Goal: Information Seeking & Learning: Find specific fact

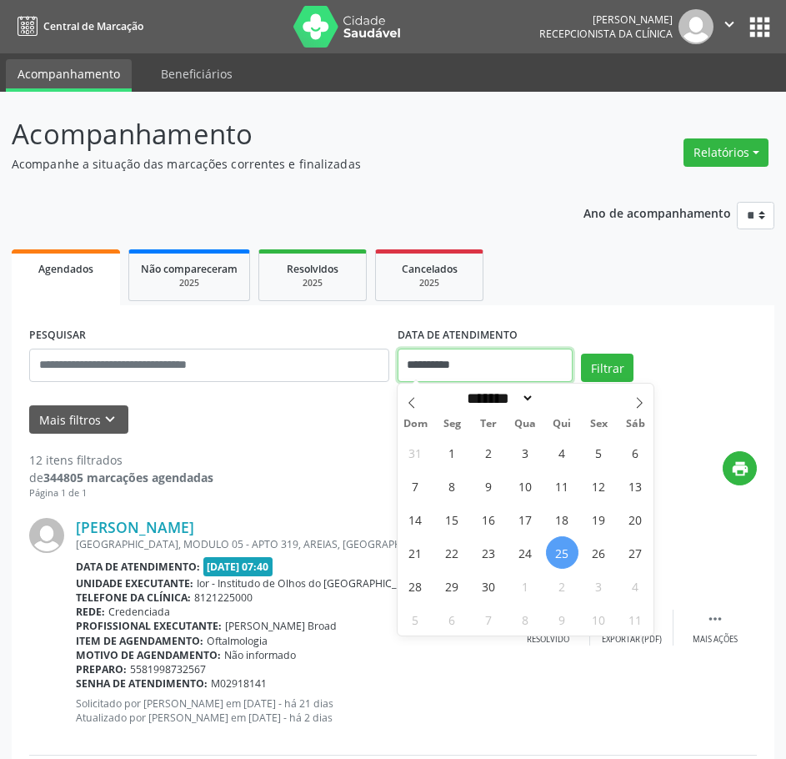
click at [415, 365] on input "**********" at bounding box center [486, 365] width 176 height 33
click at [590, 545] on span "26" at bounding box center [599, 552] width 33 height 33
type input "**********"
click at [590, 545] on span "26" at bounding box center [599, 552] width 33 height 33
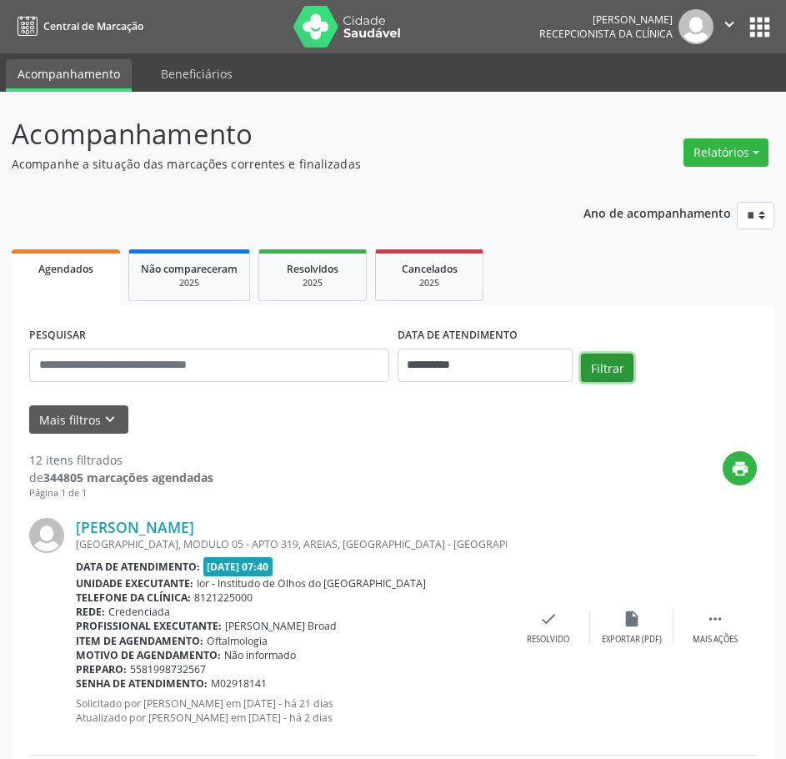
click at [600, 371] on button "Filtrar" at bounding box center [607, 368] width 53 height 28
click at [144, 521] on link "[PERSON_NAME]" at bounding box center [135, 527] width 118 height 18
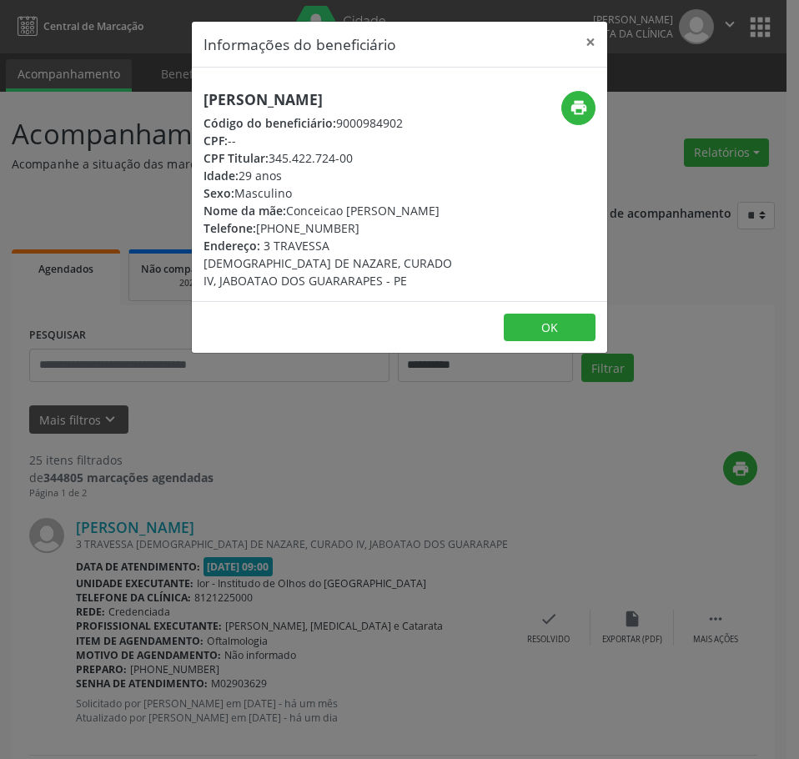
click at [254, 108] on h5 "[PERSON_NAME]" at bounding box center [329, 100] width 253 height 18
click at [254, 107] on h5 "[PERSON_NAME]" at bounding box center [329, 100] width 253 height 18
copy div "[PERSON_NAME]"
click at [296, 498] on div "Informações do beneficiário × [PERSON_NAME] Código do beneficiário: 9000984902 …" at bounding box center [399, 379] width 799 height 759
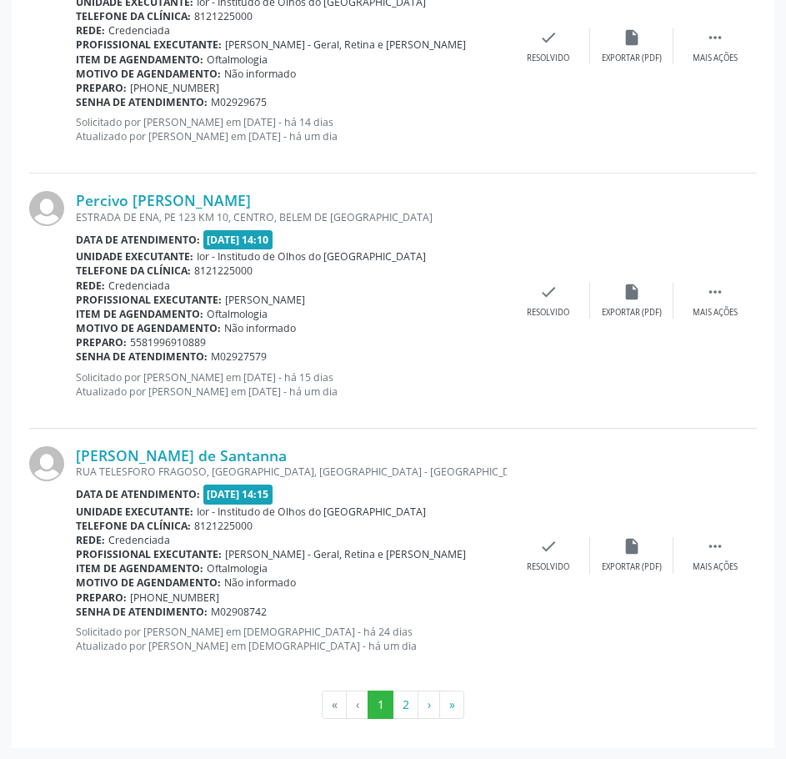
scroll to position [3638, 0]
click at [408, 710] on button "2" at bounding box center [406, 704] width 26 height 28
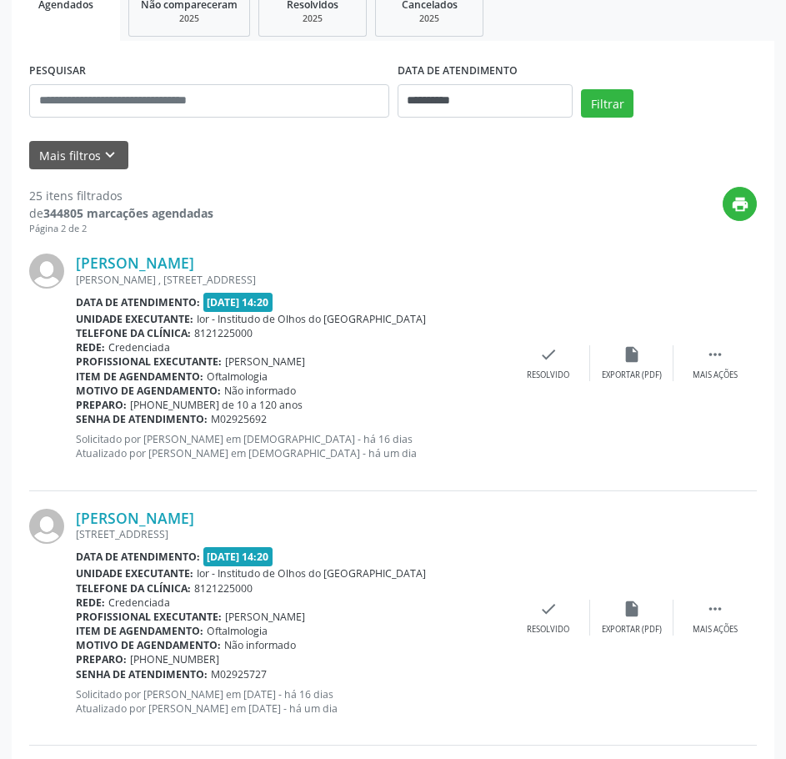
scroll to position [0, 0]
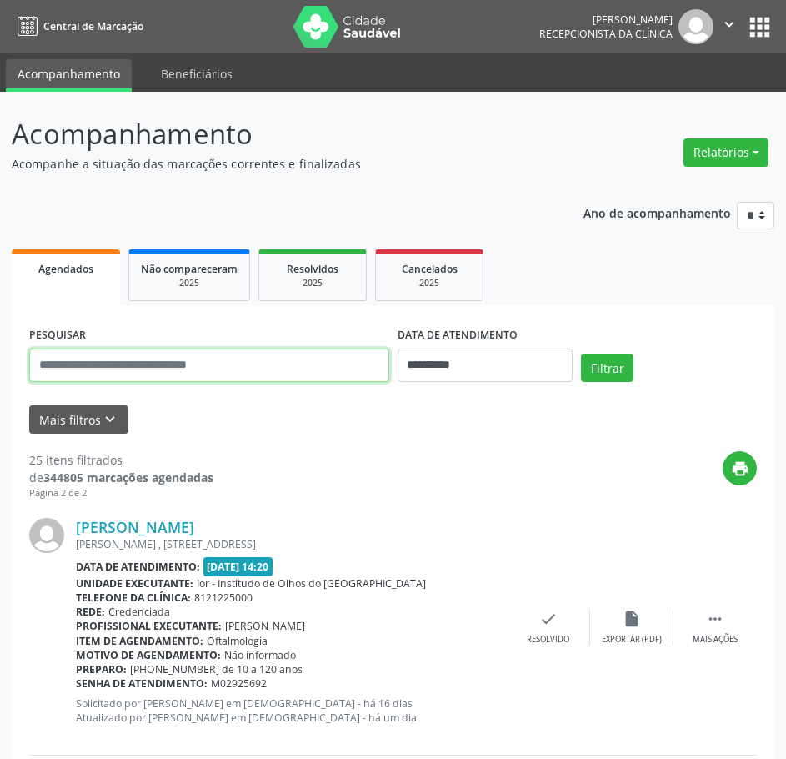
click at [269, 362] on input "text" at bounding box center [209, 365] width 360 height 33
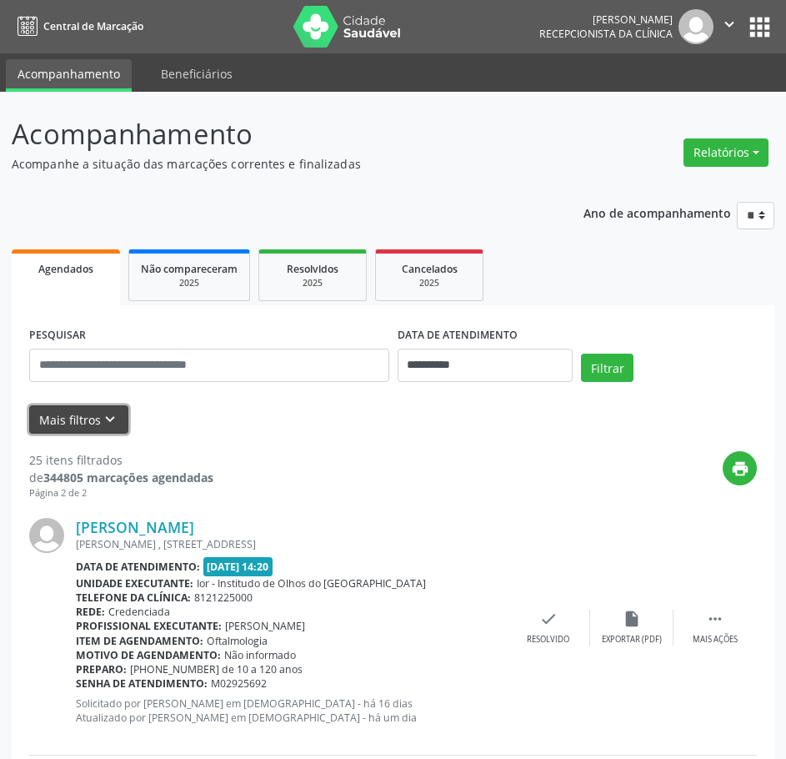
click at [50, 415] on button "Mais filtros keyboard_arrow_down" at bounding box center [78, 419] width 99 height 29
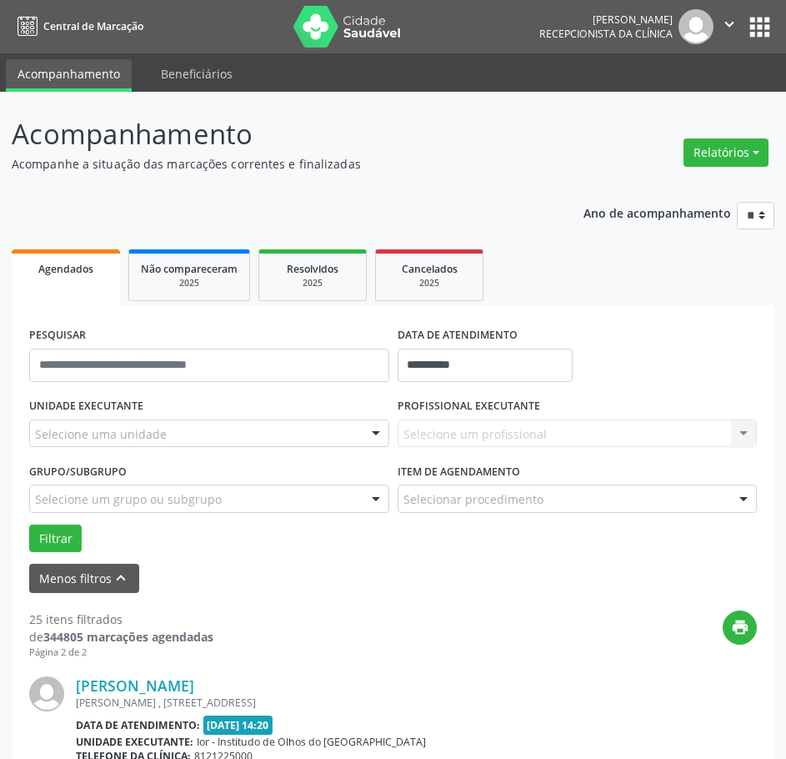
click at [250, 443] on div "Selecione uma unidade" at bounding box center [209, 433] width 360 height 28
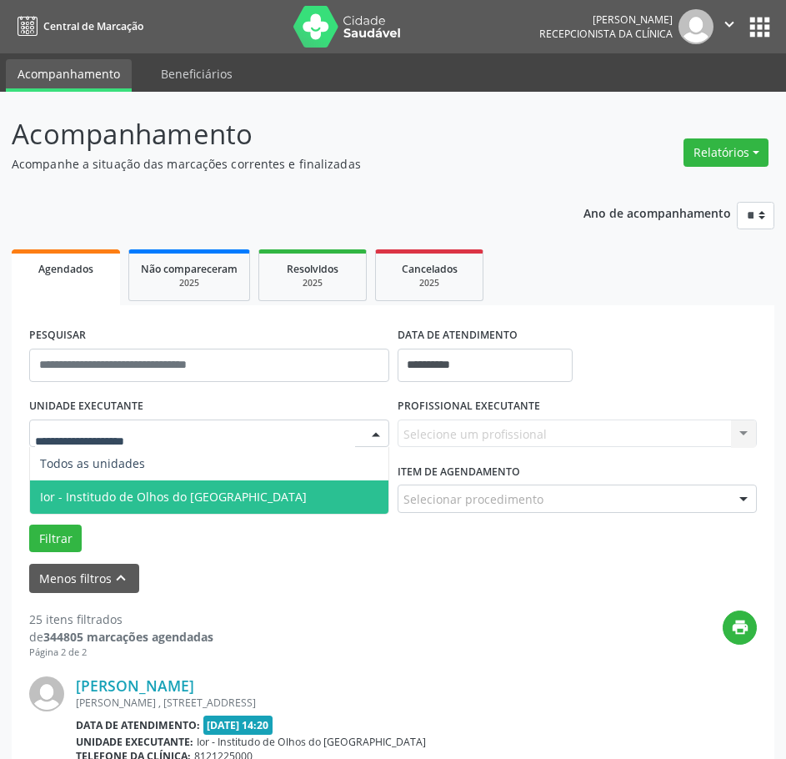
click at [227, 487] on span "Ior - Institudo de Olhos do [GEOGRAPHIC_DATA]" at bounding box center [209, 496] width 359 height 33
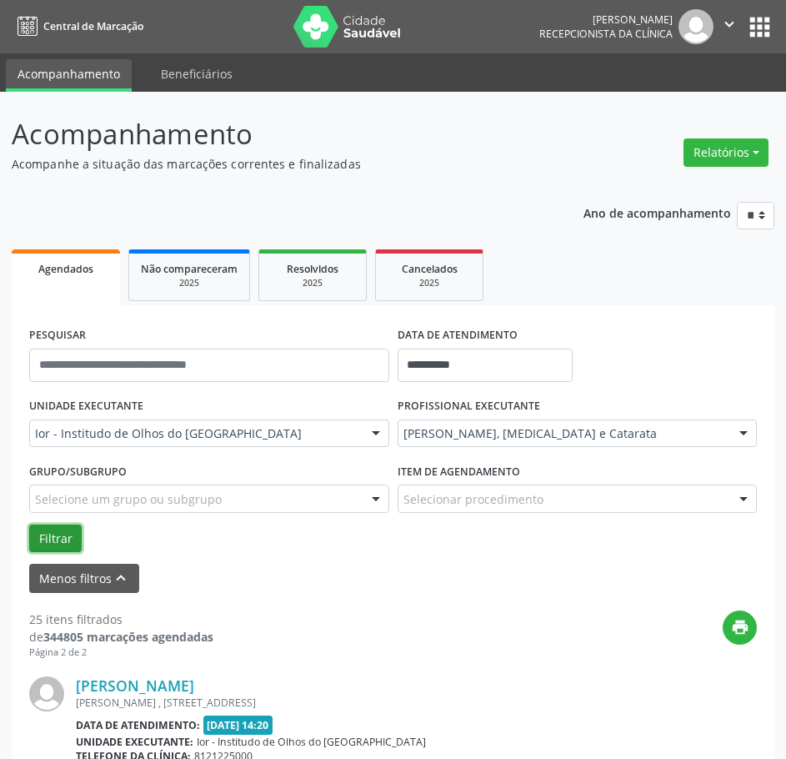
click at [72, 548] on button "Filtrar" at bounding box center [55, 538] width 53 height 28
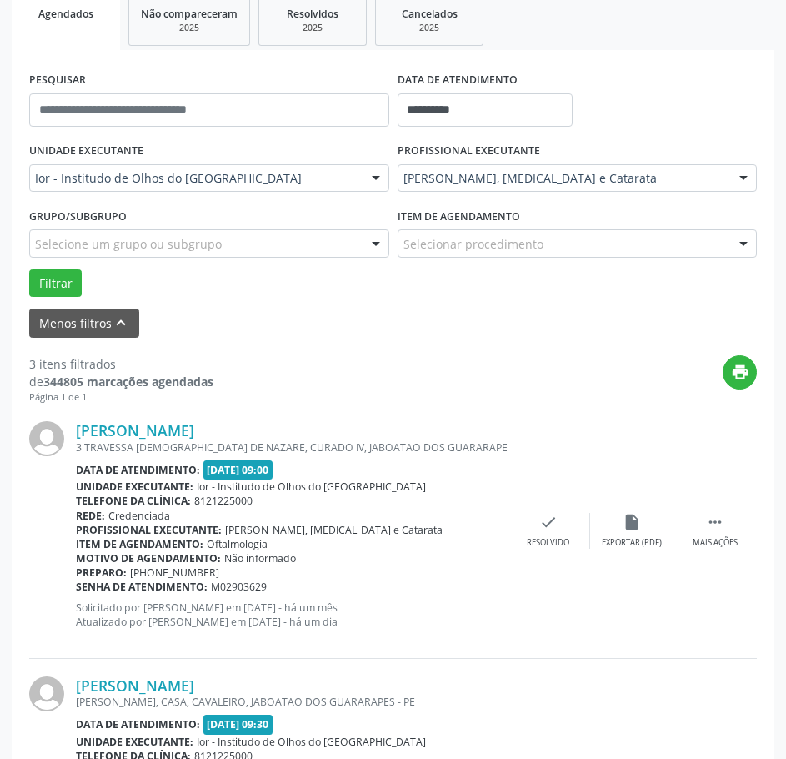
scroll to position [334, 0]
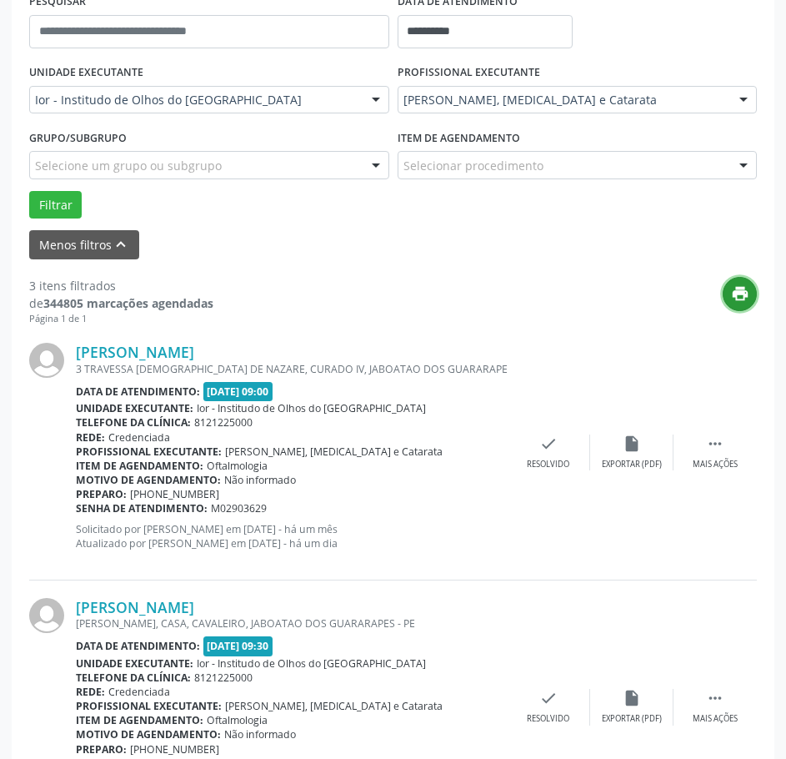
click at [740, 299] on icon "print" at bounding box center [740, 293] width 18 height 18
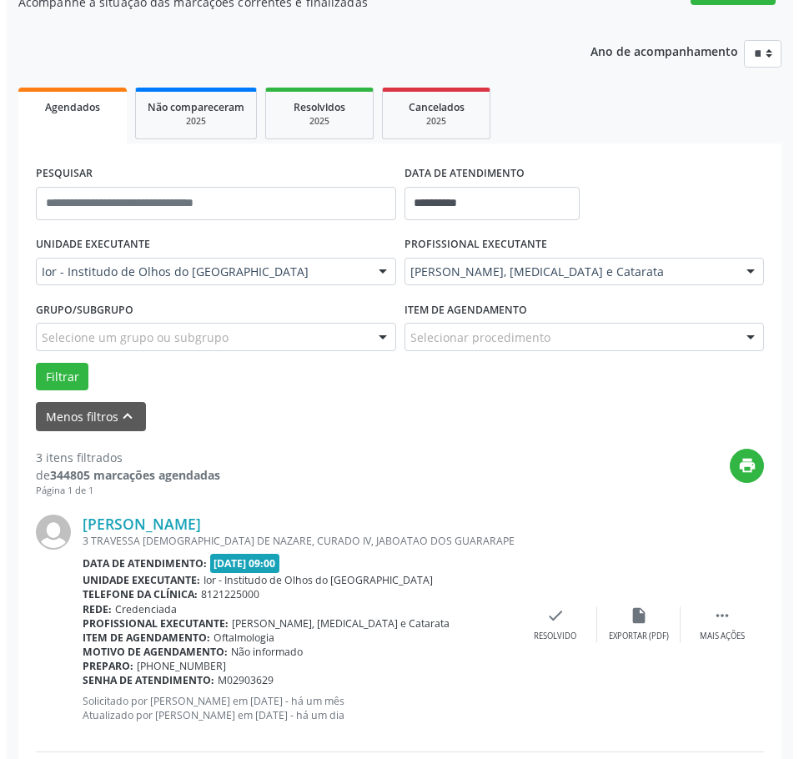
scroll to position [0, 0]
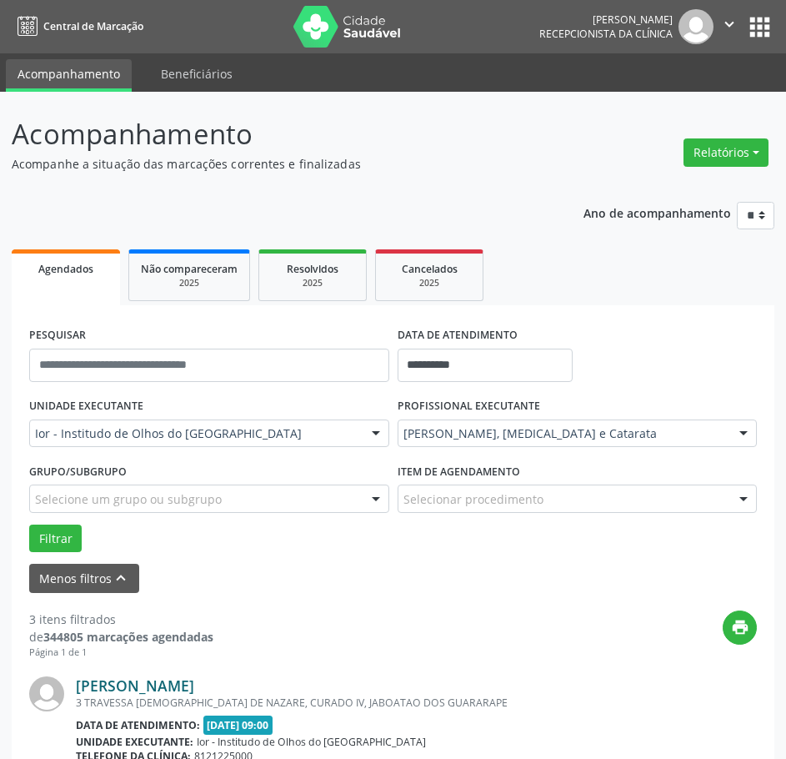
click at [178, 684] on link "[PERSON_NAME]" at bounding box center [135, 685] width 118 height 18
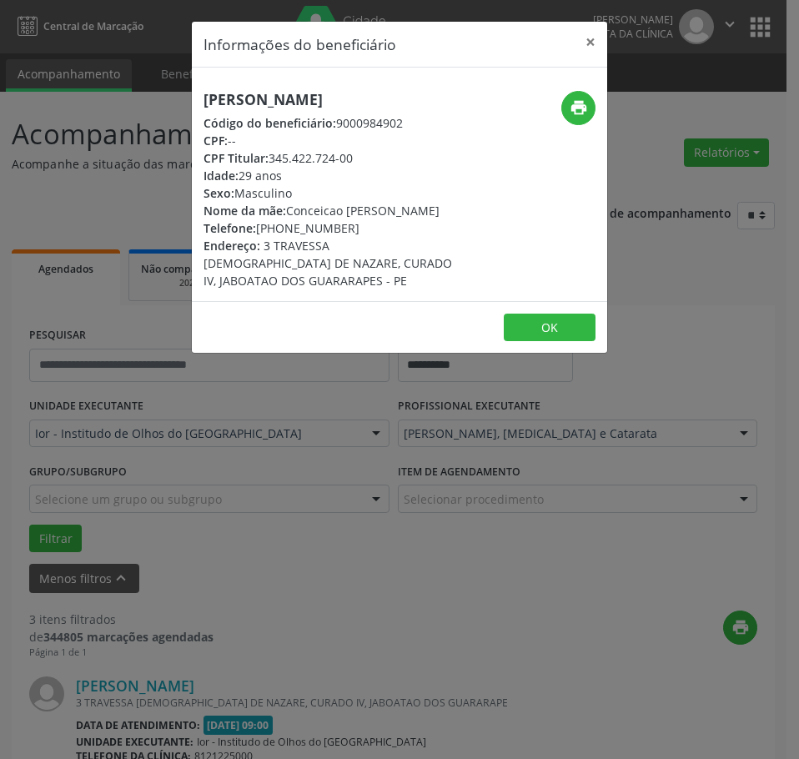
drag, startPoint x: 344, startPoint y: 227, endPoint x: 281, endPoint y: 227, distance: 63.4
click at [281, 227] on div "Telefone: [PHONE_NUMBER]" at bounding box center [329, 228] width 253 height 18
click at [299, 96] on h5 "[PERSON_NAME]" at bounding box center [329, 100] width 253 height 18
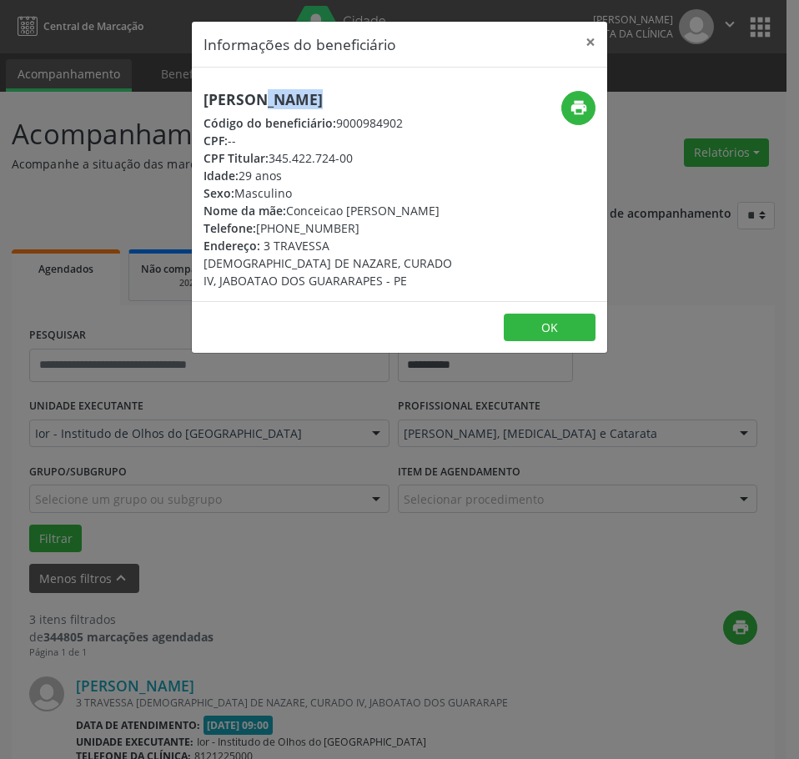
copy div "[PERSON_NAME]"
drag, startPoint x: 344, startPoint y: 229, endPoint x: 260, endPoint y: 229, distance: 83.4
click at [260, 229] on div "Telefone: [PHONE_NUMBER]" at bounding box center [329, 228] width 253 height 18
copy div "[PHONE_NUMBER]"
click at [443, 603] on div "Informações do beneficiário × [PERSON_NAME] Código do beneficiário: 9000984902 …" at bounding box center [399, 379] width 799 height 759
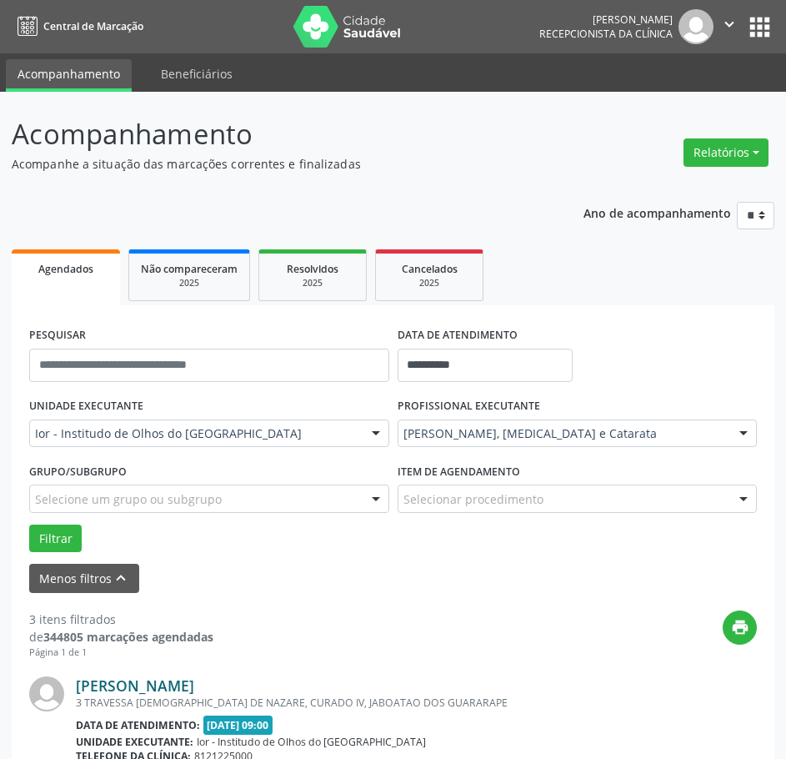
click at [173, 682] on link "[PERSON_NAME]" at bounding box center [135, 685] width 118 height 18
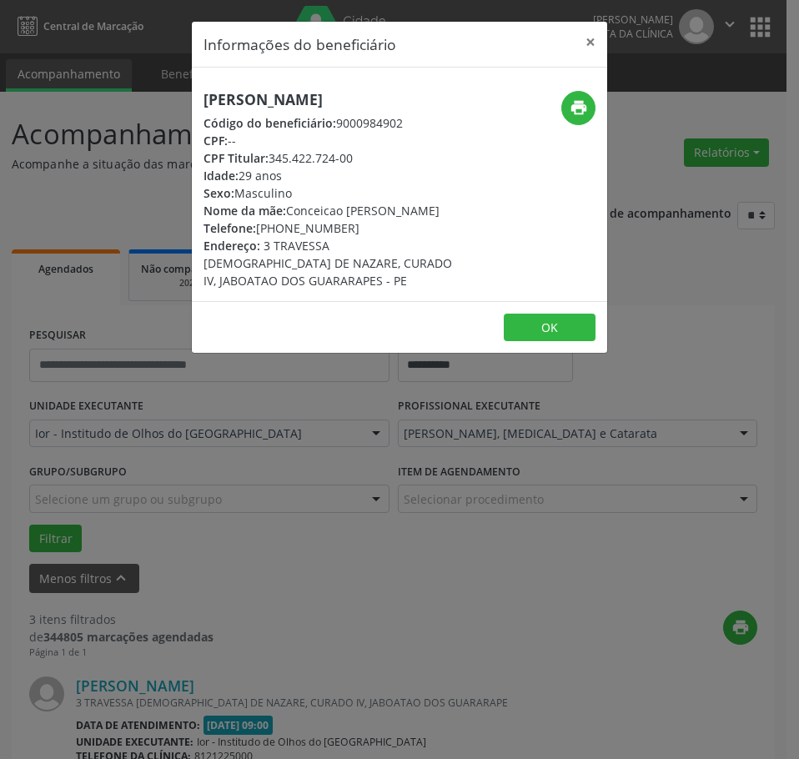
drag, startPoint x: 348, startPoint y: 228, endPoint x: 259, endPoint y: 224, distance: 88.4
click at [259, 224] on div "Telefone: [PHONE_NUMBER]" at bounding box center [329, 228] width 253 height 18
copy div "[PHONE_NUMBER]"
click at [576, 110] on icon "print" at bounding box center [578, 107] width 18 height 18
click at [142, 507] on div "Informações do beneficiário × [PERSON_NAME] Código do beneficiário: 9000984902 …" at bounding box center [399, 379] width 799 height 759
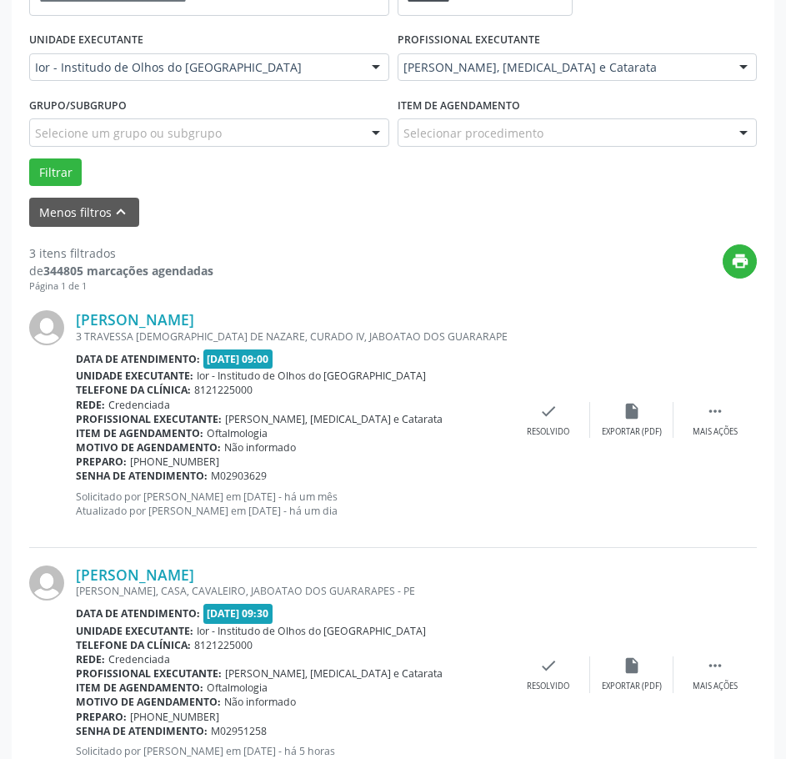
scroll to position [417, 0]
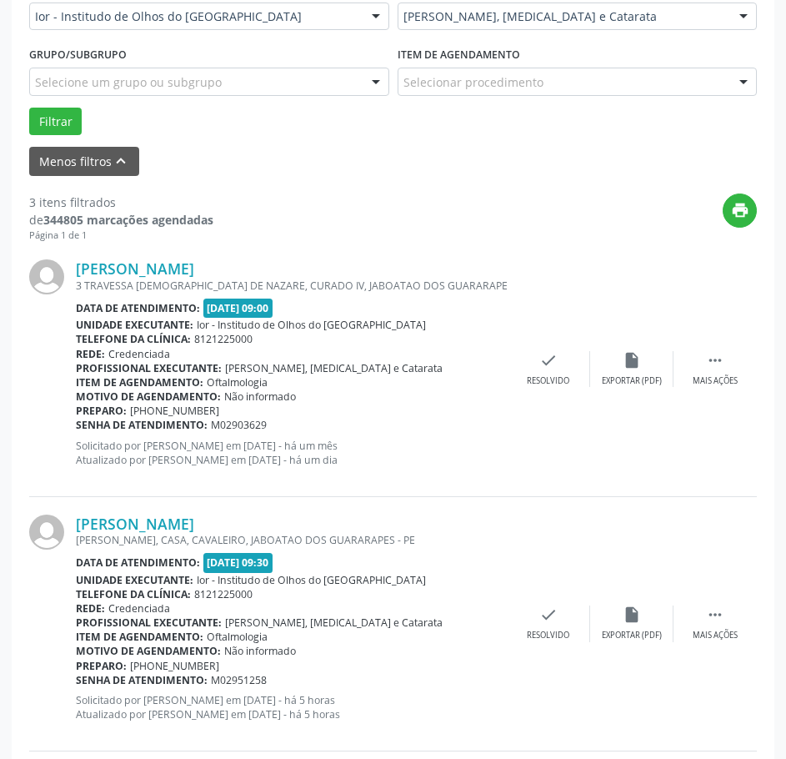
drag, startPoint x: 272, startPoint y: 427, endPoint x: 76, endPoint y: 425, distance: 195.9
click at [76, 425] on div "Senha de atendimento: M02903629" at bounding box center [291, 425] width 431 height 14
copy div "Senha de atendimento: M02903629"
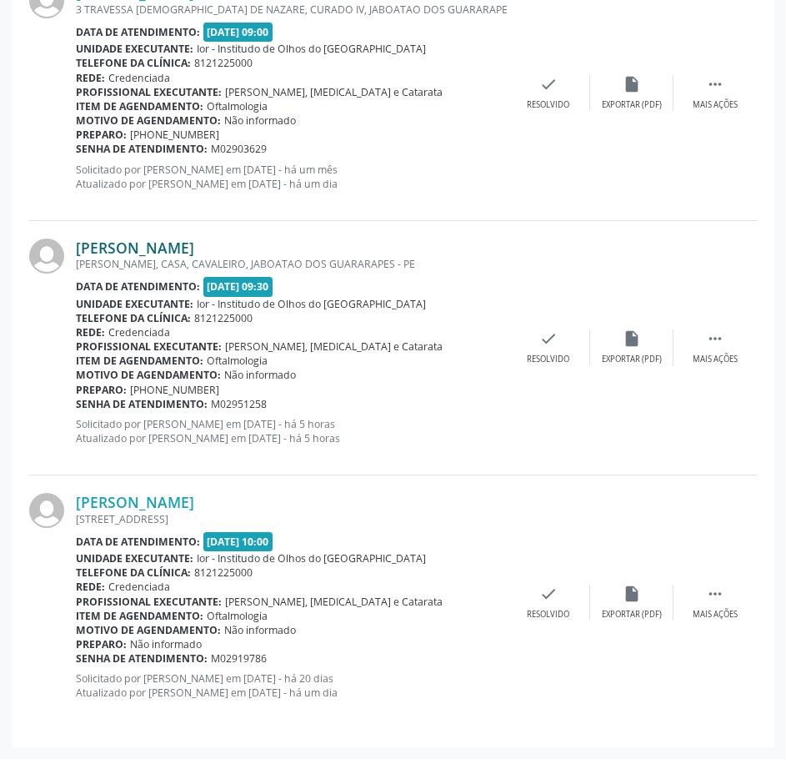
click at [194, 244] on link "[PERSON_NAME]" at bounding box center [135, 247] width 118 height 18
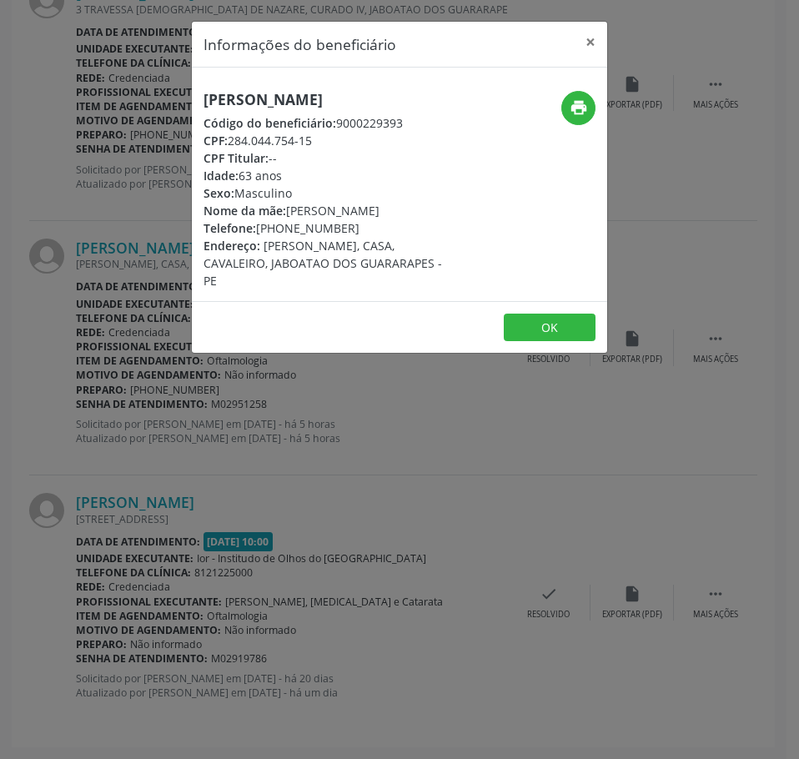
click at [251, 93] on h5 "[PERSON_NAME]" at bounding box center [329, 100] width 253 height 18
copy div "[PERSON_NAME]"
drag, startPoint x: 310, startPoint y: 141, endPoint x: 328, endPoint y: 154, distance: 22.0
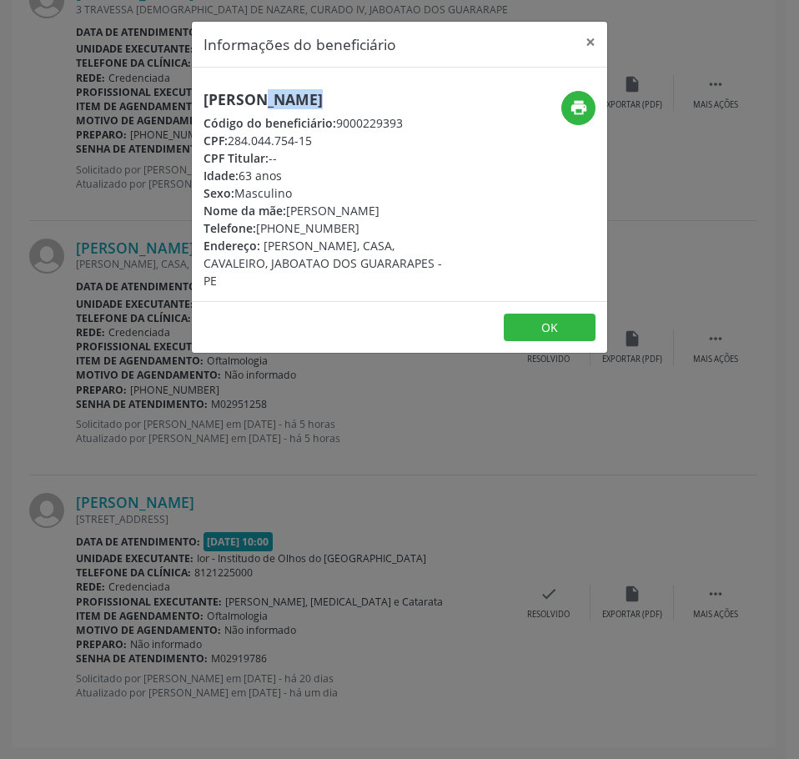
click at [238, 143] on div "CPF: 284.044.754-15" at bounding box center [329, 141] width 253 height 18
click at [328, 155] on div "CPF Titular: --" at bounding box center [329, 158] width 253 height 18
drag, startPoint x: 316, startPoint y: 143, endPoint x: 229, endPoint y: 143, distance: 86.7
click at [229, 143] on div "CPF: 284.044.754-15" at bounding box center [329, 141] width 253 height 18
copy div "284.044.754-15"
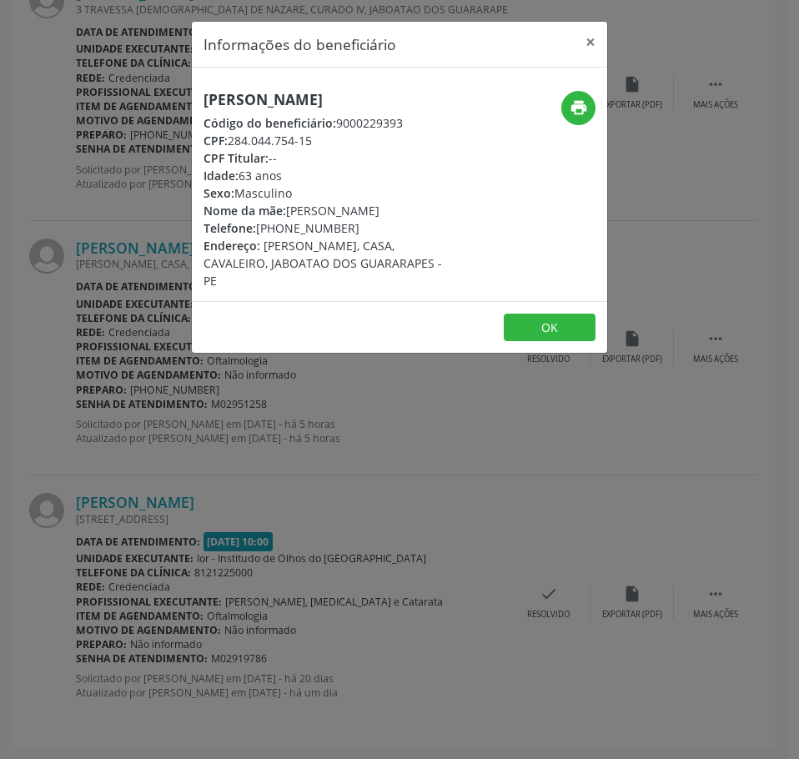
click at [117, 56] on div "Informações do beneficiário × [PERSON_NAME] Código do beneficiário: 9000229393 …" at bounding box center [399, 379] width 799 height 759
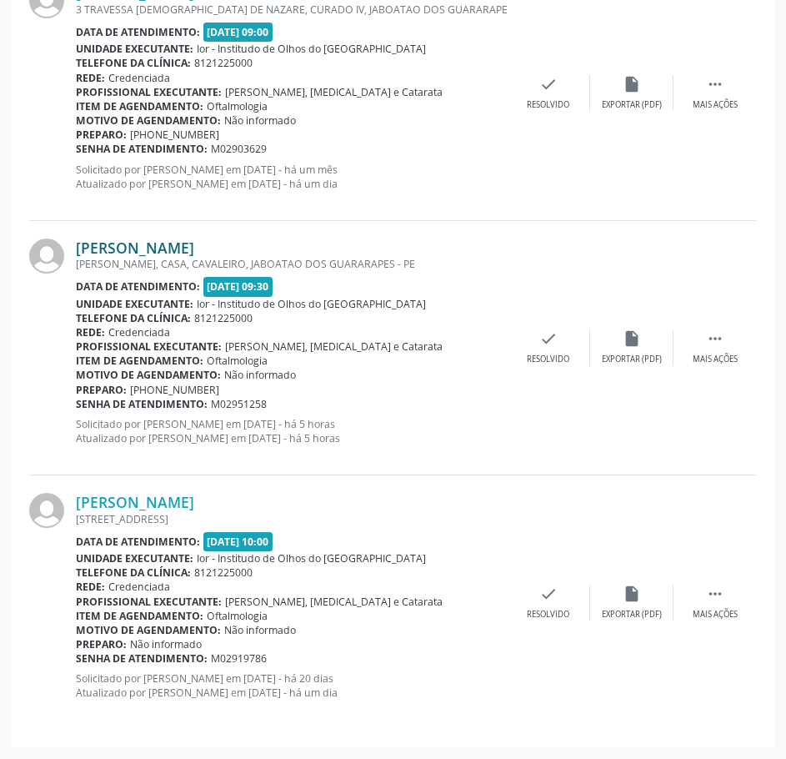
click at [153, 243] on link "[PERSON_NAME]" at bounding box center [135, 247] width 118 height 18
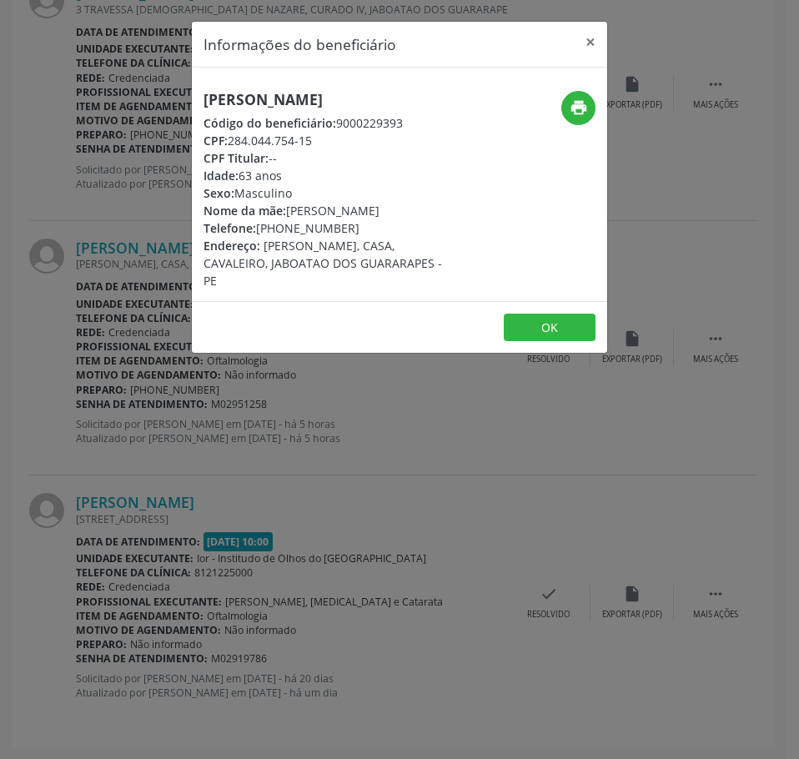
click at [118, 263] on div "Informações do beneficiário × [PERSON_NAME] Código do beneficiário: 9000229393 …" at bounding box center [399, 379] width 799 height 759
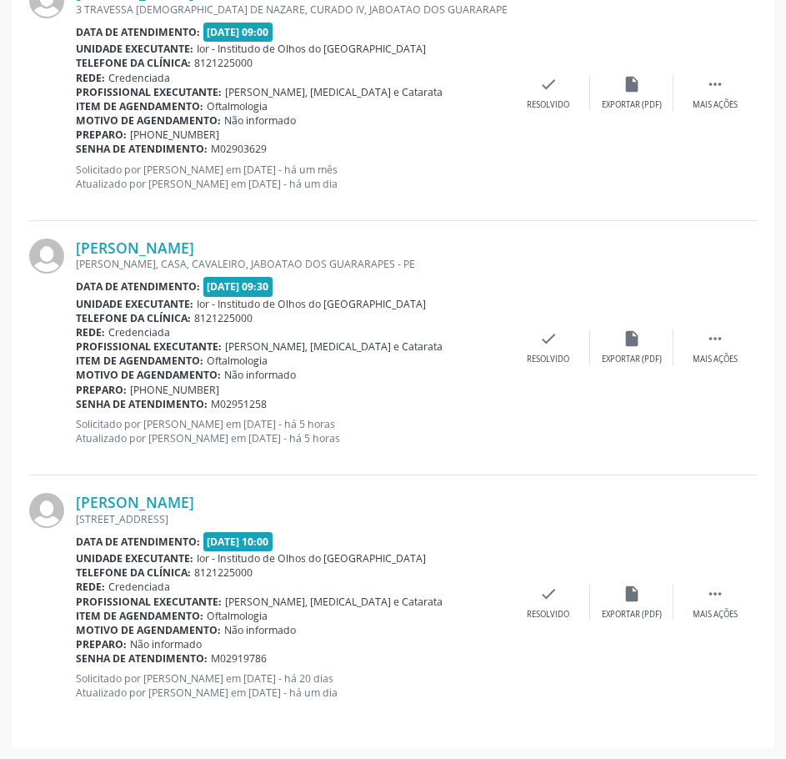
drag, startPoint x: 266, startPoint y: 401, endPoint x: 78, endPoint y: 408, distance: 188.6
click at [78, 408] on div "Senha de atendimento: M02951258" at bounding box center [291, 404] width 431 height 14
copy div "Senha de atendimento: M02951258"
click at [194, 507] on link "[PERSON_NAME]" at bounding box center [135, 502] width 118 height 18
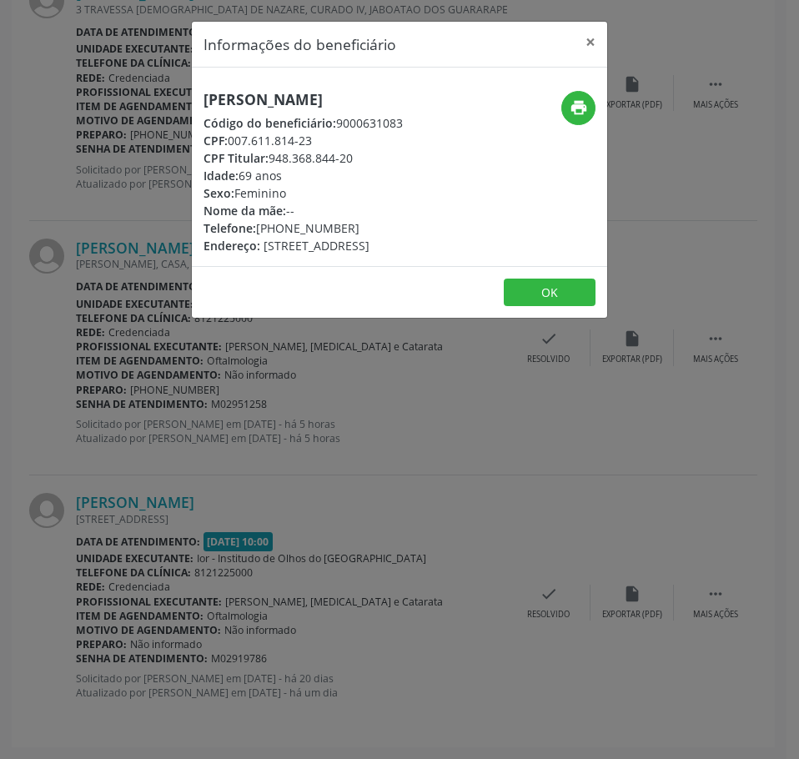
click at [283, 93] on h5 "[PERSON_NAME]" at bounding box center [302, 100] width 199 height 18
copy div "[PERSON_NAME]"
drag, startPoint x: 313, startPoint y: 158, endPoint x: 229, endPoint y: 154, distance: 83.5
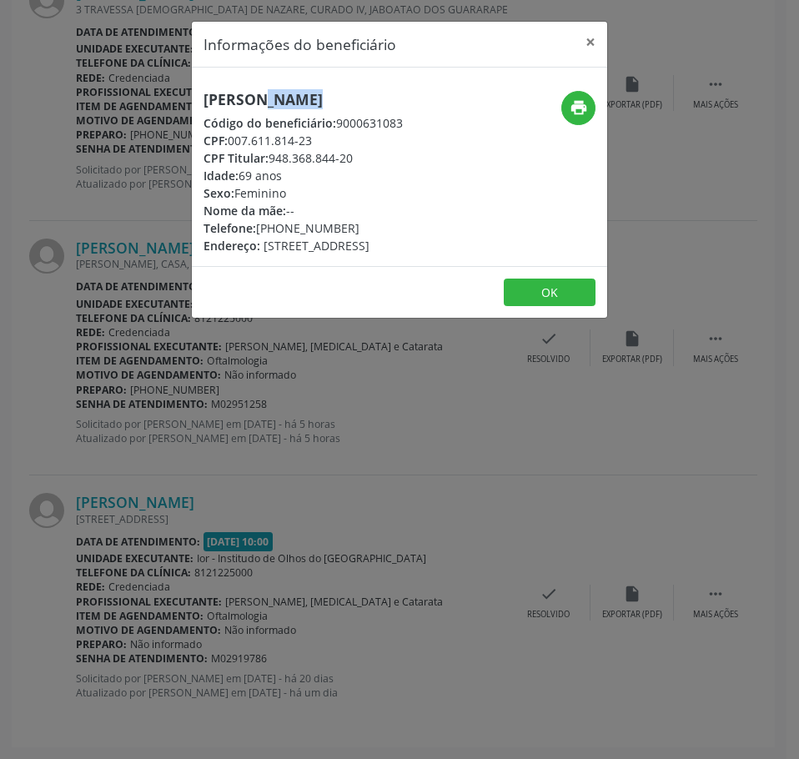
click at [229, 149] on div "CPF: 007.611.814-23" at bounding box center [302, 141] width 199 height 18
copy div "007.611.814-23"
click at [312, 451] on div "Informações do beneficiário × [PERSON_NAME] Código do beneficiário: 9000631083 …" at bounding box center [399, 379] width 799 height 759
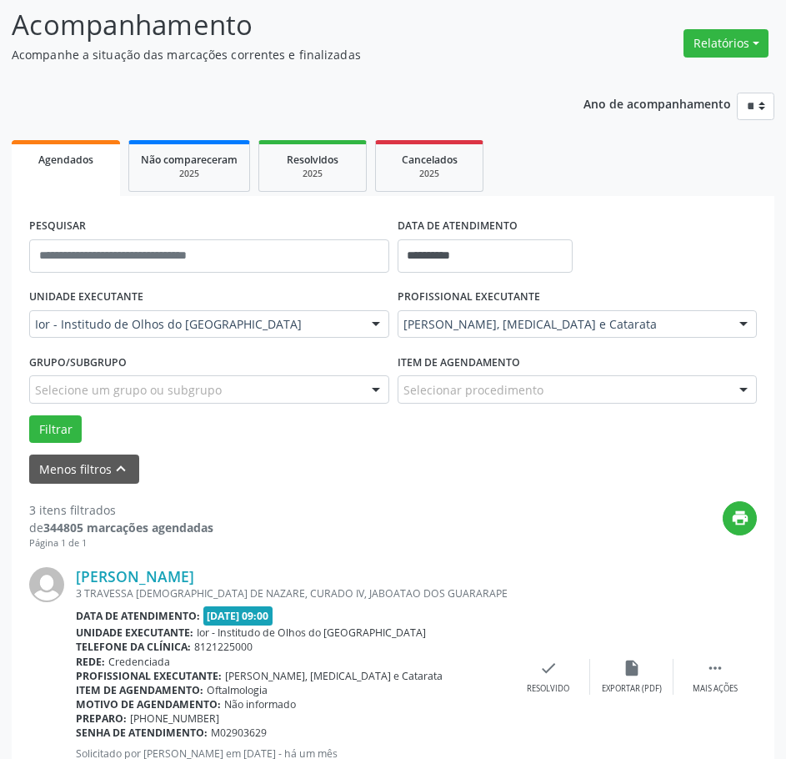
scroll to position [0, 0]
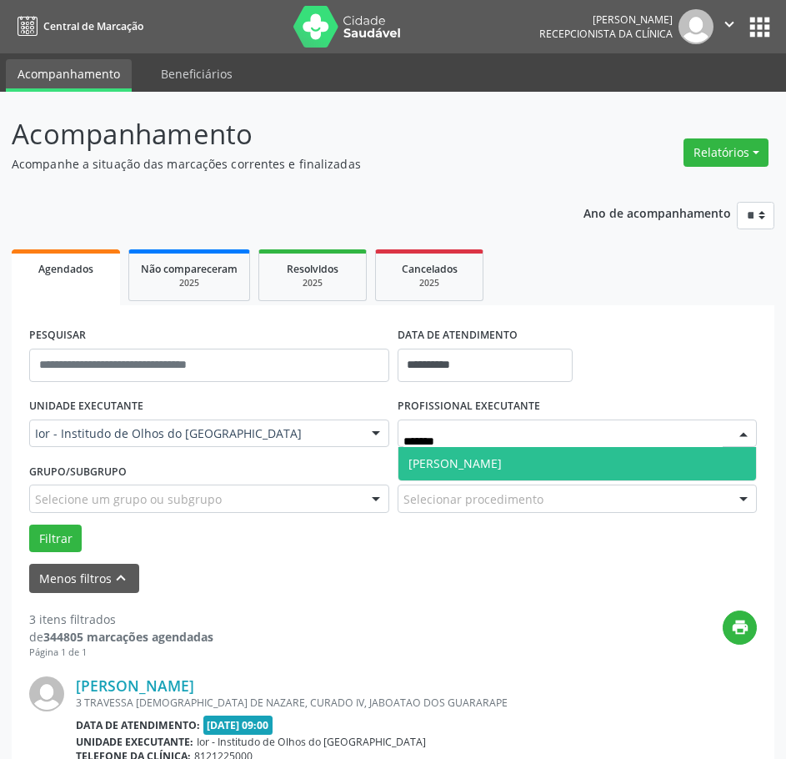
click at [530, 464] on span "[PERSON_NAME]" at bounding box center [578, 463] width 359 height 33
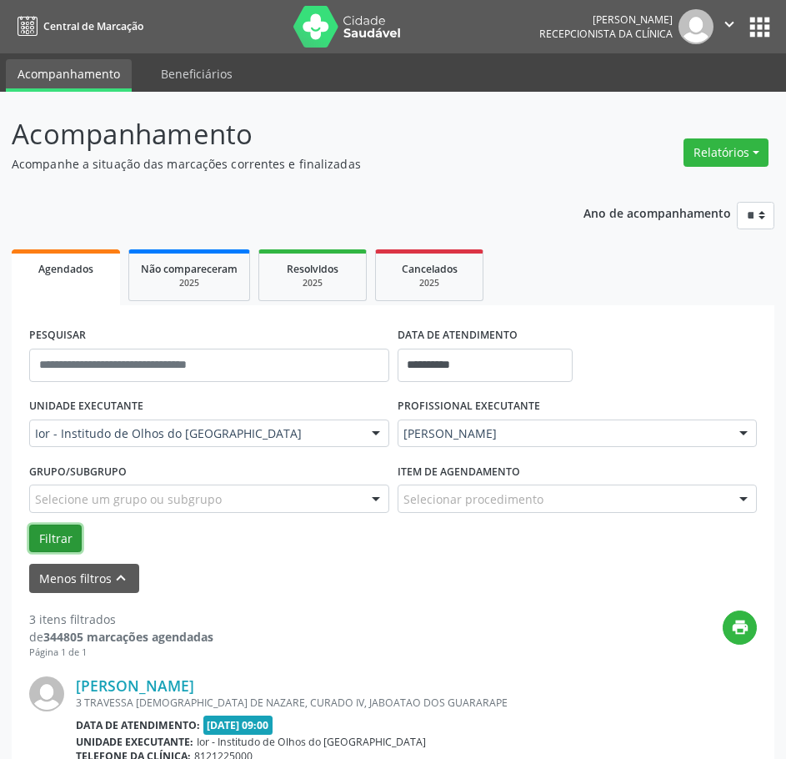
click at [61, 527] on button "Filtrar" at bounding box center [55, 538] width 53 height 28
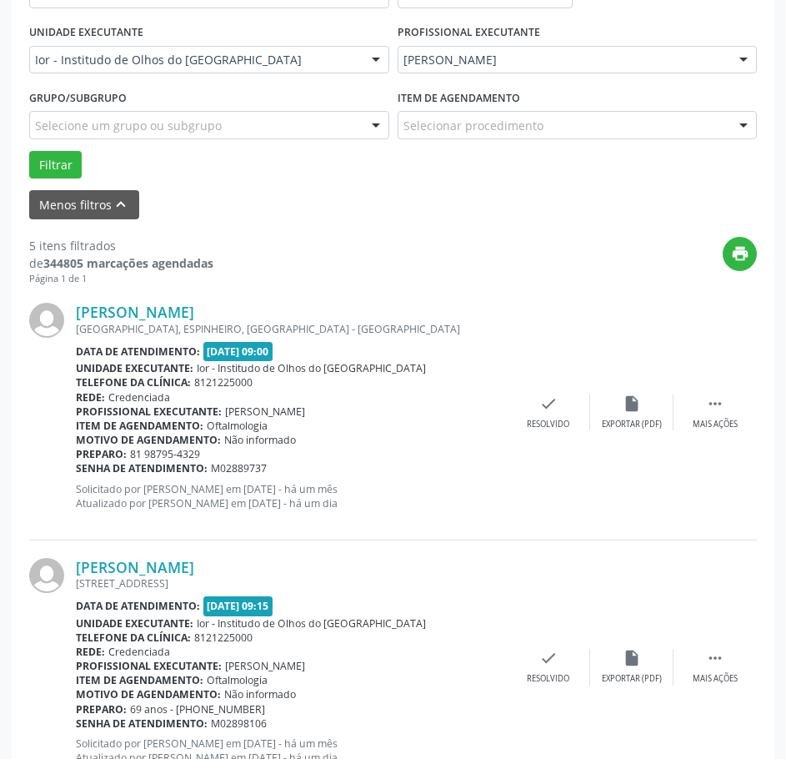
scroll to position [118, 0]
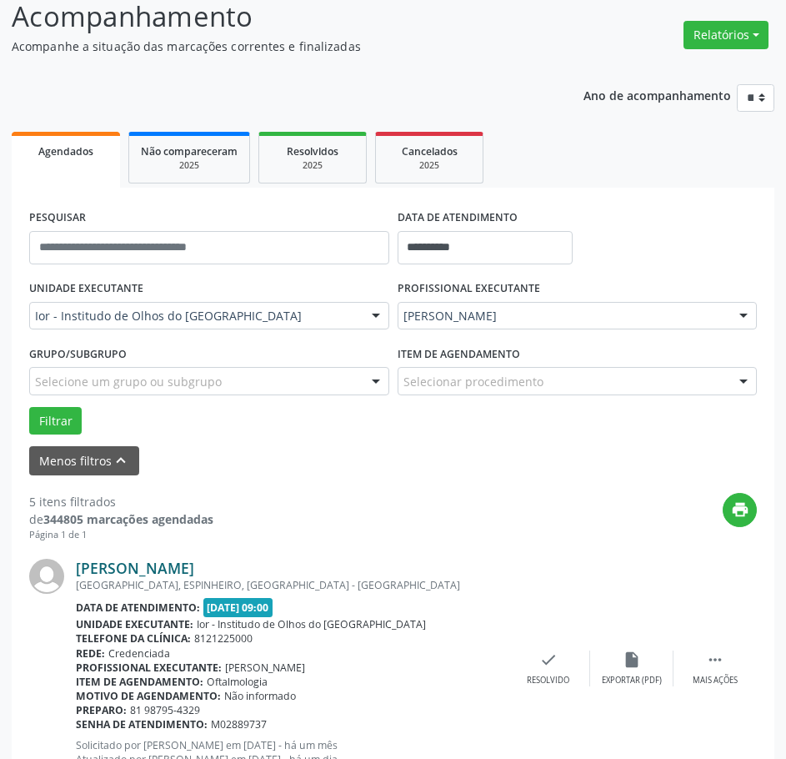
click at [194, 565] on link "[PERSON_NAME]" at bounding box center [135, 568] width 118 height 18
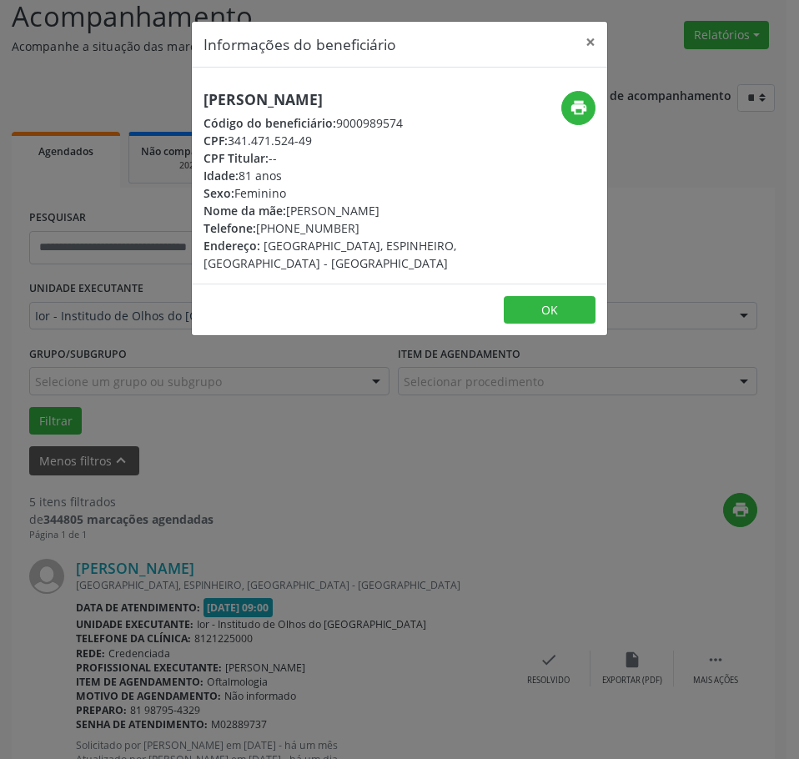
click at [298, 93] on h5 "[PERSON_NAME]" at bounding box center [329, 100] width 253 height 18
drag, startPoint x: 320, startPoint y: 143, endPoint x: 229, endPoint y: 140, distance: 90.9
click at [229, 140] on div "CPF: 341.471.524-49" at bounding box center [329, 141] width 253 height 18
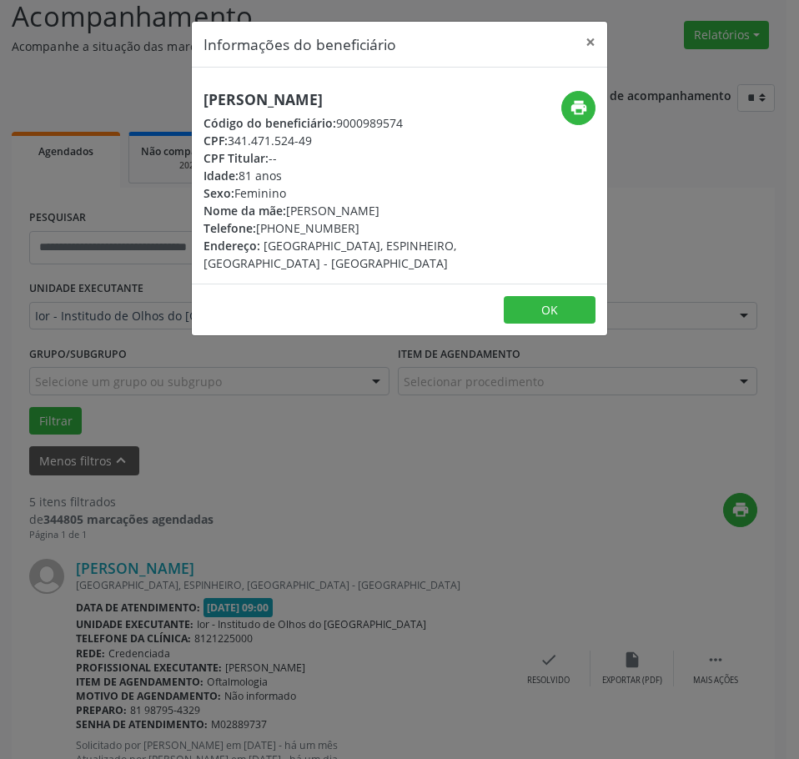
click at [209, 502] on div "Informações do beneficiário × [PERSON_NAME] Código do beneficiário: 9000989574 …" at bounding box center [399, 379] width 799 height 759
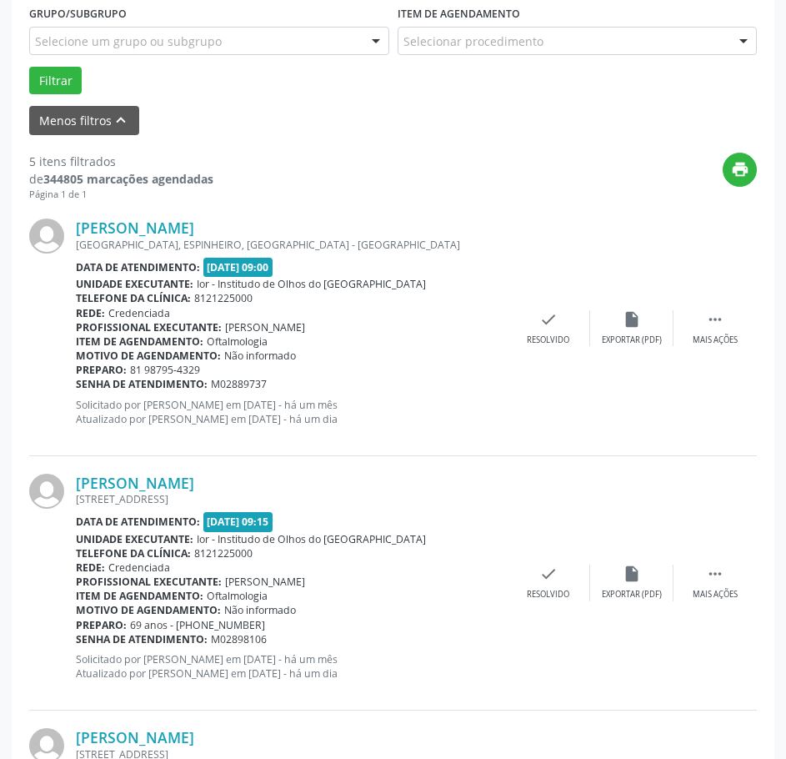
scroll to position [534, 0]
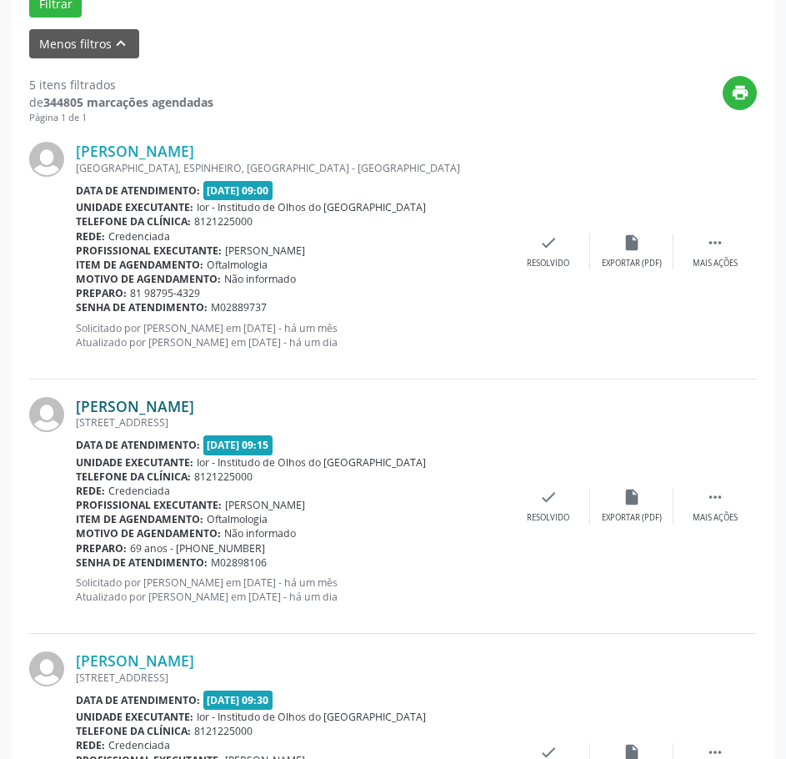
click at [194, 398] on link "[PERSON_NAME]" at bounding box center [135, 406] width 118 height 18
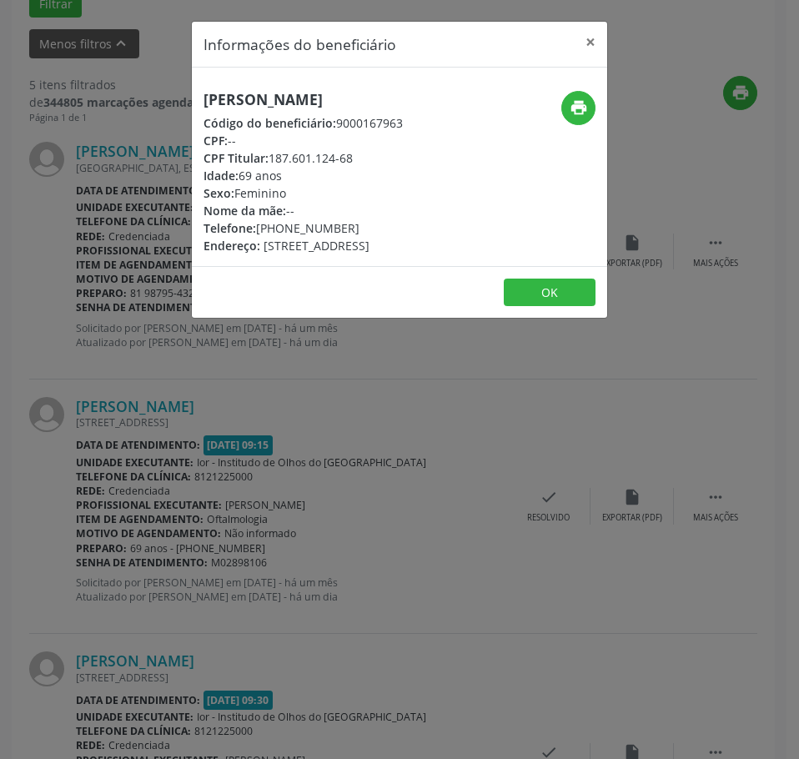
click at [312, 97] on h5 "[PERSON_NAME]" at bounding box center [302, 100] width 199 height 18
click at [129, 198] on div "Informações do beneficiário × [PERSON_NAME] Código do beneficiário: 9000167963 …" at bounding box center [399, 379] width 799 height 759
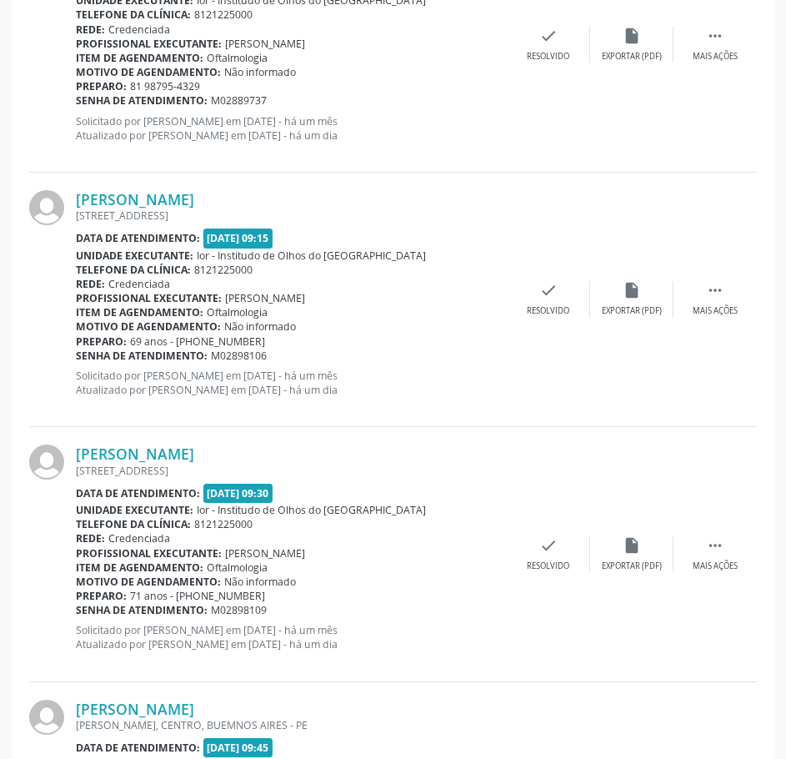
scroll to position [785, 0]
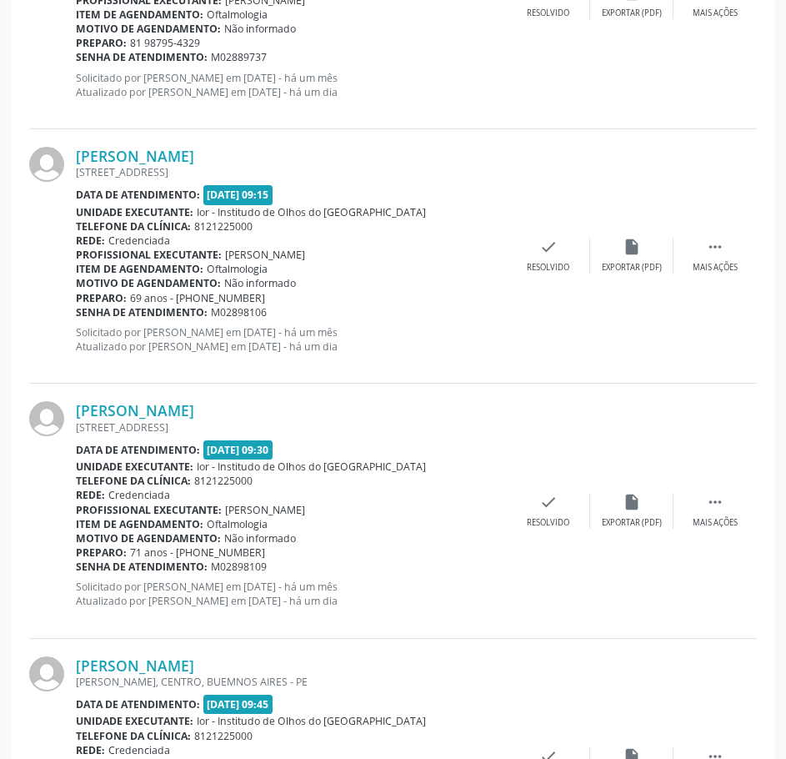
click at [393, 214] on div "Unidade executante: Ior - Institudo de Olhos do [GEOGRAPHIC_DATA]" at bounding box center [291, 212] width 431 height 14
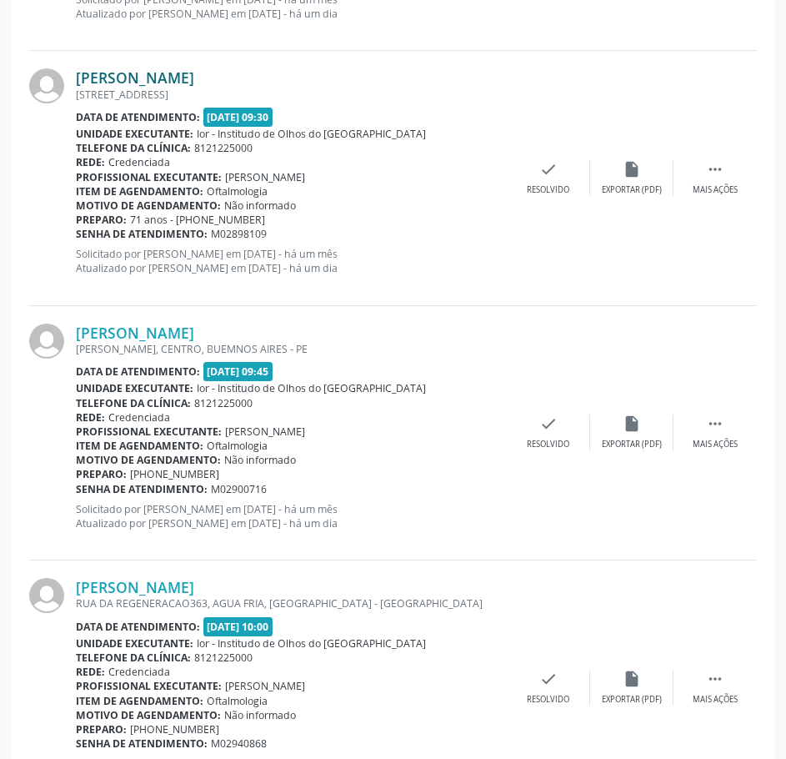
scroll to position [1118, 0]
click at [194, 76] on link "[PERSON_NAME]" at bounding box center [135, 77] width 118 height 18
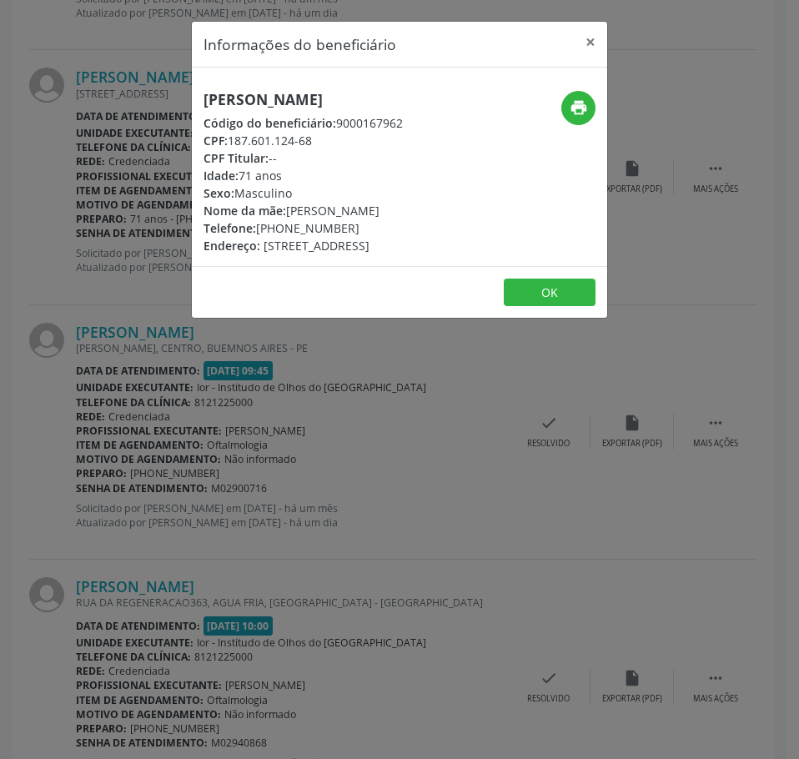
click at [288, 93] on h5 "[PERSON_NAME]" at bounding box center [302, 100] width 199 height 18
click at [113, 464] on div "Informações do beneficiário × [PERSON_NAME][GEOGRAPHIC_DATA] Código do benefici…" at bounding box center [399, 379] width 799 height 759
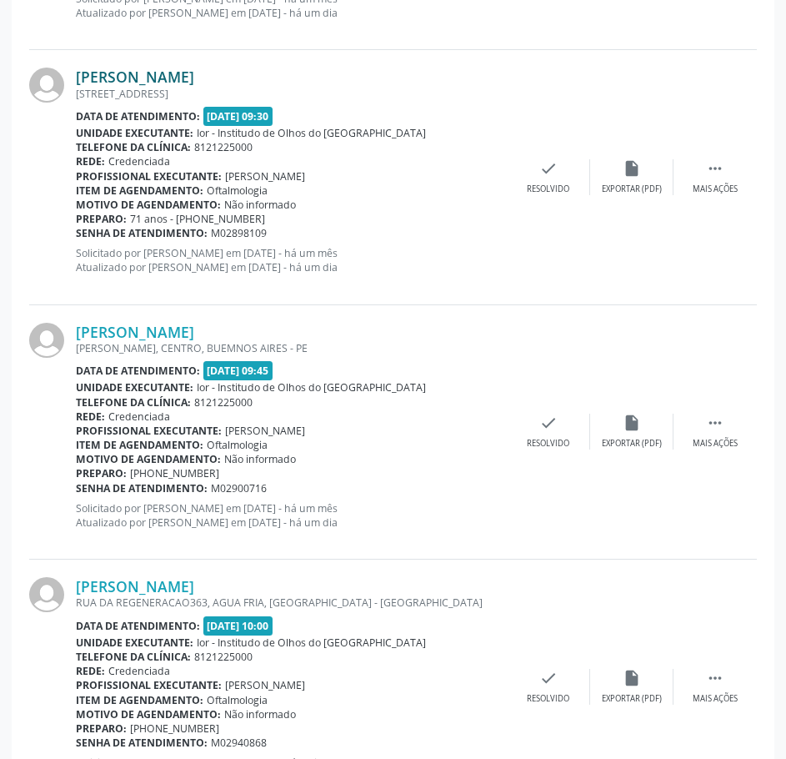
click at [194, 84] on link "[PERSON_NAME]" at bounding box center [135, 77] width 118 height 18
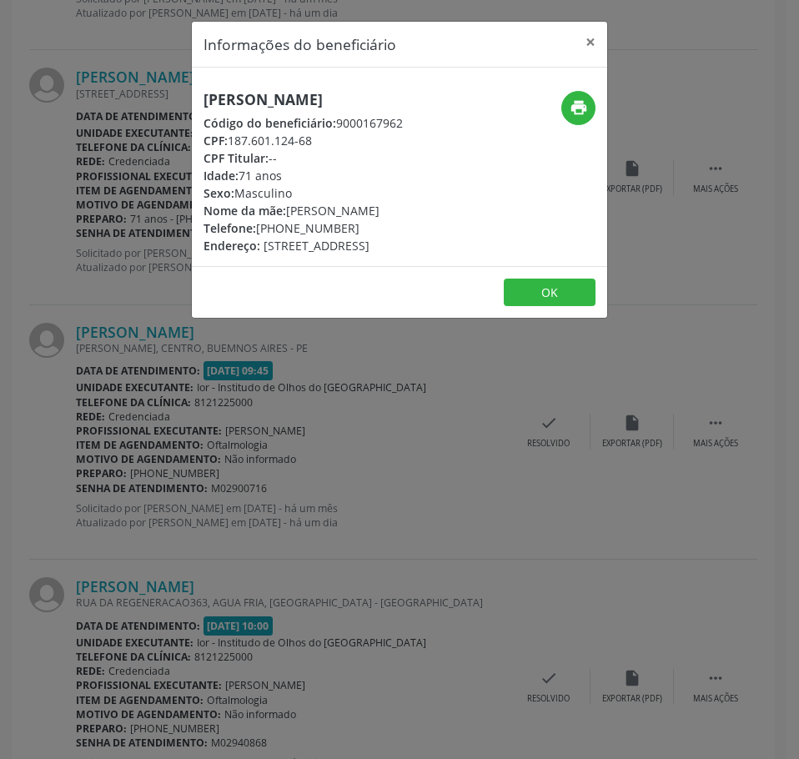
drag, startPoint x: 319, startPoint y: 162, endPoint x: 233, endPoint y: 162, distance: 85.0
click at [233, 149] on div "CPF: 187.601.124-68" at bounding box center [302, 141] width 199 height 18
click at [143, 409] on div "Informações do beneficiário × [PERSON_NAME][GEOGRAPHIC_DATA] Código do benefici…" at bounding box center [399, 379] width 799 height 759
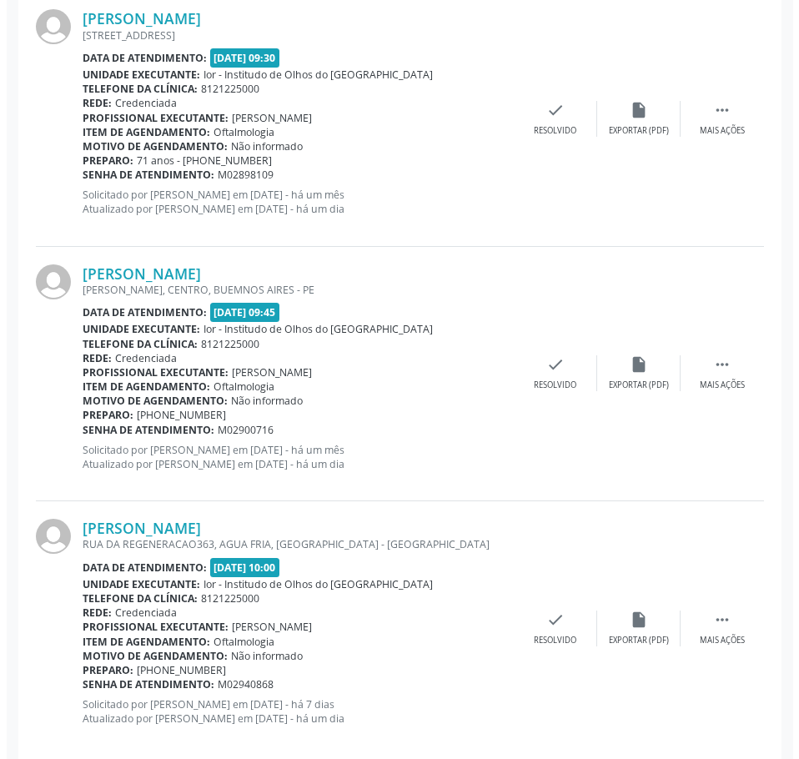
scroll to position [1201, 0]
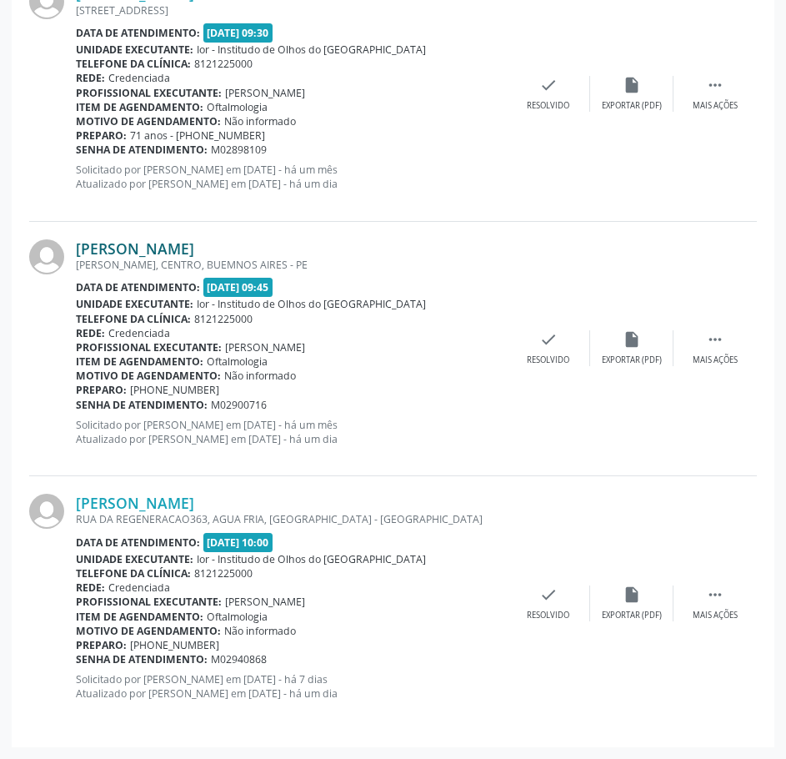
click at [194, 243] on link "[PERSON_NAME]" at bounding box center [135, 248] width 118 height 18
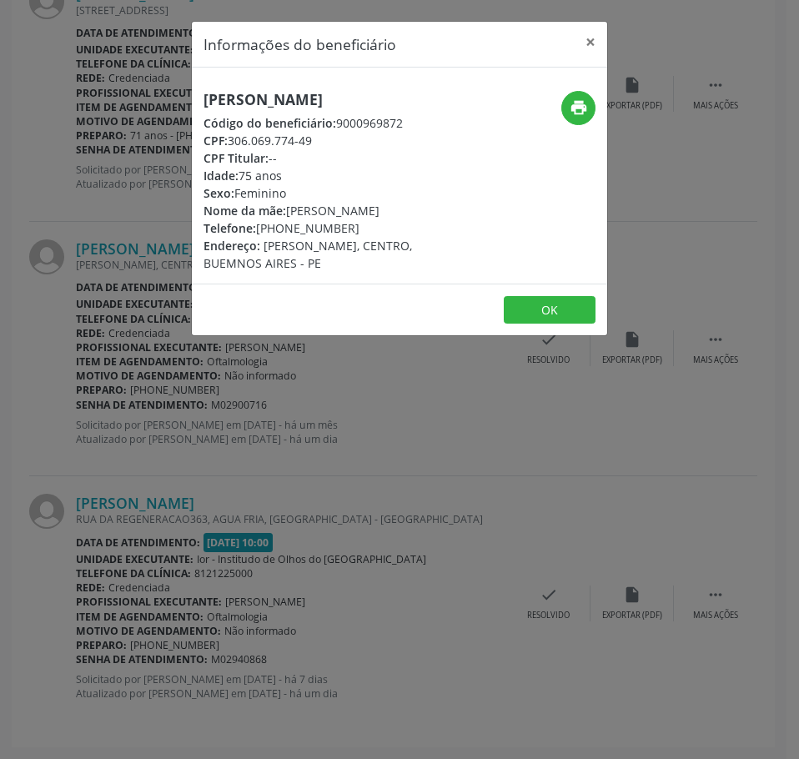
click at [369, 498] on div "Informações do beneficiário × [PERSON_NAME][GEOGRAPHIC_DATA] Código do benefici…" at bounding box center [399, 379] width 799 height 759
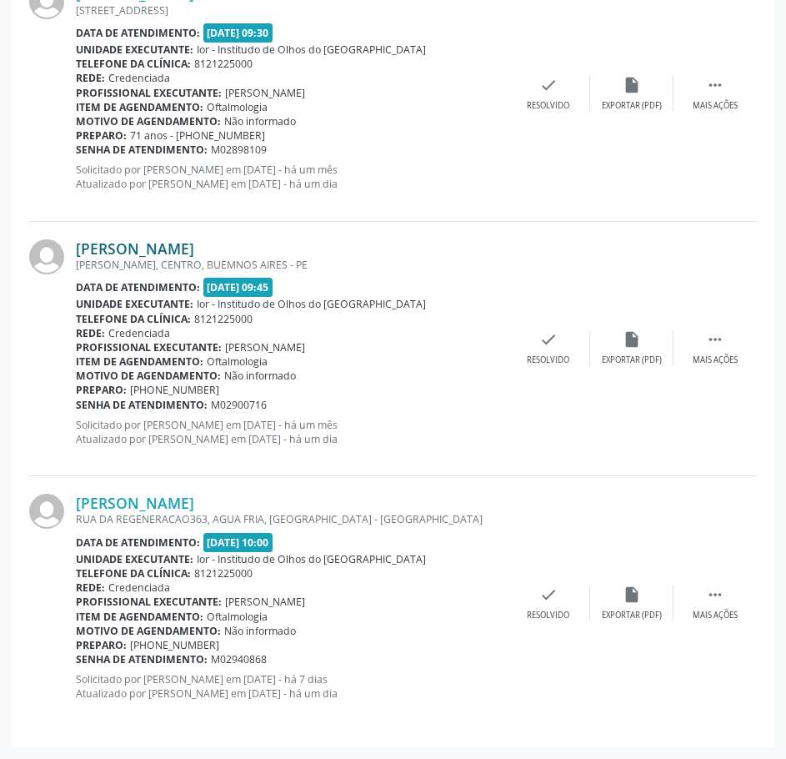
click at [194, 248] on link "[PERSON_NAME]" at bounding box center [135, 248] width 118 height 18
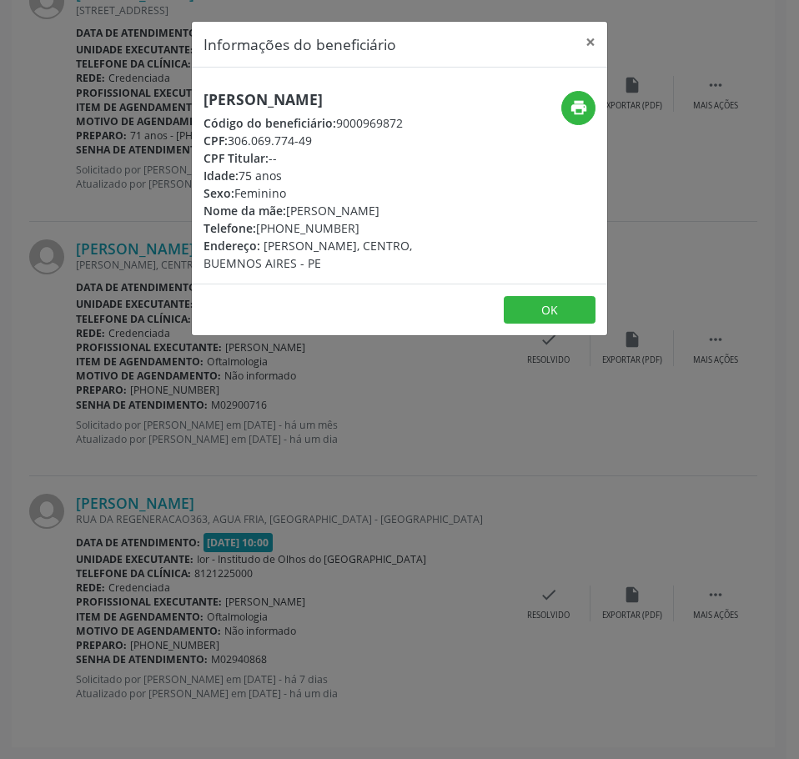
click at [228, 91] on h5 "[PERSON_NAME]" at bounding box center [329, 100] width 253 height 18
click at [229, 98] on h5 "[PERSON_NAME]" at bounding box center [329, 100] width 253 height 18
click at [178, 127] on div "Informações do beneficiário × [PERSON_NAME][GEOGRAPHIC_DATA] Código do benefici…" at bounding box center [399, 379] width 799 height 759
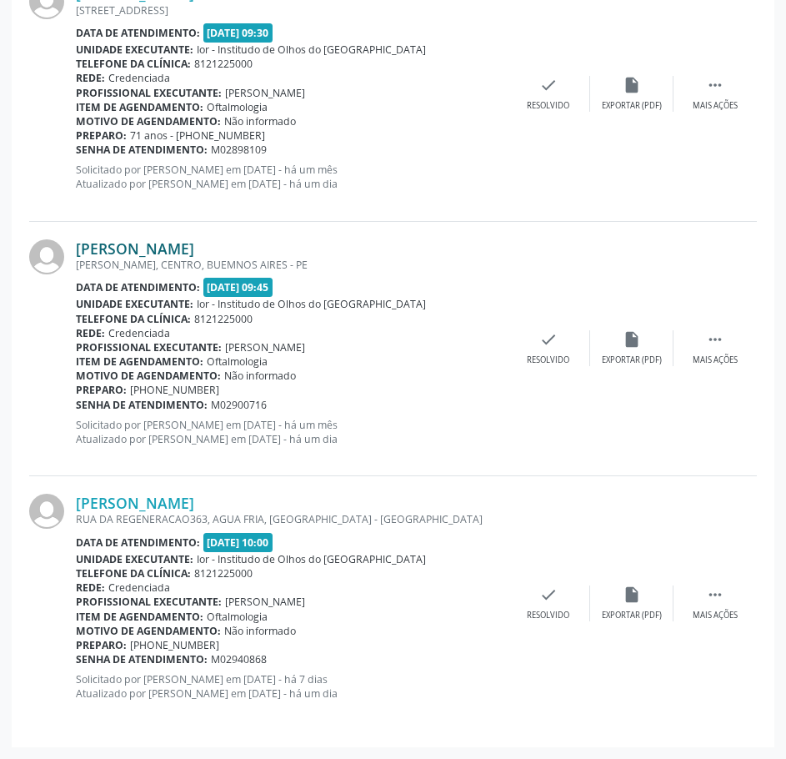
click at [194, 249] on link "[PERSON_NAME]" at bounding box center [135, 248] width 118 height 18
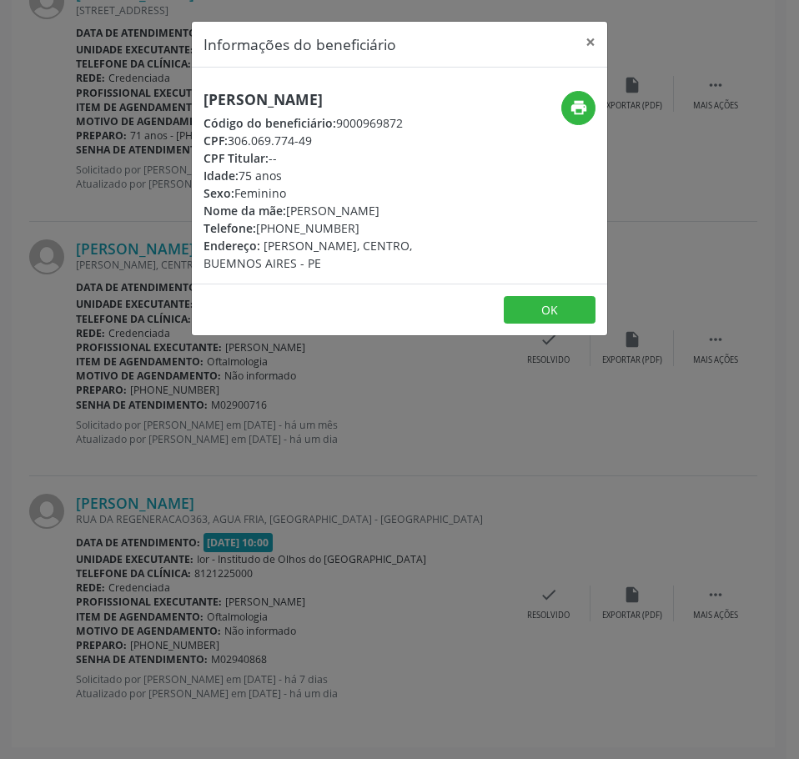
drag, startPoint x: 319, startPoint y: 158, endPoint x: 228, endPoint y: 156, distance: 90.1
click at [228, 149] on div "CPF: 306.069.774-49" at bounding box center [329, 141] width 253 height 18
drag, startPoint x: 270, startPoint y: 482, endPoint x: 267, endPoint y: 474, distance: 9.0
click at [266, 480] on div "Informações do beneficiário × [PERSON_NAME][GEOGRAPHIC_DATA] Código do benefici…" at bounding box center [399, 379] width 799 height 759
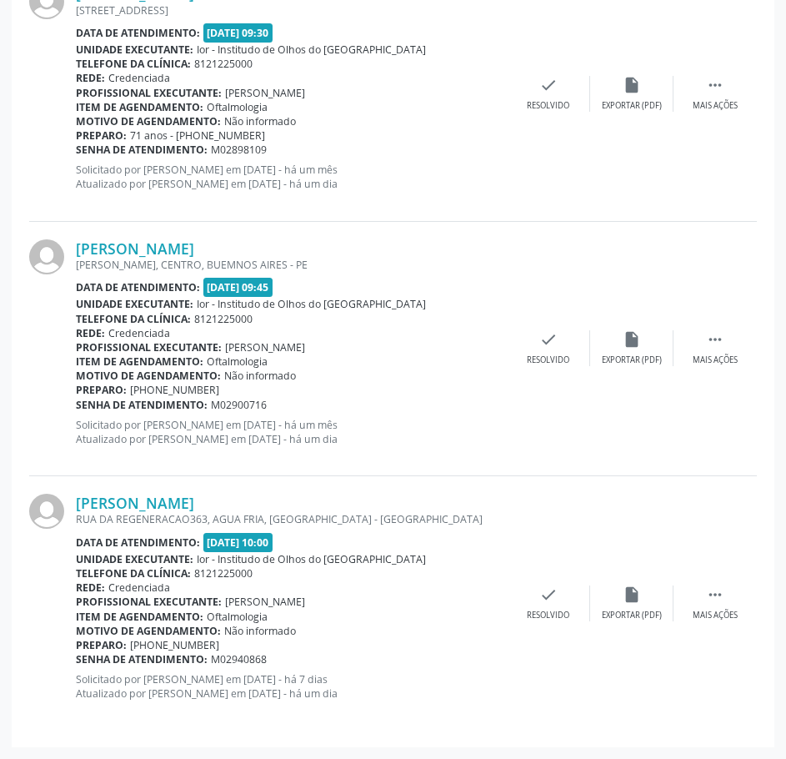
drag, startPoint x: 274, startPoint y: 409, endPoint x: 77, endPoint y: 405, distance: 197.6
click at [77, 405] on div "Senha de atendimento: M02900716" at bounding box center [291, 405] width 431 height 14
click at [152, 513] on div "RUA DA REGENERACAO363, AGUA FRIA, [GEOGRAPHIC_DATA] - [GEOGRAPHIC_DATA]" at bounding box center [291, 519] width 431 height 14
click at [153, 507] on link "[PERSON_NAME]" at bounding box center [135, 503] width 118 height 18
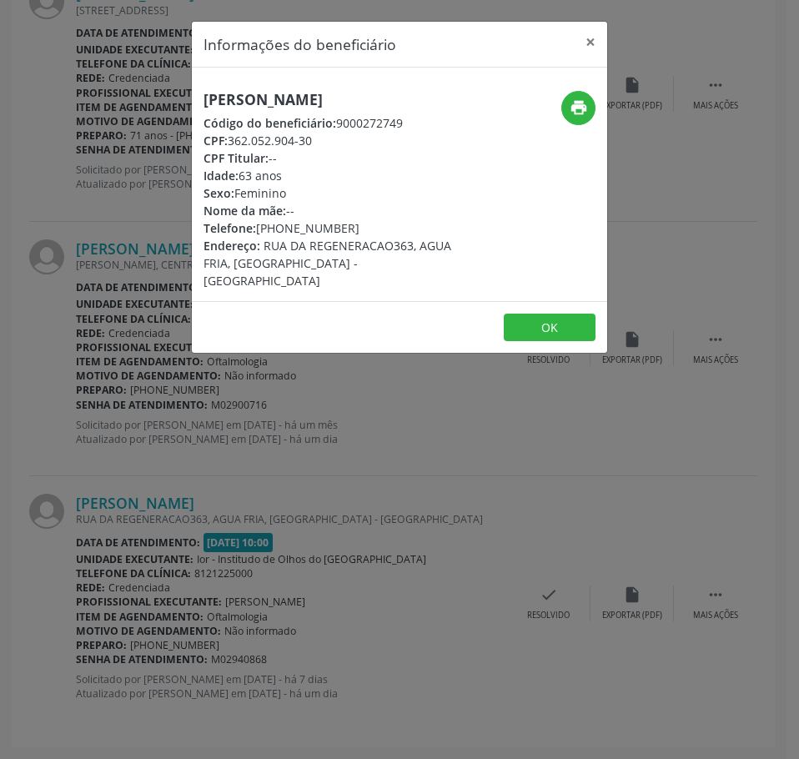
click at [252, 101] on h5 "[PERSON_NAME]" at bounding box center [329, 100] width 253 height 18
drag, startPoint x: 315, startPoint y: 158, endPoint x: 227, endPoint y: 155, distance: 88.4
click at [232, 149] on div "CPF: 362.052.904-30" at bounding box center [329, 141] width 253 height 18
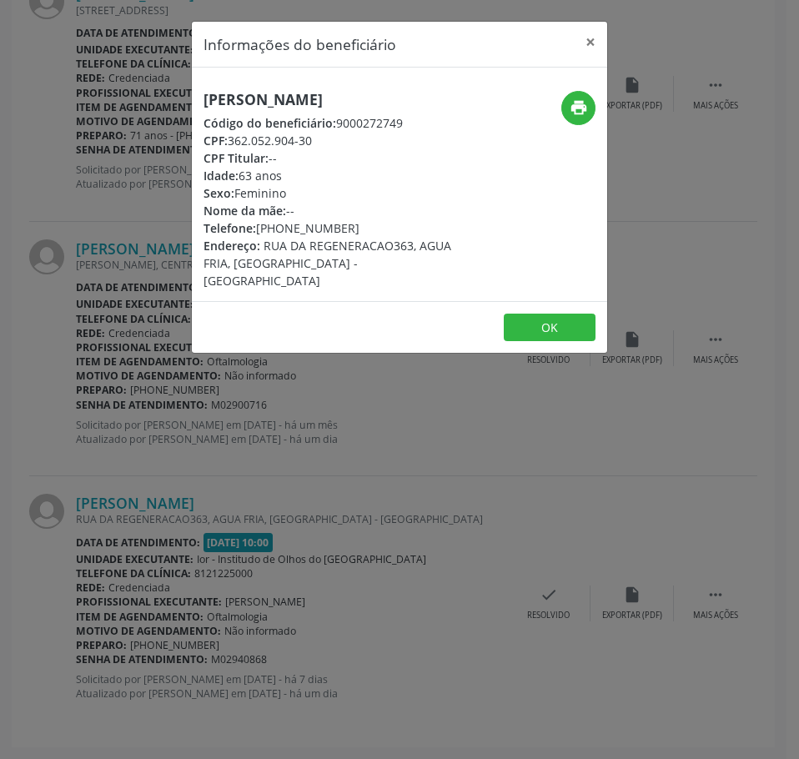
click at [205, 455] on div "Informações do beneficiário × [PERSON_NAME] Código do beneficiário: 9000272749 …" at bounding box center [399, 379] width 799 height 759
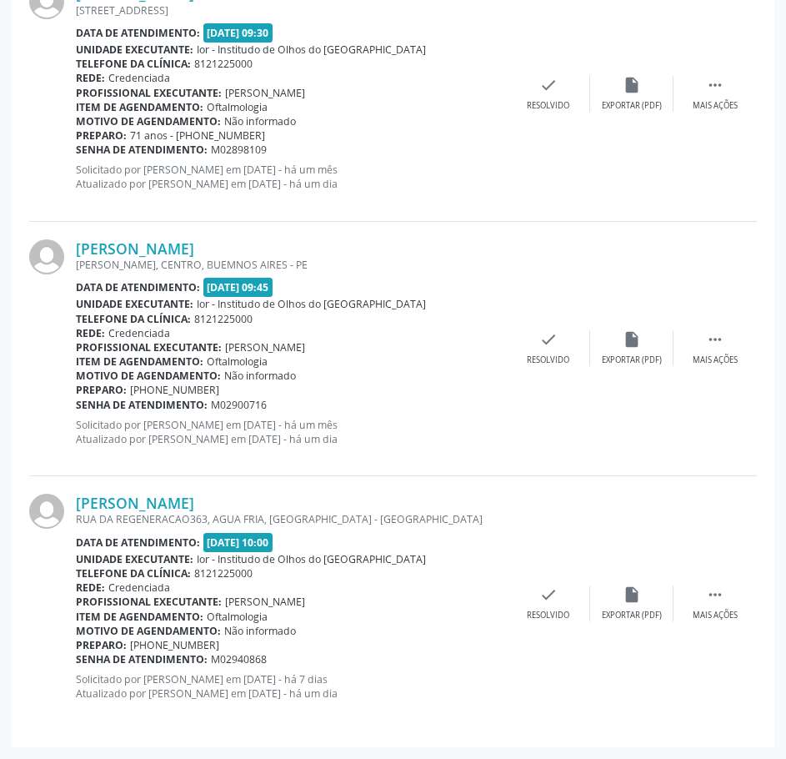
drag, startPoint x: 272, startPoint y: 664, endPoint x: 78, endPoint y: 665, distance: 194.3
click at [78, 665] on div "Senha de atendimento: M02940868" at bounding box center [291, 659] width 431 height 14
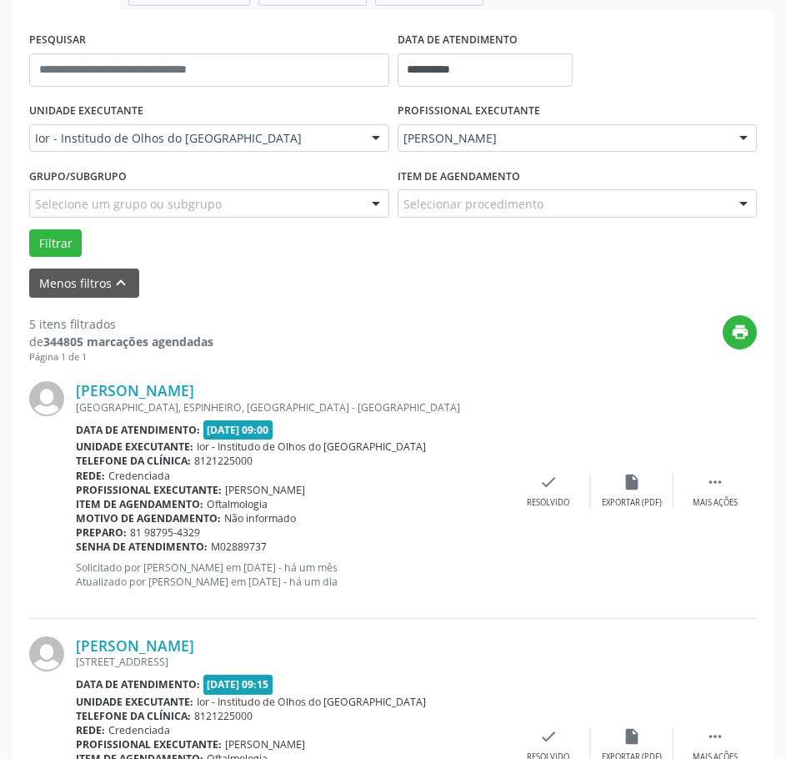
scroll to position [201, 0]
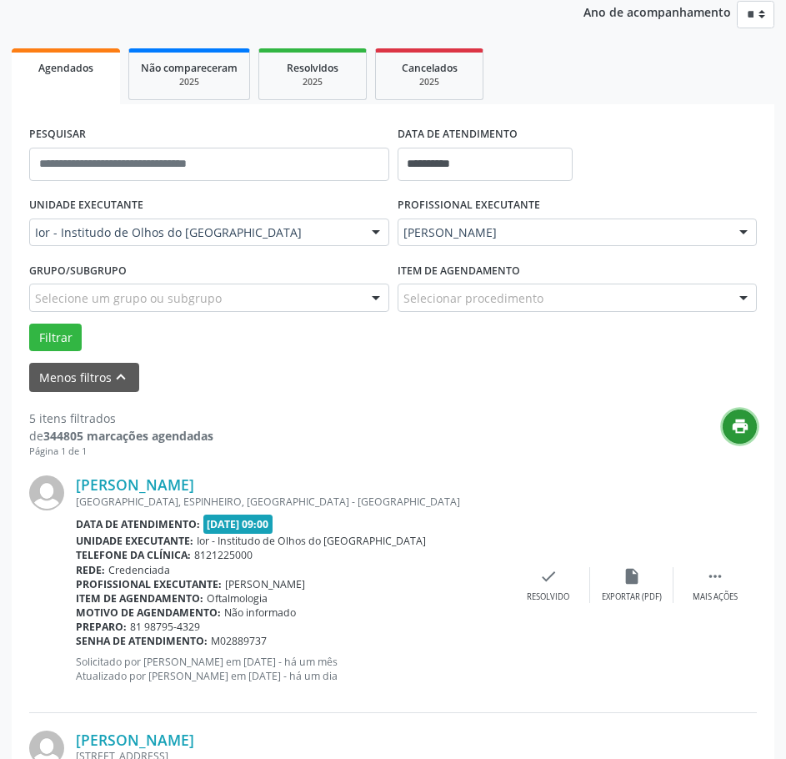
click at [734, 432] on icon "print" at bounding box center [740, 426] width 18 height 18
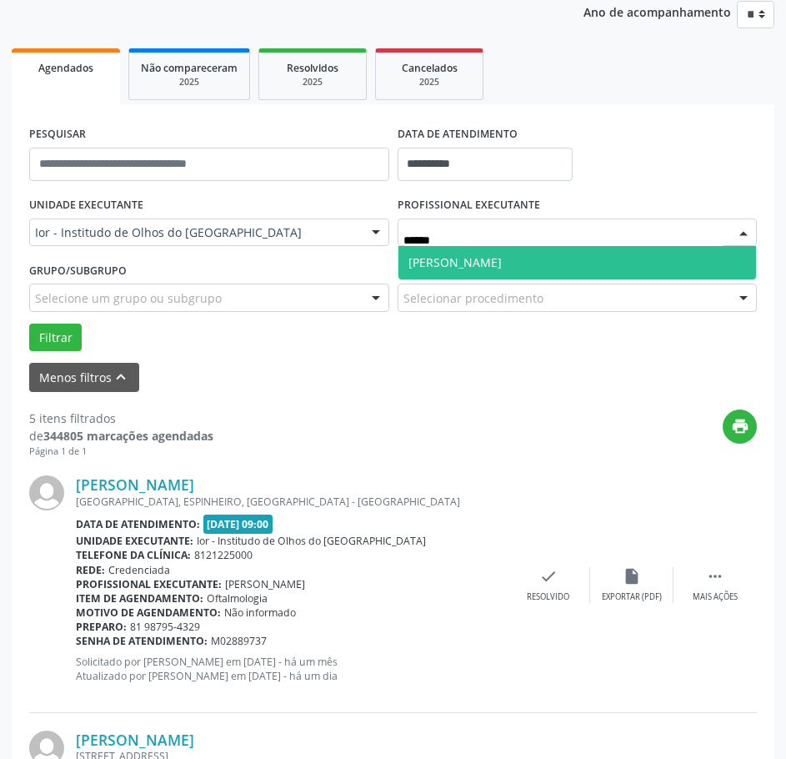
click at [513, 263] on span "[PERSON_NAME]" at bounding box center [578, 262] width 359 height 33
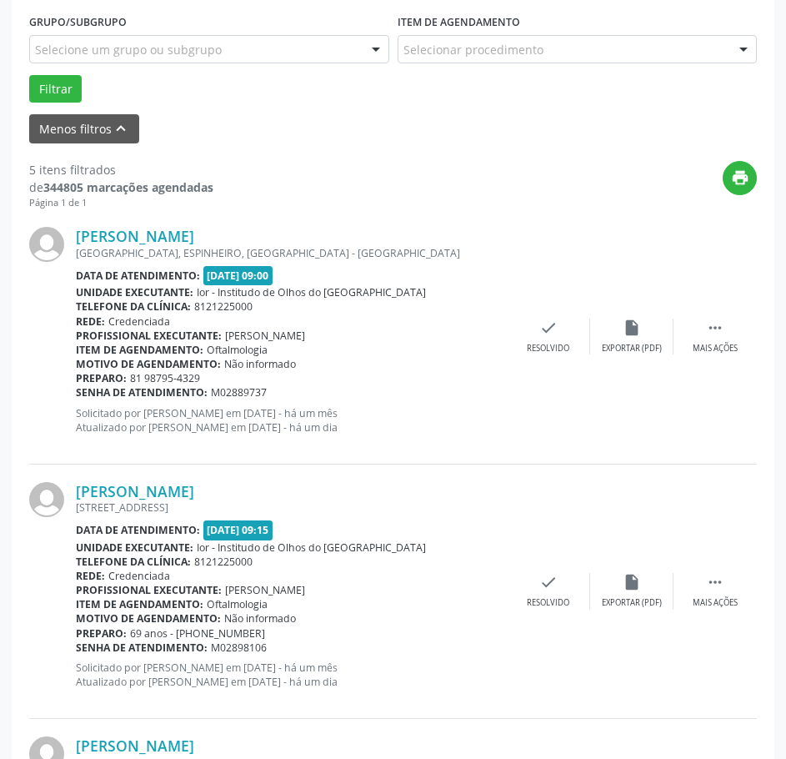
scroll to position [451, 0]
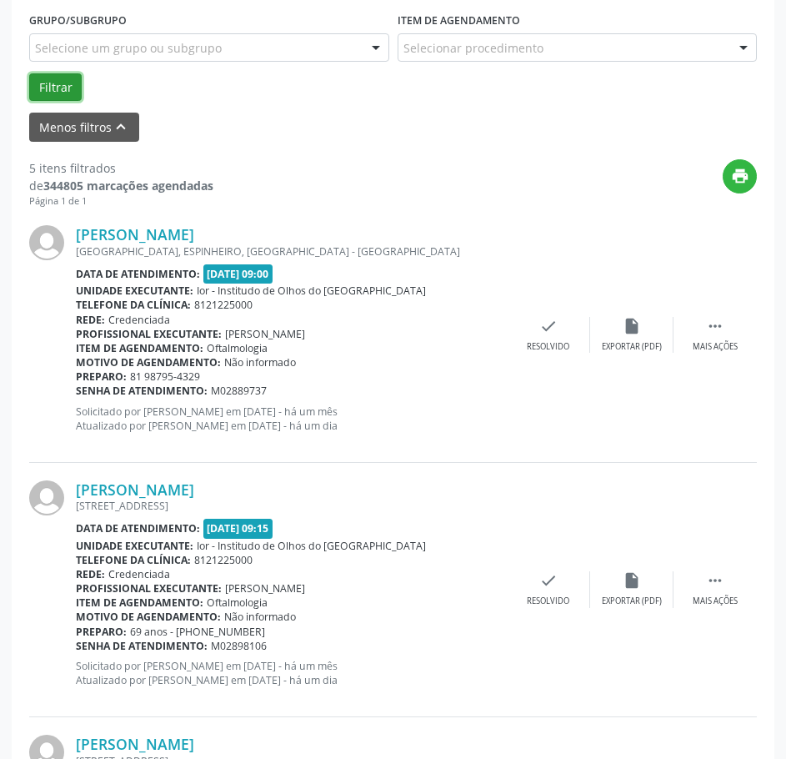
click at [77, 94] on button "Filtrar" at bounding box center [55, 87] width 53 height 28
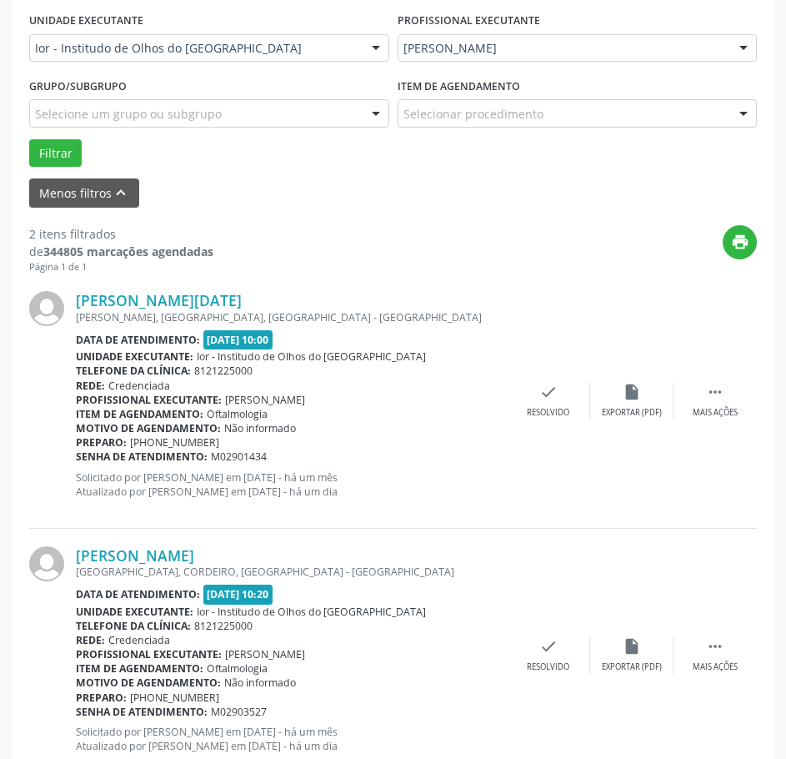
scroll to position [438, 0]
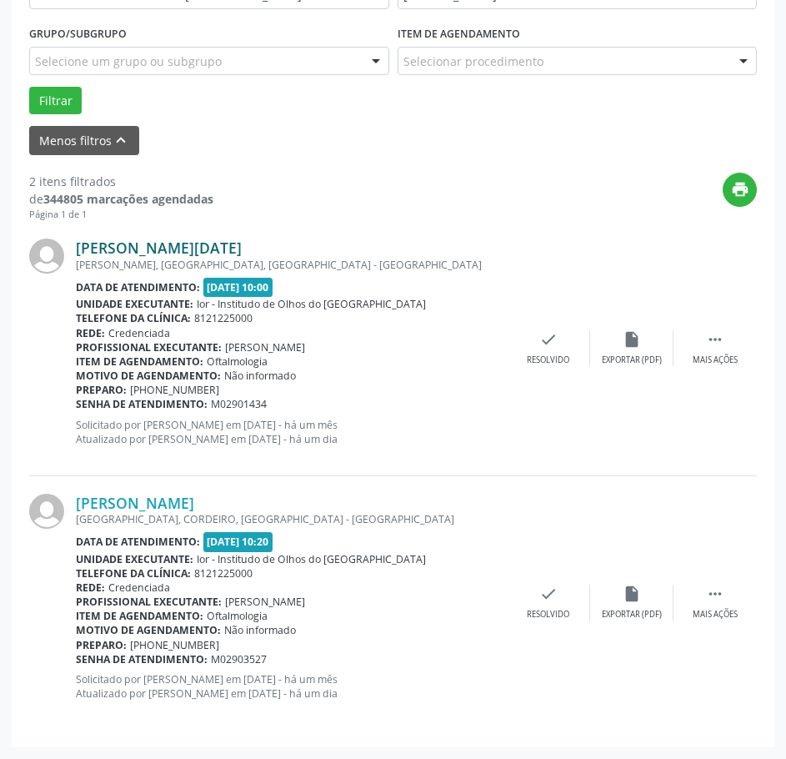
click at [228, 242] on link "[PERSON_NAME][DATE]" at bounding box center [159, 247] width 166 height 18
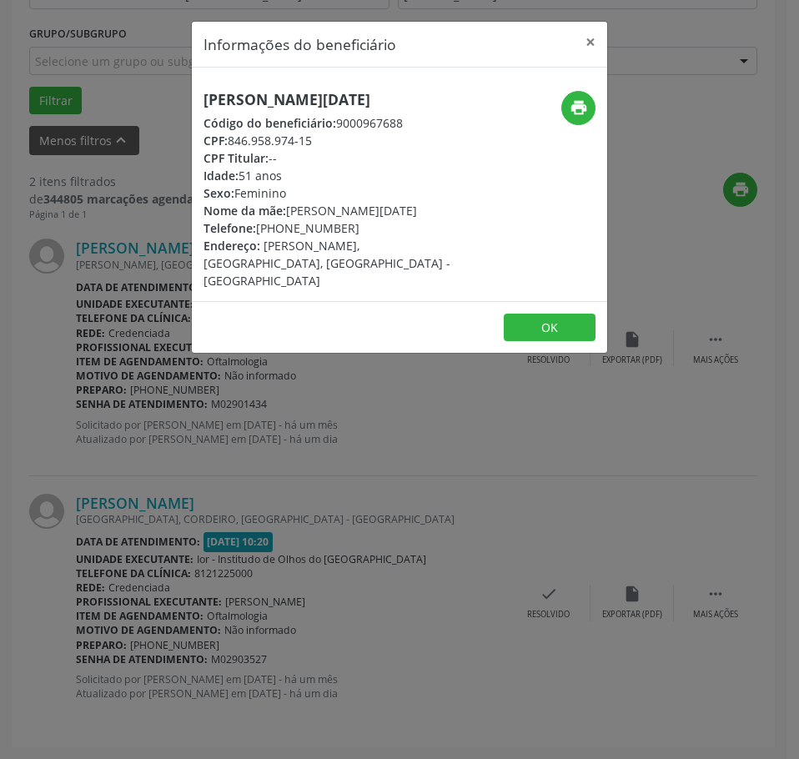
click at [278, 93] on h5 "[PERSON_NAME][DATE]" at bounding box center [329, 100] width 253 height 18
click at [98, 500] on div "Informações do beneficiário × [PERSON_NAME][DATE] Código do beneficiário: 90009…" at bounding box center [399, 379] width 799 height 759
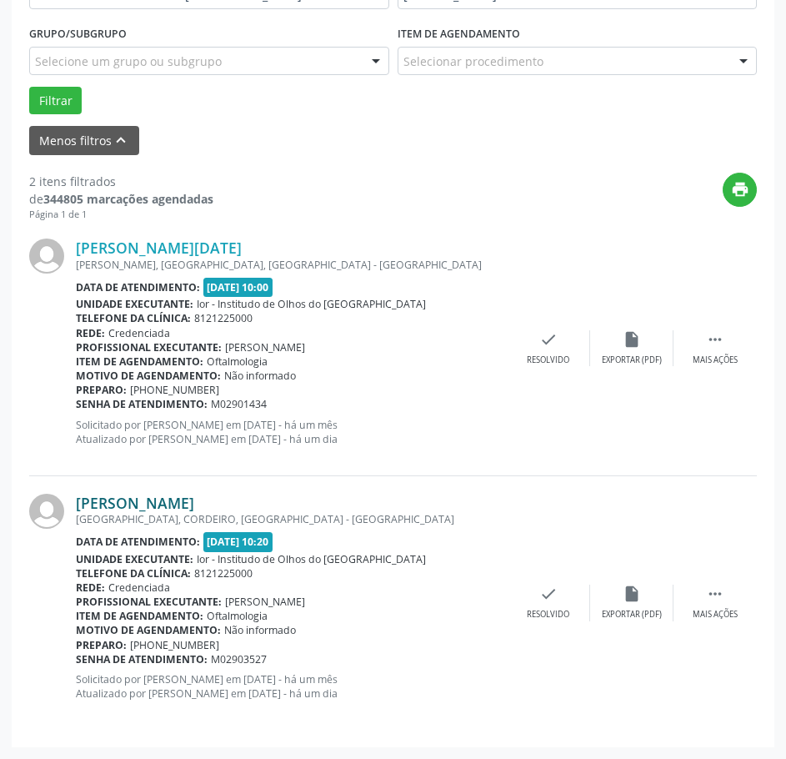
click at [95, 507] on link "[PERSON_NAME]" at bounding box center [135, 503] width 118 height 18
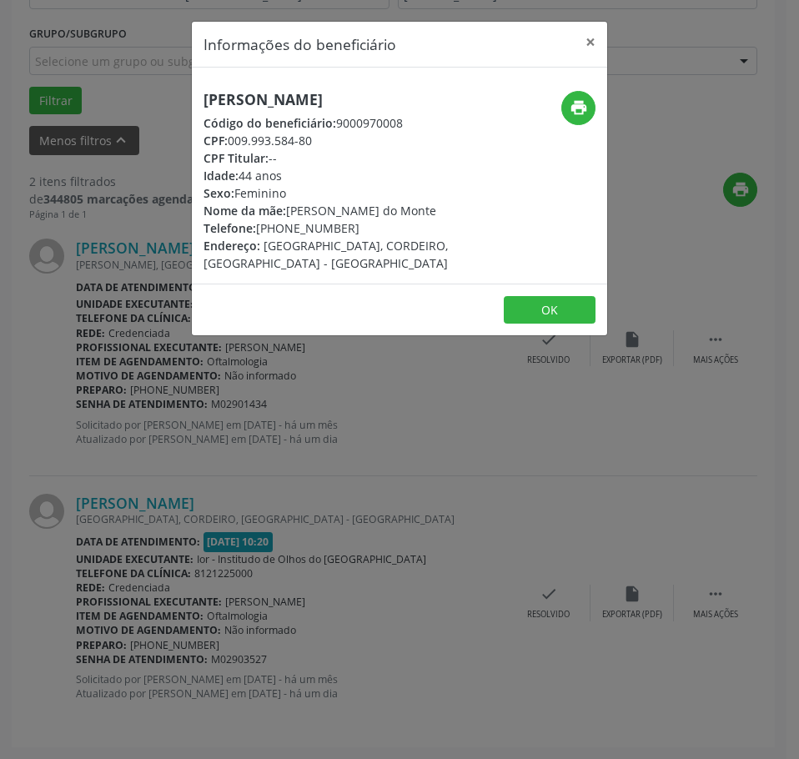
click at [250, 97] on h5 "[PERSON_NAME]" at bounding box center [329, 100] width 253 height 18
drag, startPoint x: 66, startPoint y: 424, endPoint x: 133, endPoint y: 374, distance: 83.9
click at [66, 425] on div "Informações do beneficiário × [PERSON_NAME] Código do beneficiário: 9000970008 …" at bounding box center [399, 379] width 799 height 759
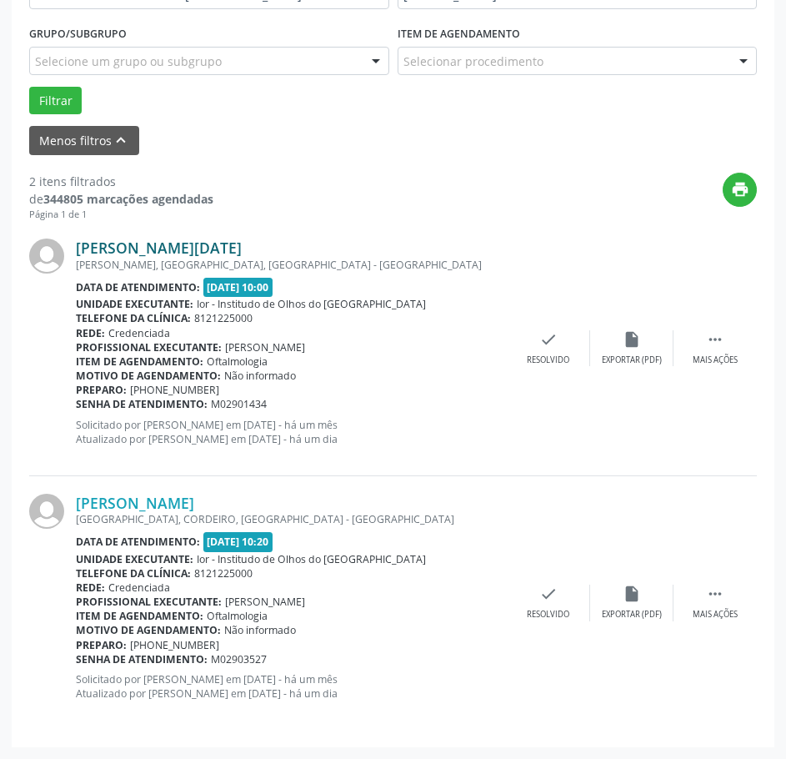
click at [164, 245] on link "[PERSON_NAME][DATE]" at bounding box center [159, 247] width 166 height 18
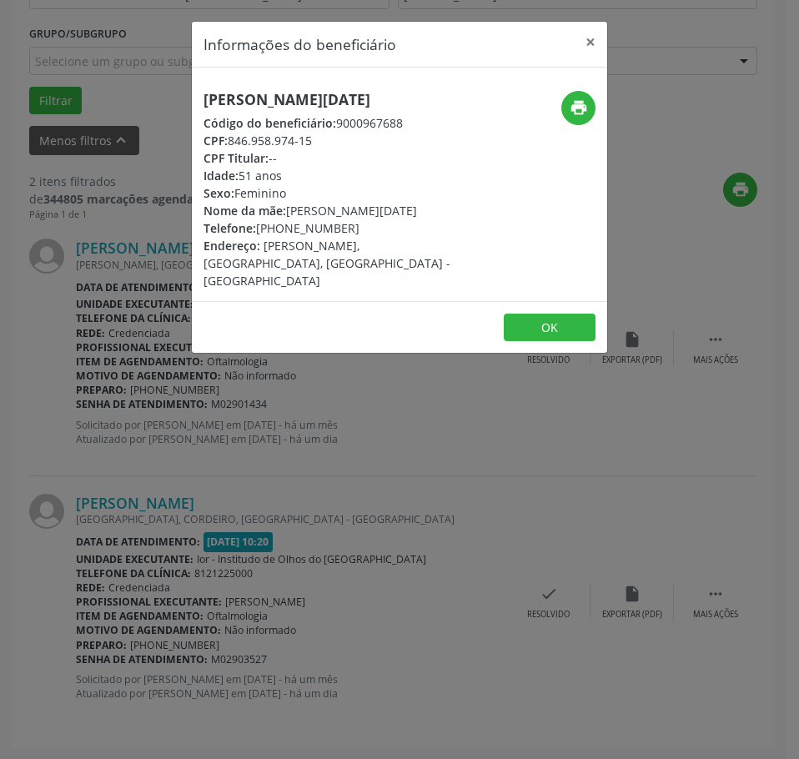
drag, startPoint x: 292, startPoint y: 138, endPoint x: 232, endPoint y: 137, distance: 60.1
click at [232, 137] on div "CPF: 846.958.974-15" at bounding box center [329, 141] width 253 height 18
click at [85, 257] on div "Informações do beneficiário × [PERSON_NAME][DATE] Código do beneficiário: 90009…" at bounding box center [399, 379] width 799 height 759
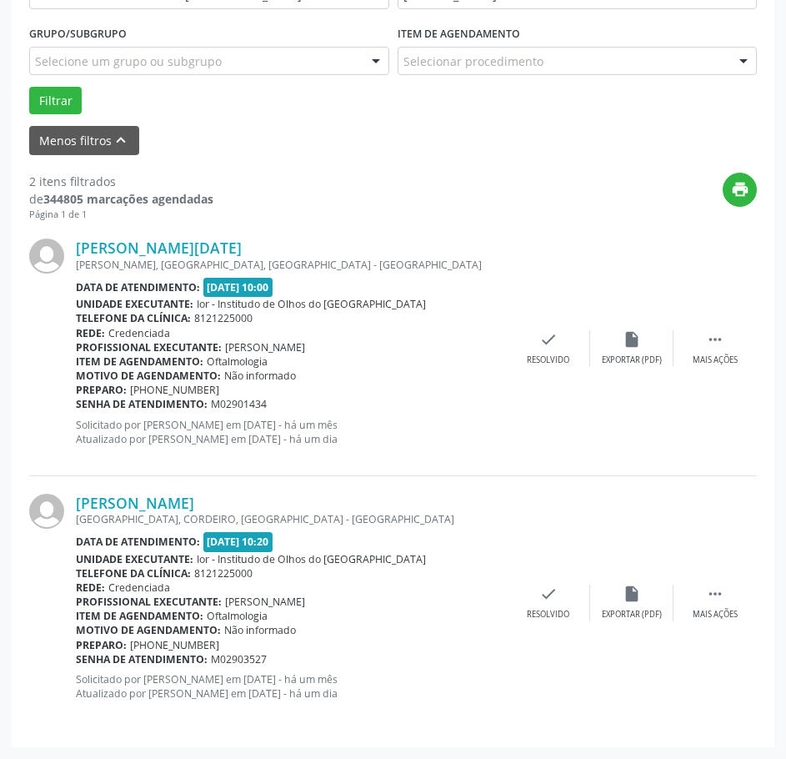
drag, startPoint x: 270, startPoint y: 404, endPoint x: 73, endPoint y: 409, distance: 196.8
click at [76, 410] on div "Senha de atendimento: M02901434" at bounding box center [291, 404] width 431 height 14
click at [172, 501] on link "[PERSON_NAME]" at bounding box center [135, 503] width 118 height 18
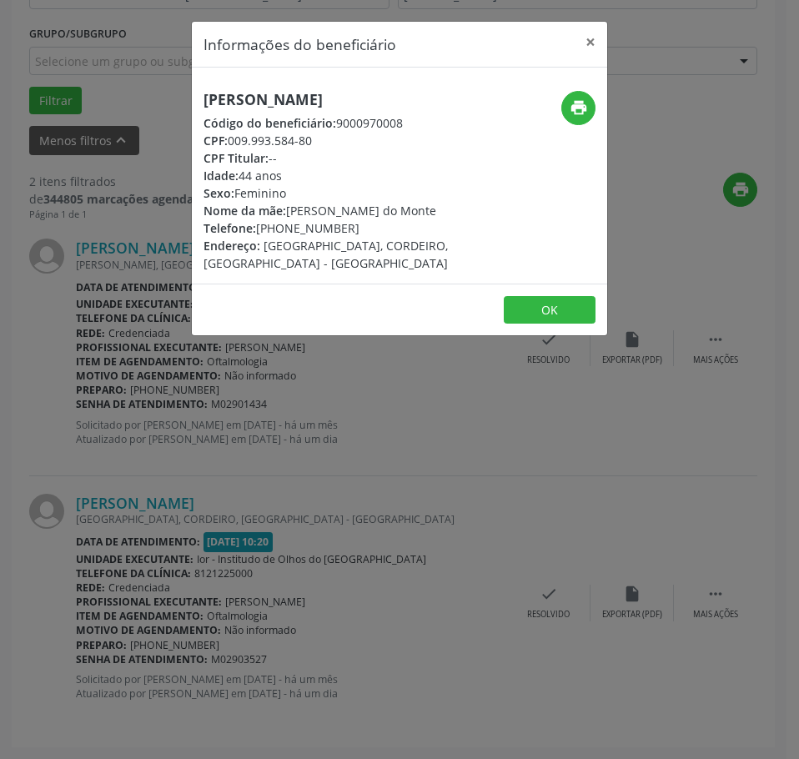
drag, startPoint x: 314, startPoint y: 140, endPoint x: 231, endPoint y: 137, distance: 83.4
click at [231, 137] on div "CPF: 009.993.584-80" at bounding box center [329, 141] width 253 height 18
click at [196, 523] on div "Informações do beneficiário × [PERSON_NAME] Código do beneficiário: 9000970008 …" at bounding box center [399, 379] width 799 height 759
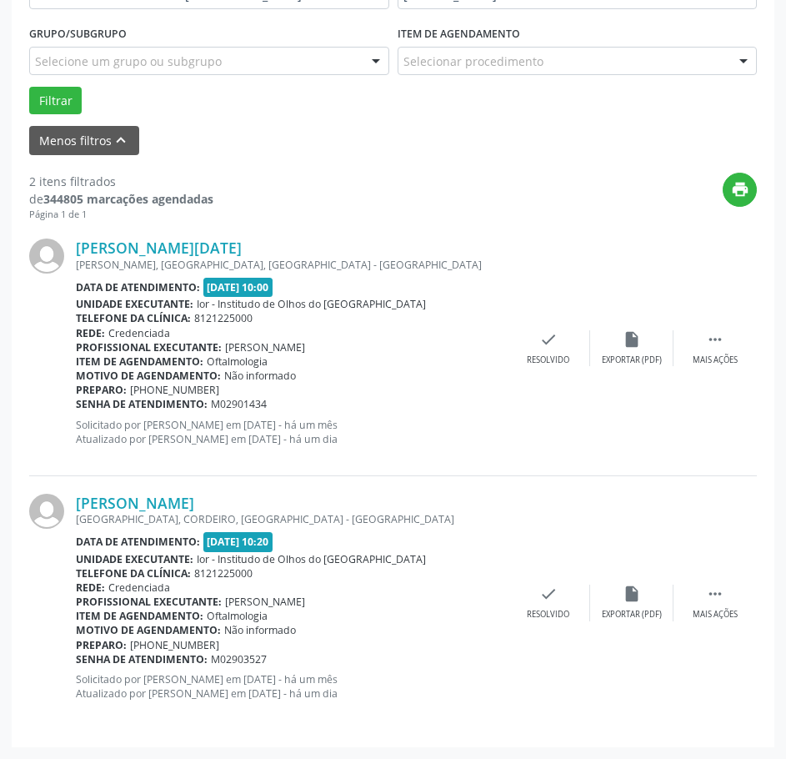
drag, startPoint x: 274, startPoint y: 662, endPoint x: 78, endPoint y: 666, distance: 196.0
click at [78, 666] on div "[PERSON_NAME] [GEOGRAPHIC_DATA], [GEOGRAPHIC_DATA], [GEOGRAPHIC_DATA] - [GEOGRA…" at bounding box center [291, 603] width 431 height 218
drag, startPoint x: 76, startPoint y: 662, endPoint x: 266, endPoint y: 658, distance: 190.1
click at [266, 658] on div "Senha de atendimento: M02903527" at bounding box center [291, 659] width 431 height 14
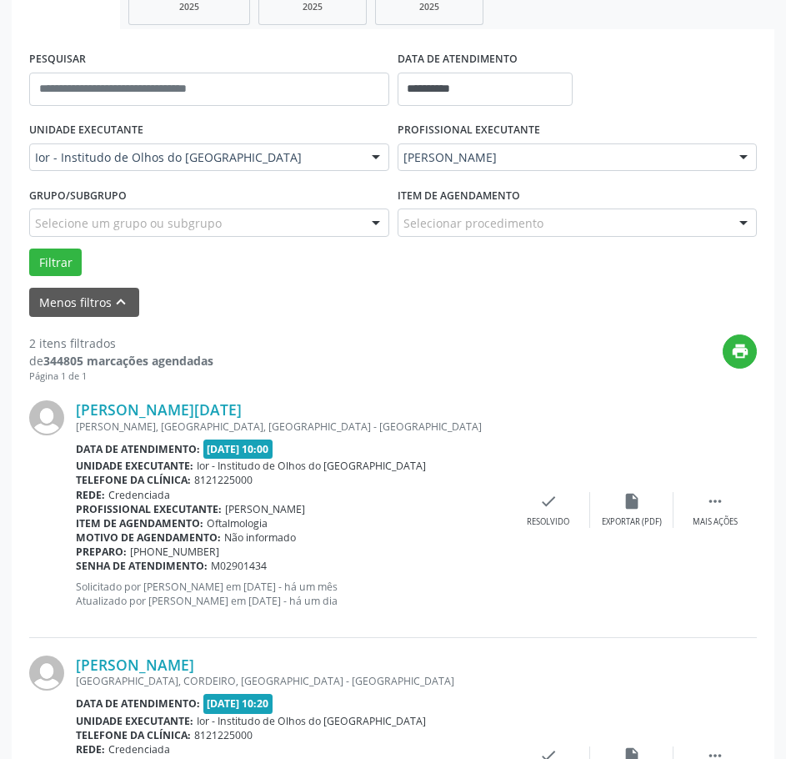
scroll to position [104, 0]
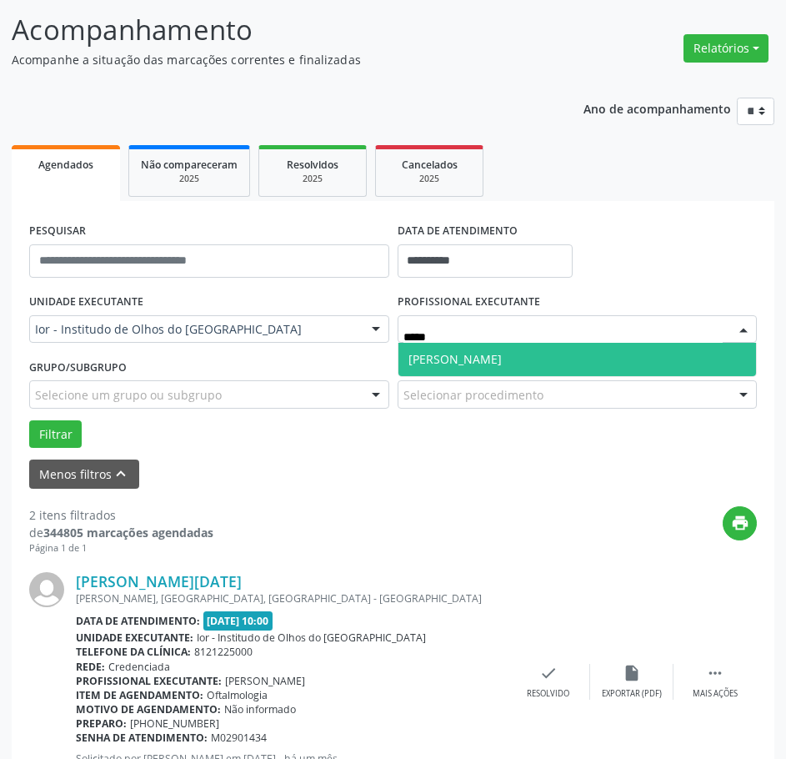
click at [480, 364] on span "[PERSON_NAME]" at bounding box center [455, 359] width 93 height 16
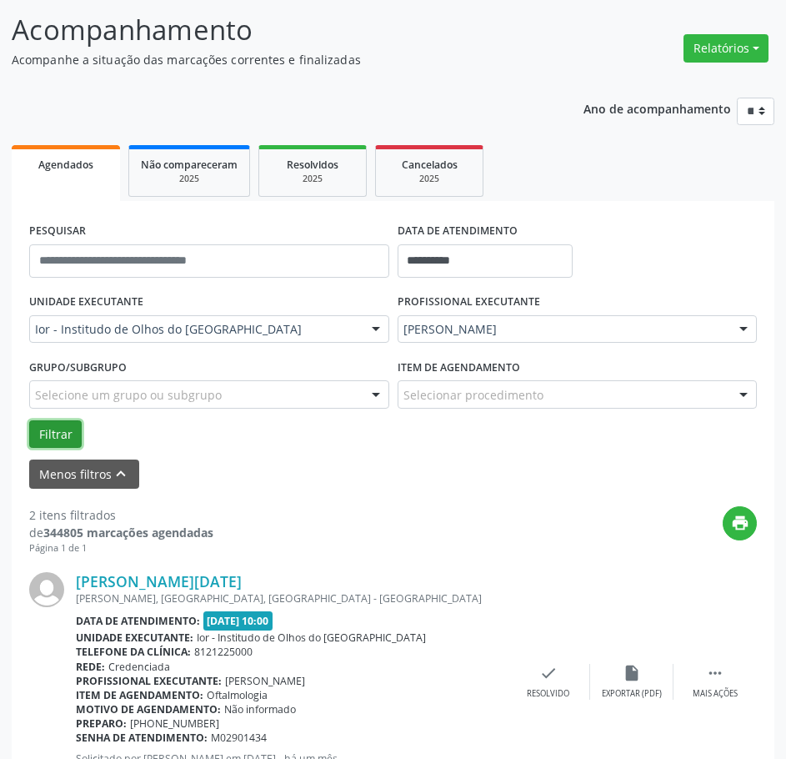
click at [51, 428] on button "Filtrar" at bounding box center [55, 434] width 53 height 28
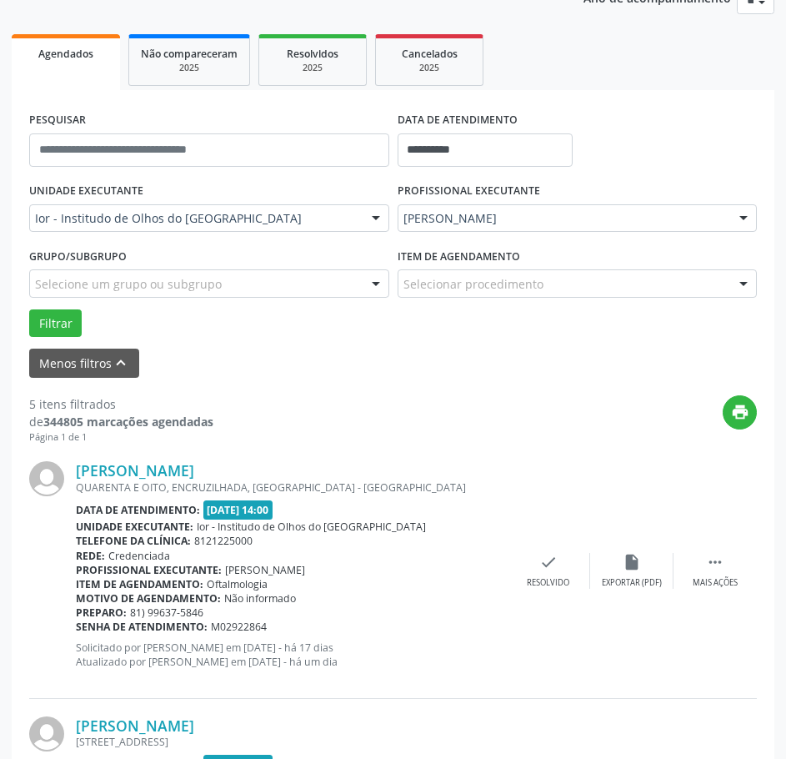
scroll to position [500, 0]
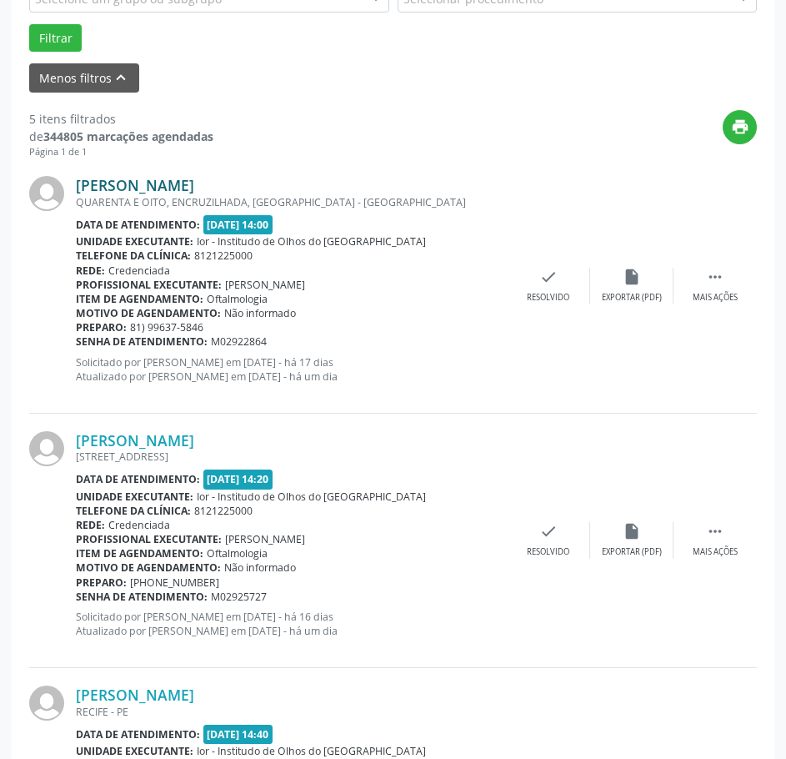
click at [170, 190] on link "[PERSON_NAME]" at bounding box center [135, 185] width 118 height 18
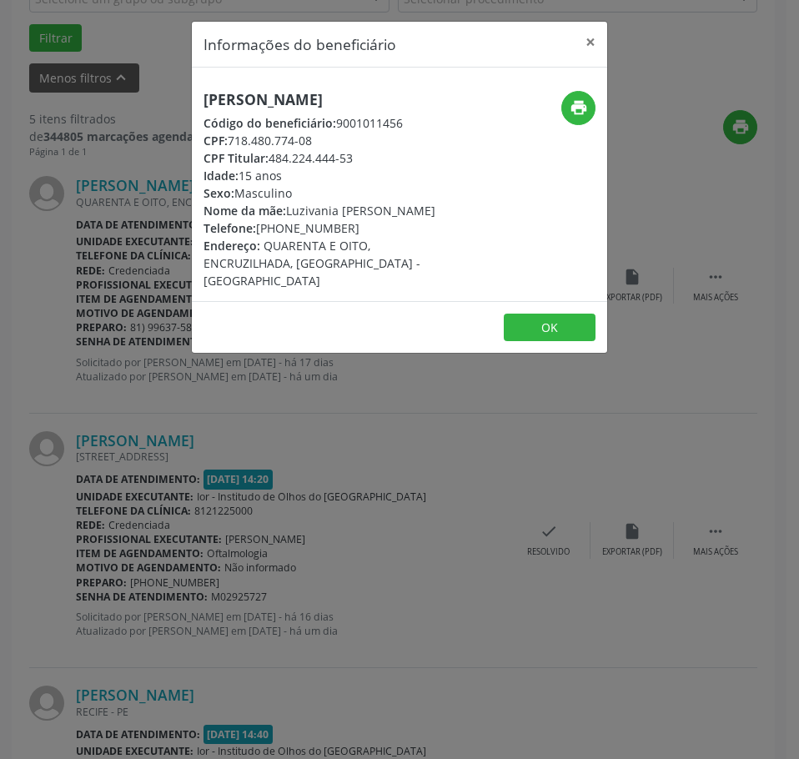
click at [59, 211] on div "Informações do beneficiário × [PERSON_NAME] Código do beneficiário: 9001011456 …" at bounding box center [399, 379] width 799 height 759
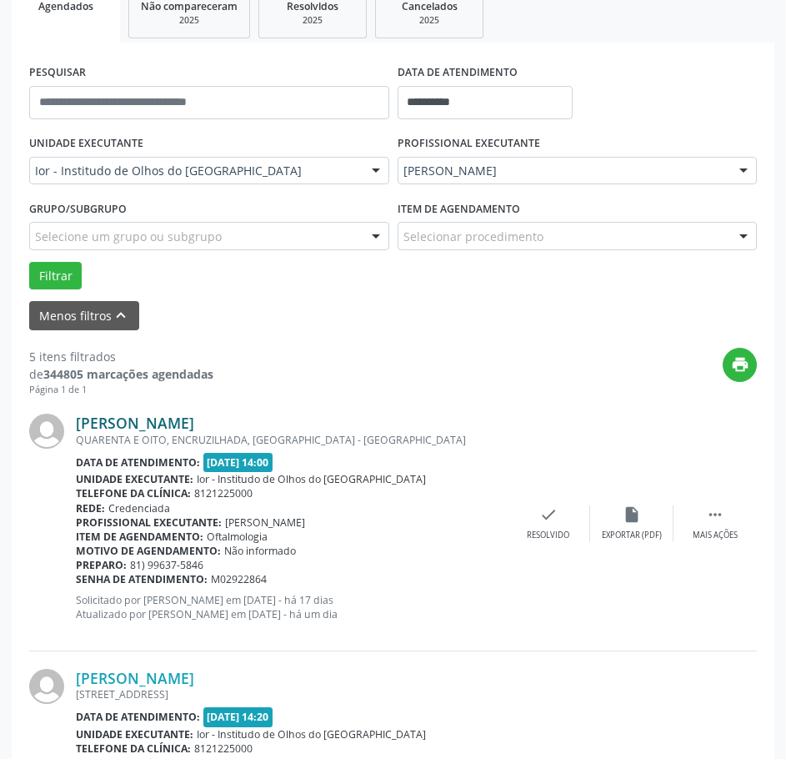
scroll to position [250, 0]
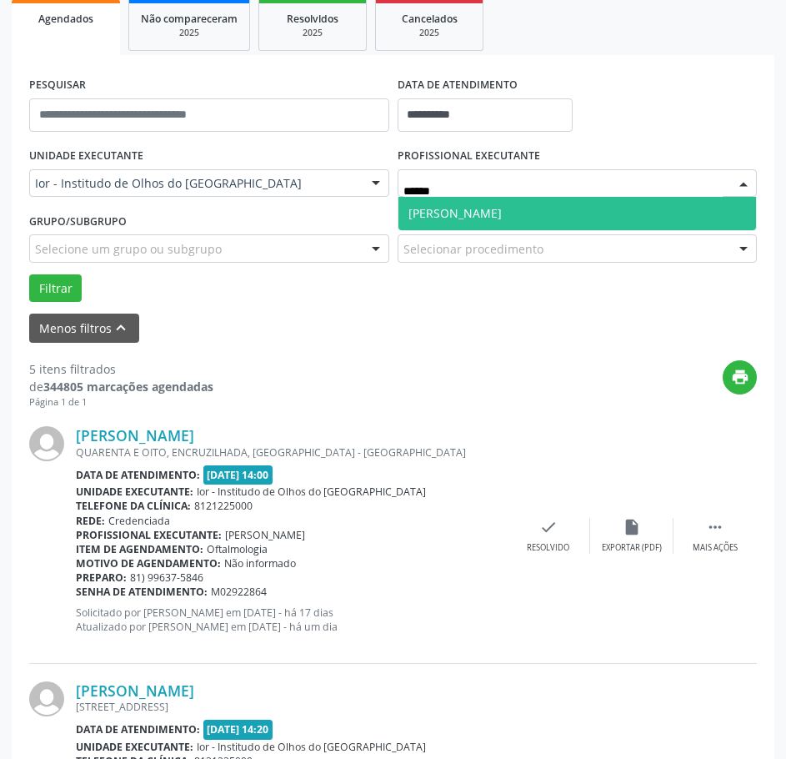
click at [472, 207] on span "[PERSON_NAME]" at bounding box center [455, 213] width 93 height 16
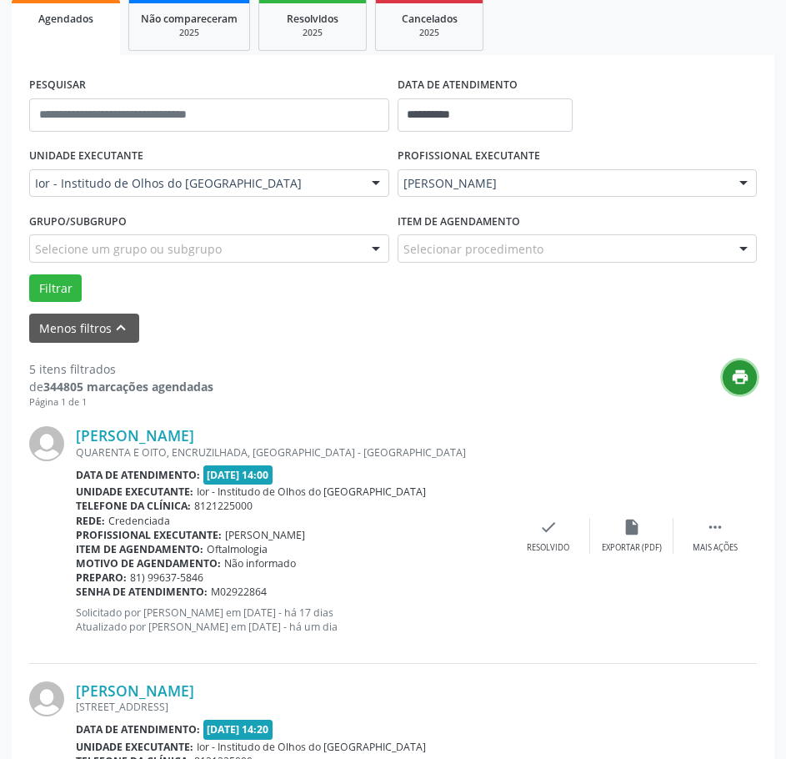
click at [740, 369] on icon "print" at bounding box center [740, 377] width 18 height 18
click at [51, 284] on button "Filtrar" at bounding box center [55, 288] width 53 height 28
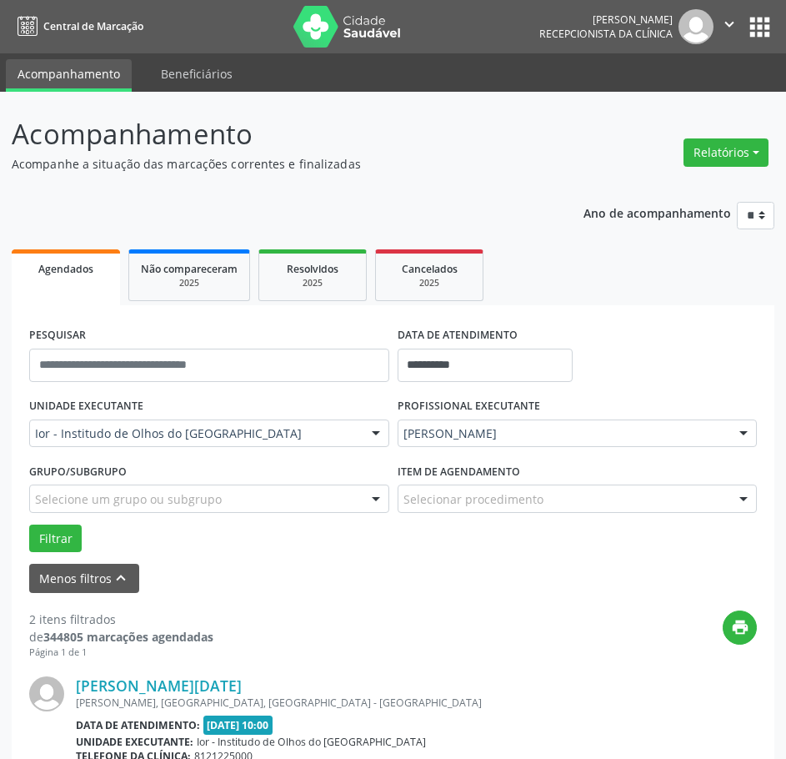
scroll to position [438, 0]
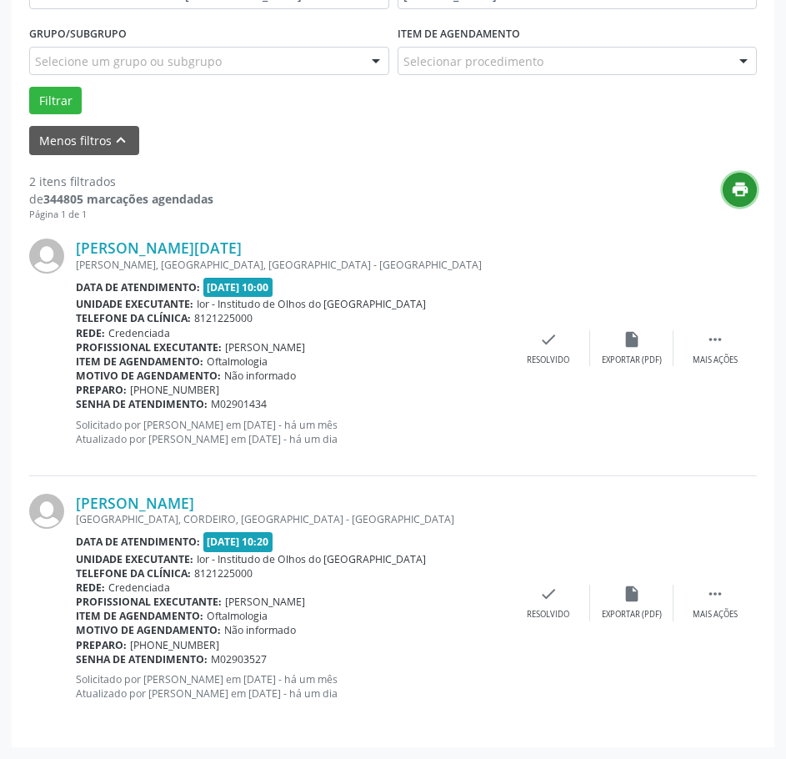
click at [737, 197] on icon "print" at bounding box center [740, 189] width 18 height 18
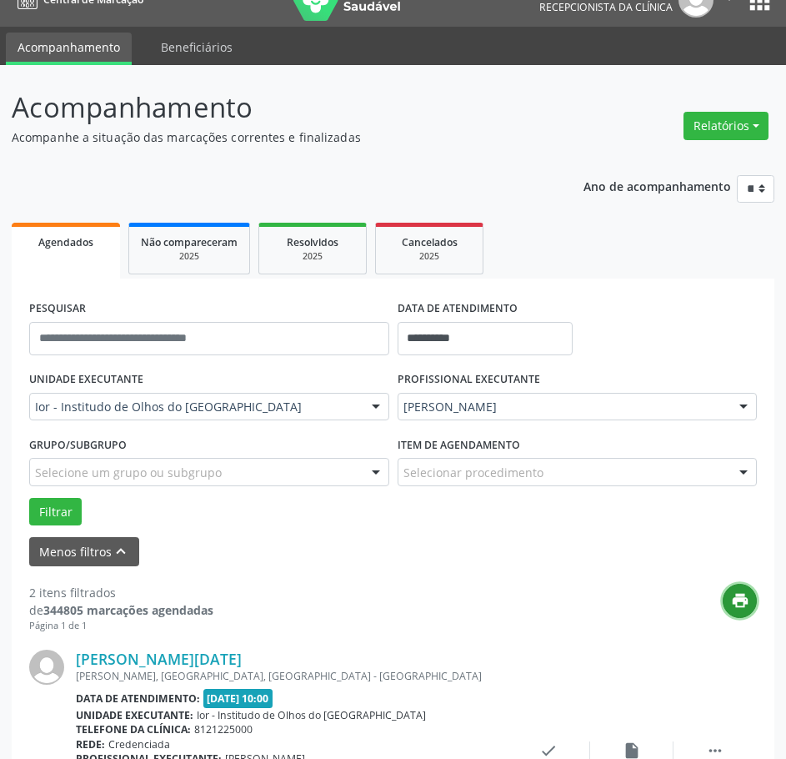
scroll to position [21, 0]
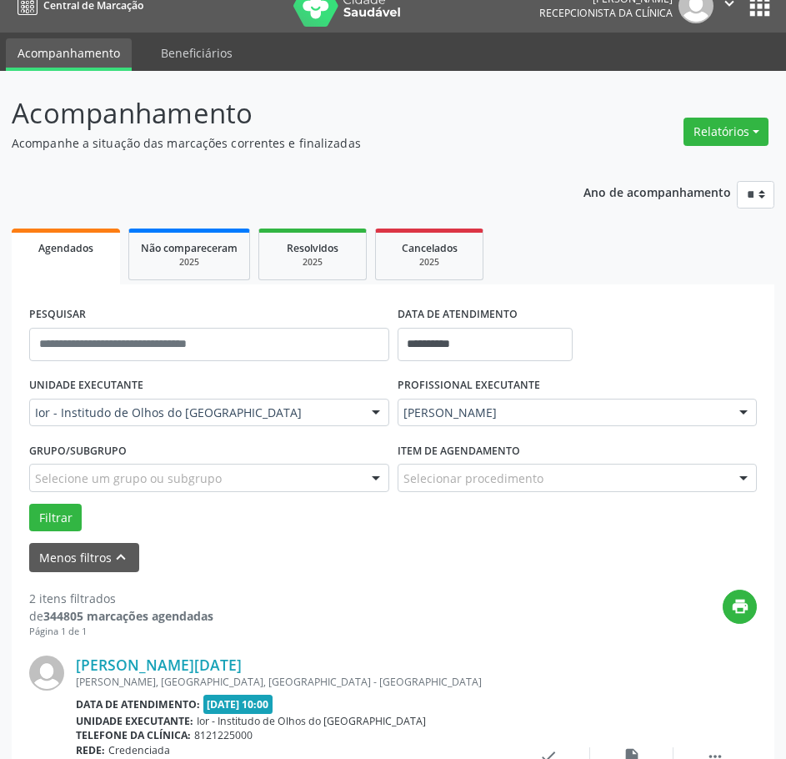
drag, startPoint x: 413, startPoint y: 390, endPoint x: 399, endPoint y: 539, distance: 149.9
click at [399, 539] on form "**********" at bounding box center [393, 437] width 728 height 270
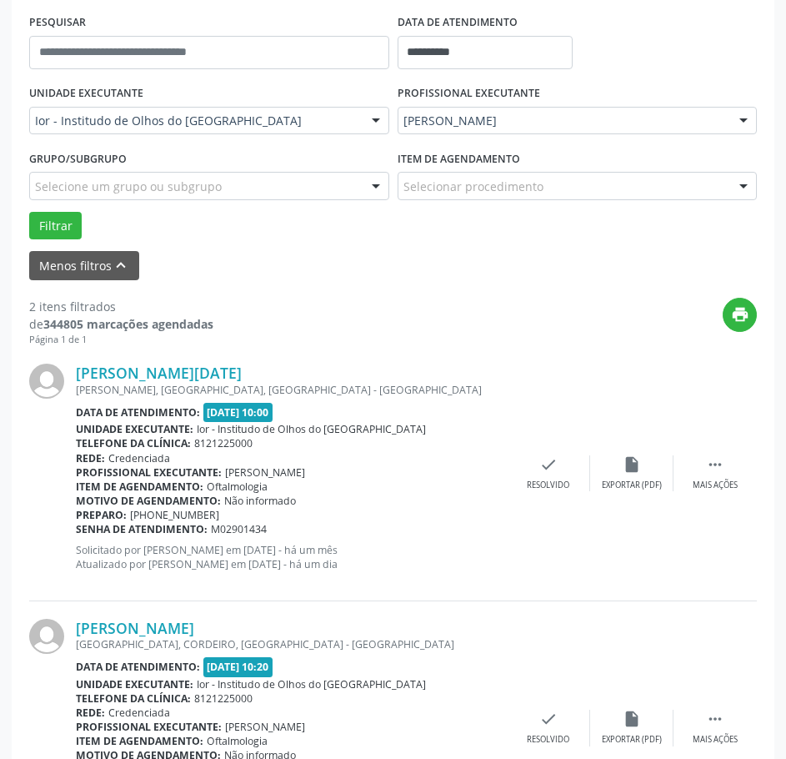
scroll to position [188, 0]
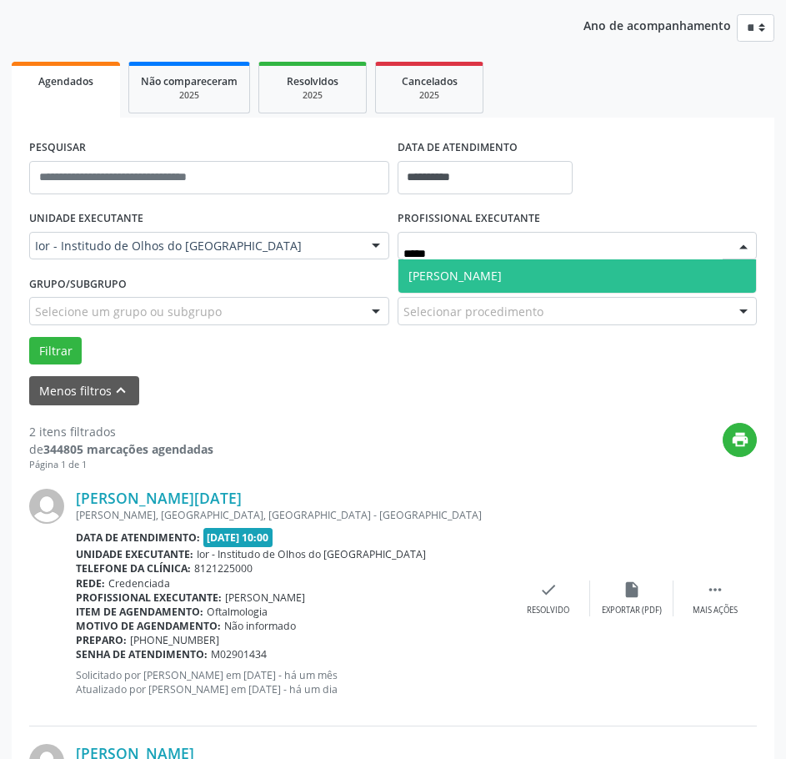
drag, startPoint x: 529, startPoint y: 263, endPoint x: 211, endPoint y: 335, distance: 326.5
click at [529, 264] on span "[PERSON_NAME]" at bounding box center [578, 275] width 359 height 33
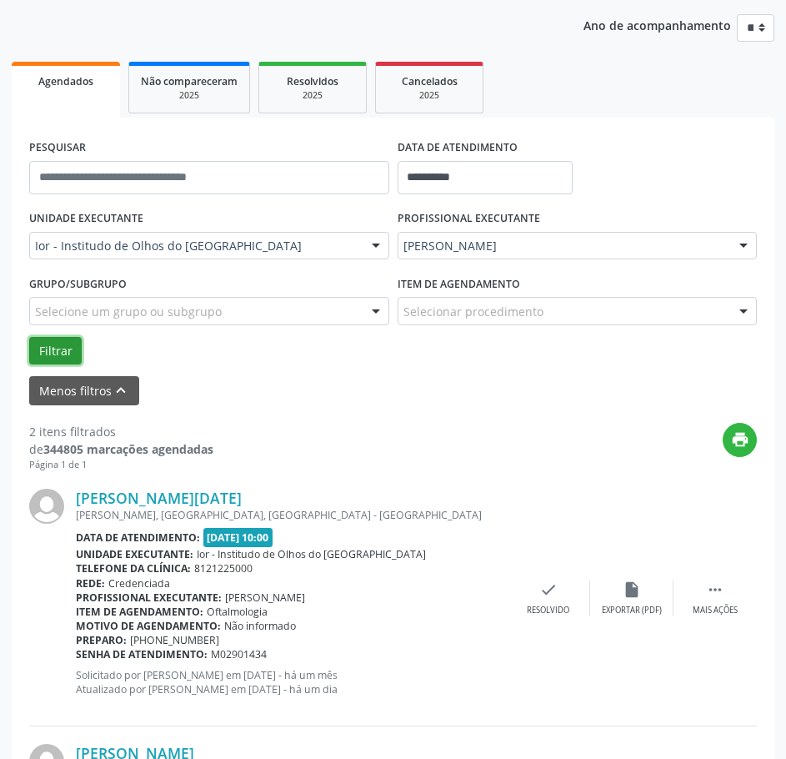
click at [74, 357] on button "Filtrar" at bounding box center [55, 351] width 53 height 28
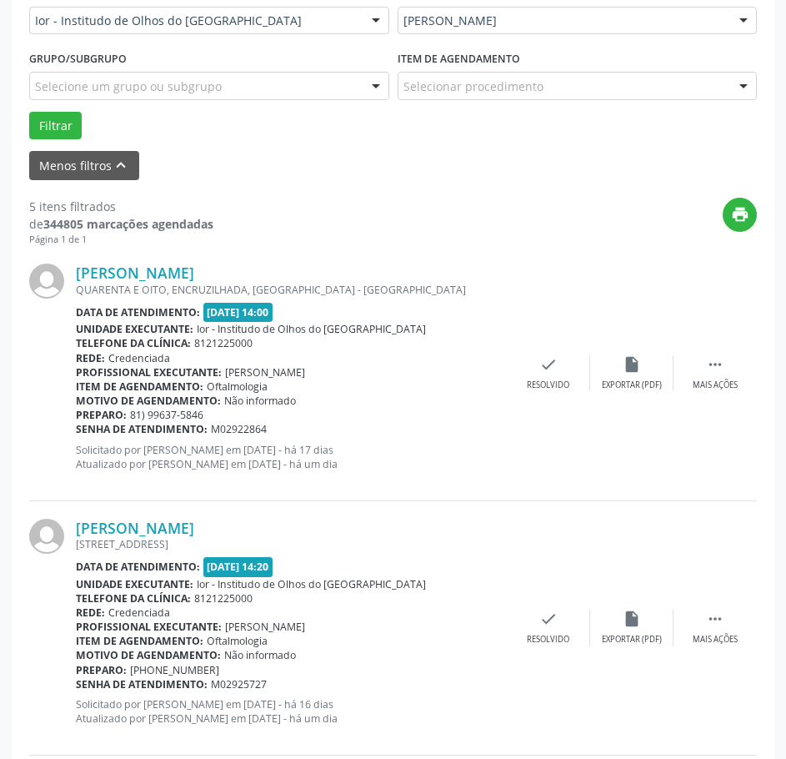
scroll to position [417, 0]
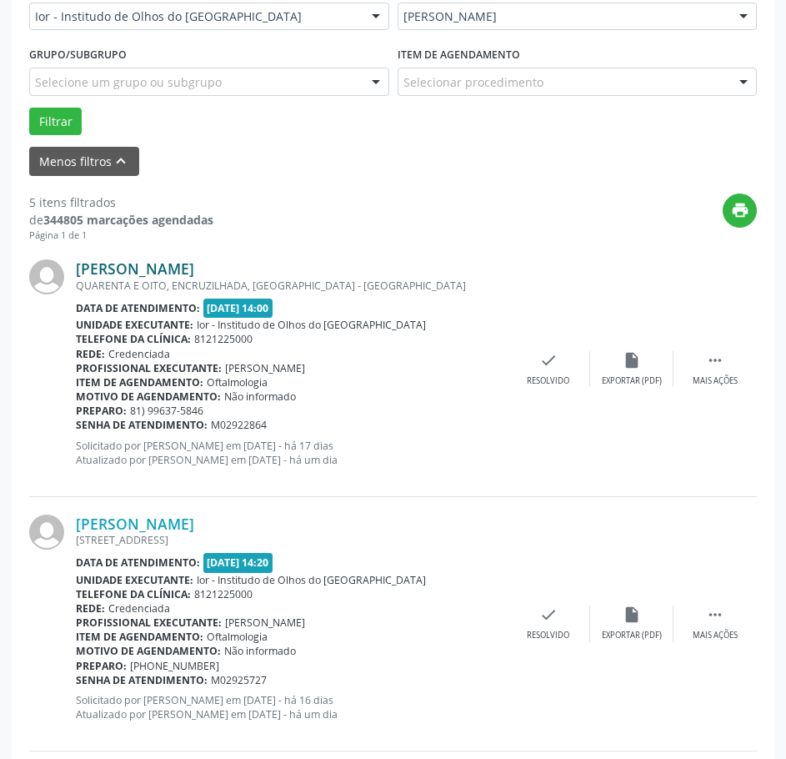
click at [194, 268] on link "[PERSON_NAME]" at bounding box center [135, 268] width 118 height 18
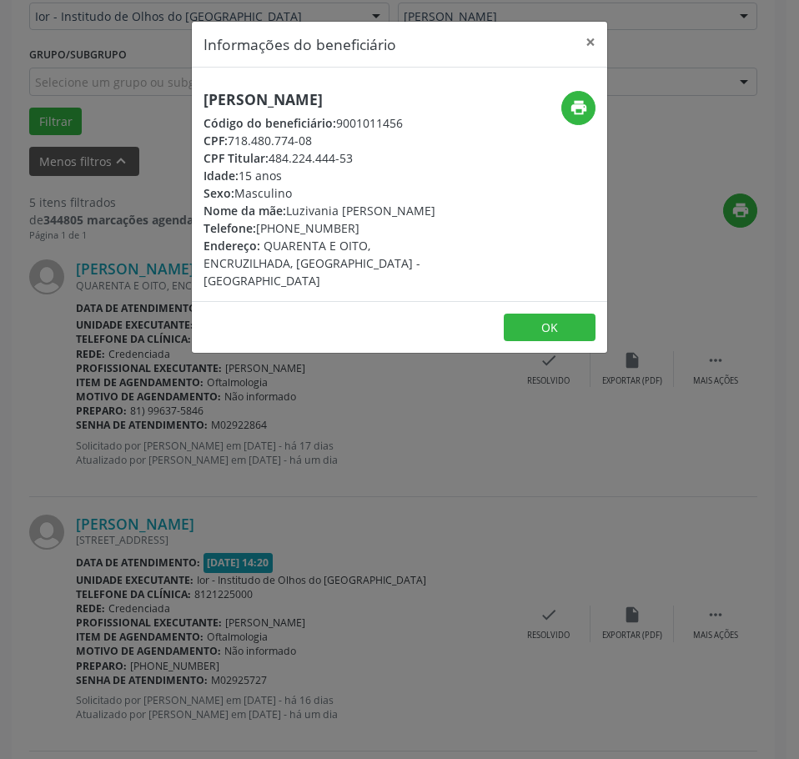
click at [250, 99] on h5 "[PERSON_NAME]" at bounding box center [329, 100] width 253 height 18
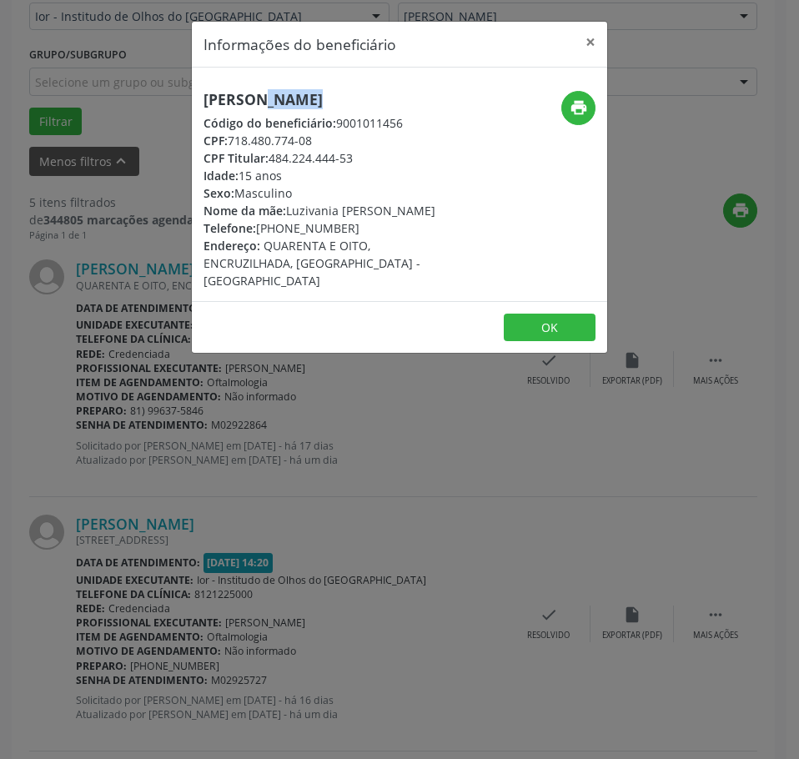
click at [250, 99] on h5 "[PERSON_NAME]" at bounding box center [329, 100] width 253 height 18
drag, startPoint x: 319, startPoint y: 143, endPoint x: 233, endPoint y: 145, distance: 85.1
click at [233, 145] on div "CPF: 718.480.774-08" at bounding box center [329, 141] width 253 height 18
click at [243, 489] on div "Informações do beneficiário × [PERSON_NAME] Código do beneficiário: 9001011456 …" at bounding box center [399, 379] width 799 height 759
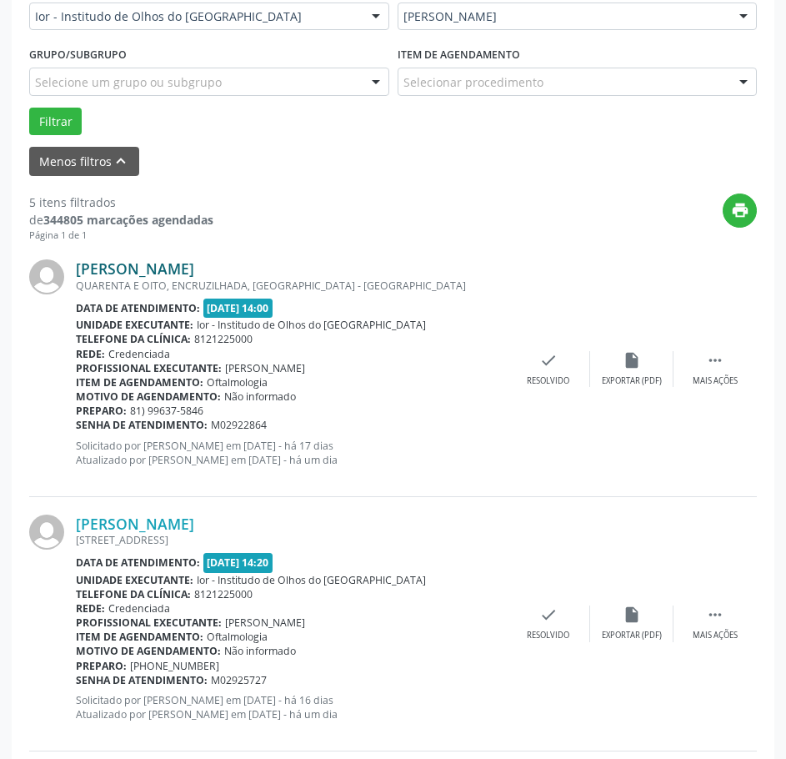
click at [194, 264] on link "[PERSON_NAME]" at bounding box center [135, 268] width 118 height 18
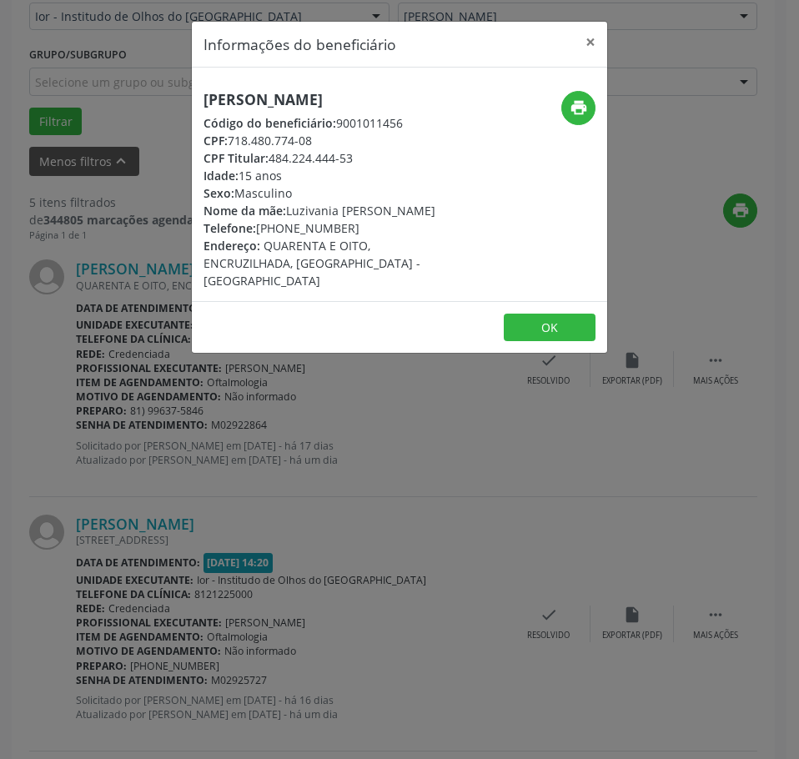
click at [146, 328] on div "Informações do beneficiário × [PERSON_NAME] Código do beneficiário: 9001011456 …" at bounding box center [399, 379] width 799 height 759
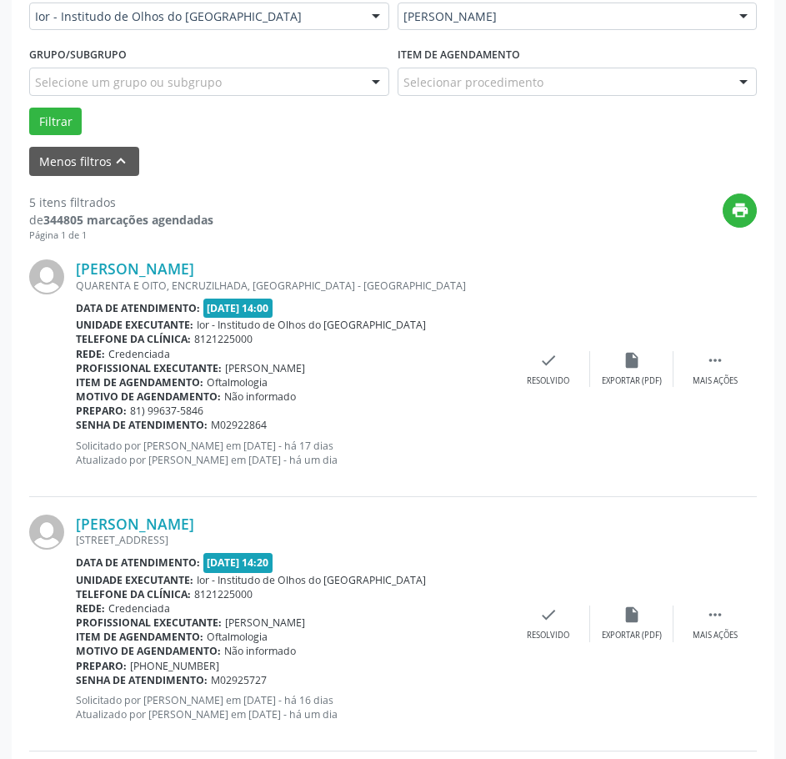
drag, startPoint x: 268, startPoint y: 424, endPoint x: 77, endPoint y: 425, distance: 190.9
click at [77, 425] on div "Senha de atendimento: M02922864" at bounding box center [291, 425] width 431 height 14
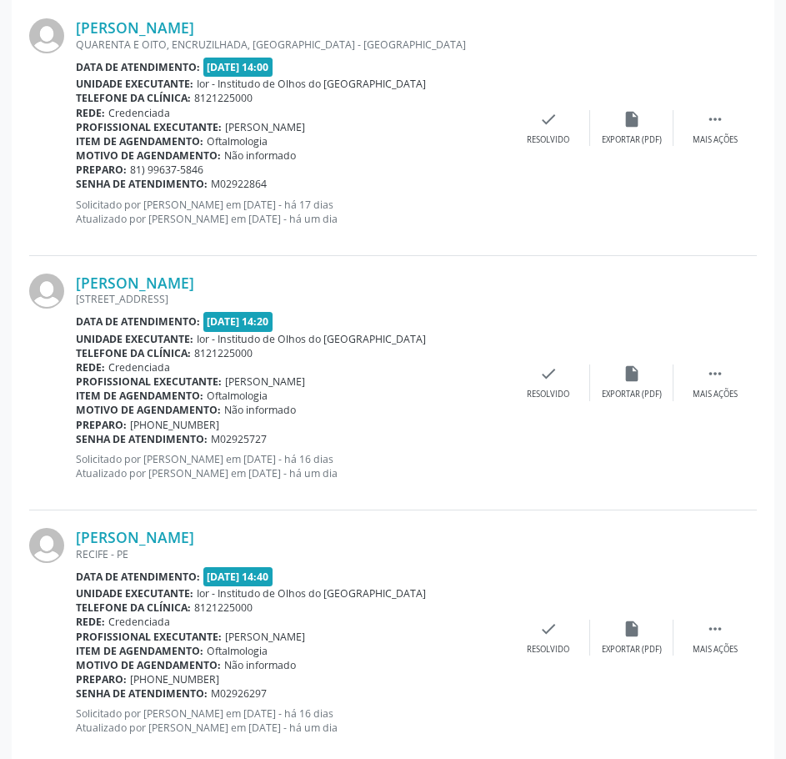
scroll to position [750, 0]
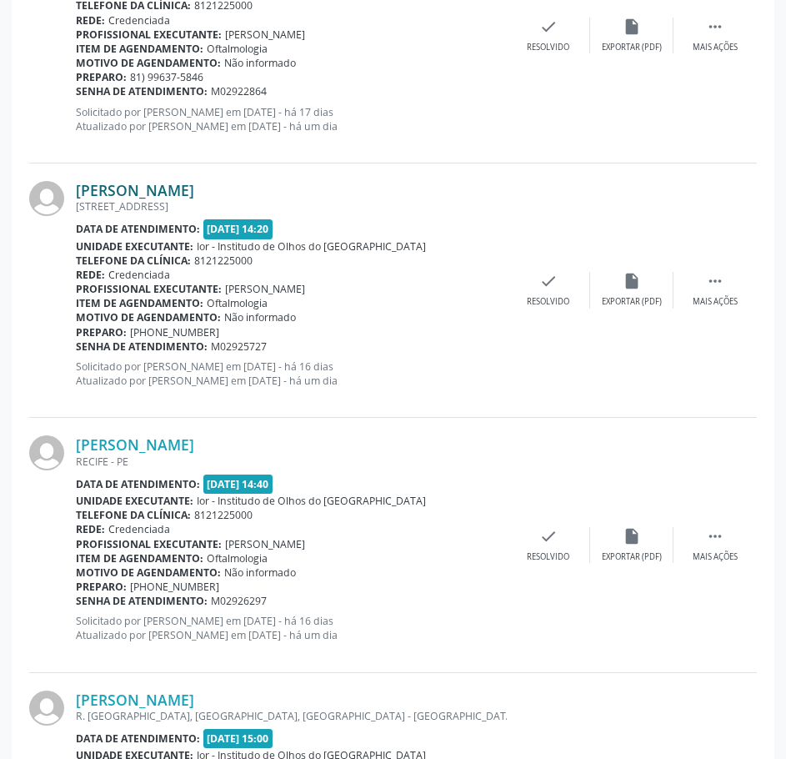
click at [173, 184] on link "[PERSON_NAME]" at bounding box center [135, 190] width 118 height 18
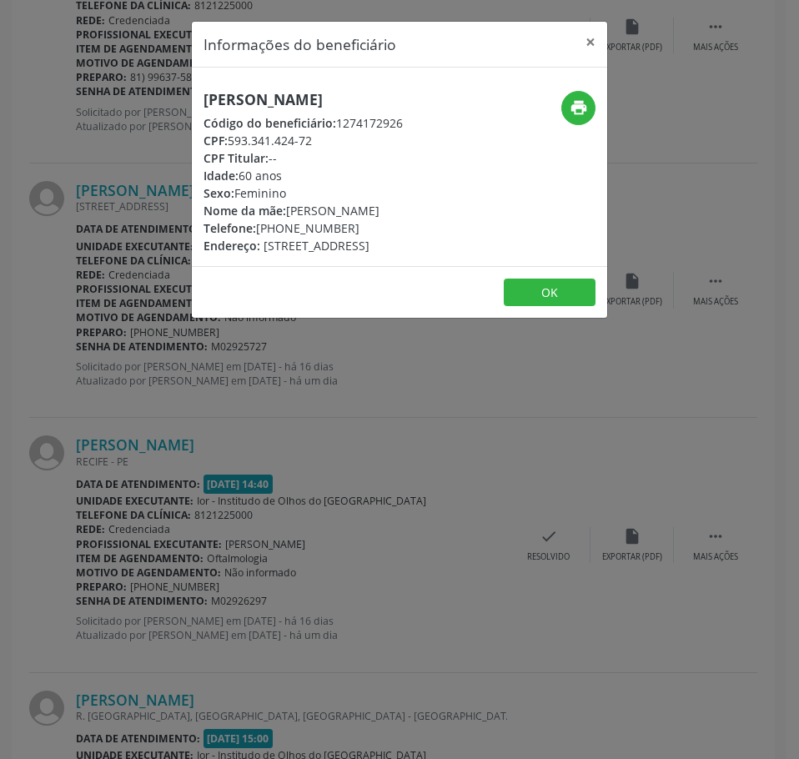
click at [245, 103] on h5 "[PERSON_NAME]" at bounding box center [302, 100] width 199 height 18
drag, startPoint x: 314, startPoint y: 158, endPoint x: 233, endPoint y: 159, distance: 80.9
click at [233, 149] on div "CPF: 593.341.424-72" at bounding box center [302, 141] width 199 height 18
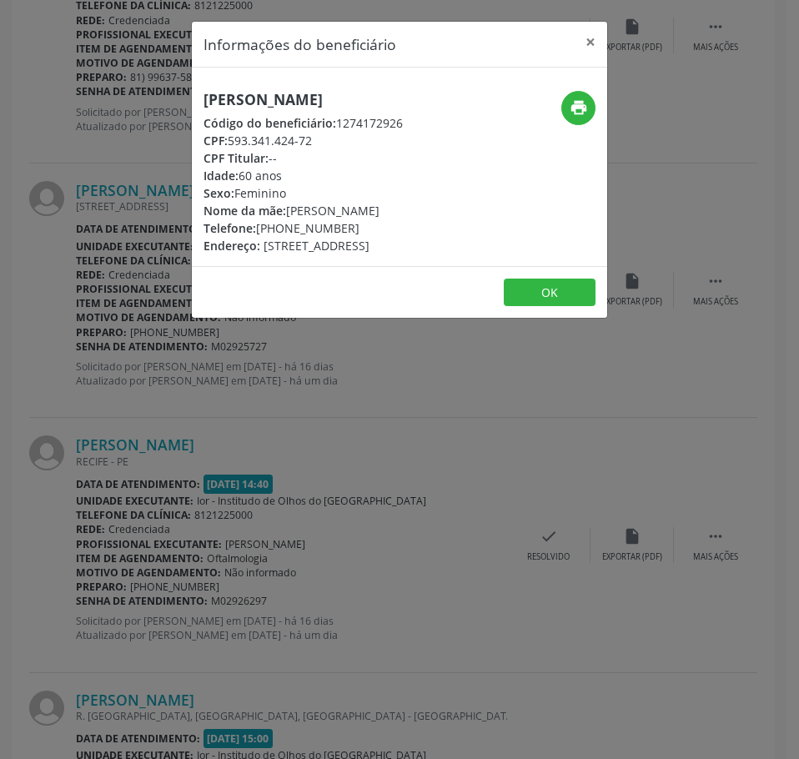
click at [189, 592] on div "Informações do beneficiário × [PERSON_NAME] Código do beneficiário: 1274172926 …" at bounding box center [399, 379] width 799 height 759
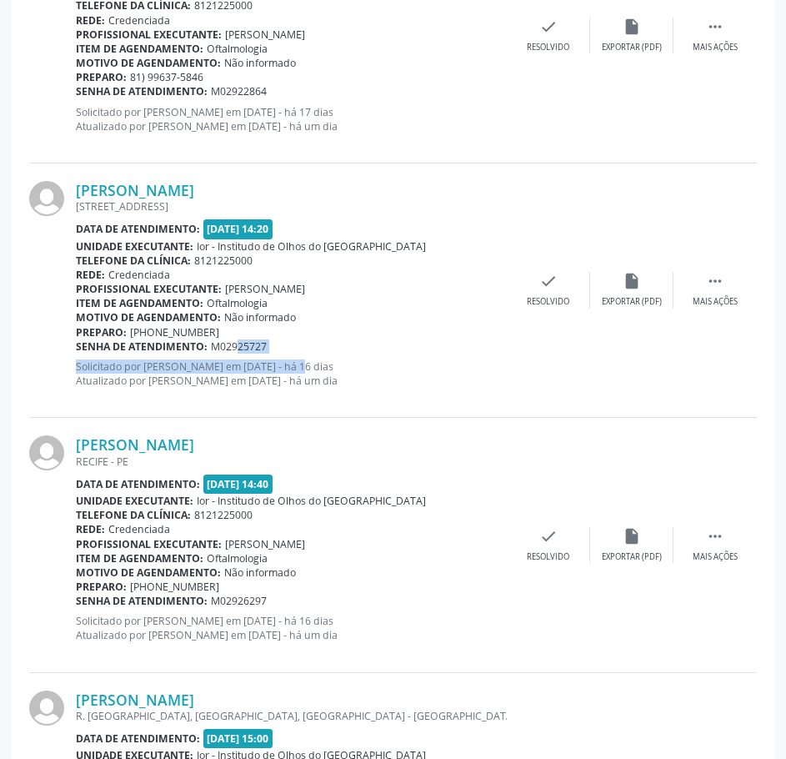
drag, startPoint x: 244, startPoint y: 354, endPoint x: 278, endPoint y: 349, distance: 34.5
click at [218, 352] on div "[PERSON_NAME] [STREET_ADDRESS] Data de atendimento: [DATE] 14:20 Unidade execut…" at bounding box center [291, 290] width 431 height 218
click at [278, 348] on div "Senha de atendimento: M02925727" at bounding box center [291, 346] width 431 height 14
click at [276, 346] on div "Senha de atendimento: M02925727" at bounding box center [291, 346] width 431 height 14
drag, startPoint x: 247, startPoint y: 346, endPoint x: 76, endPoint y: 348, distance: 170.9
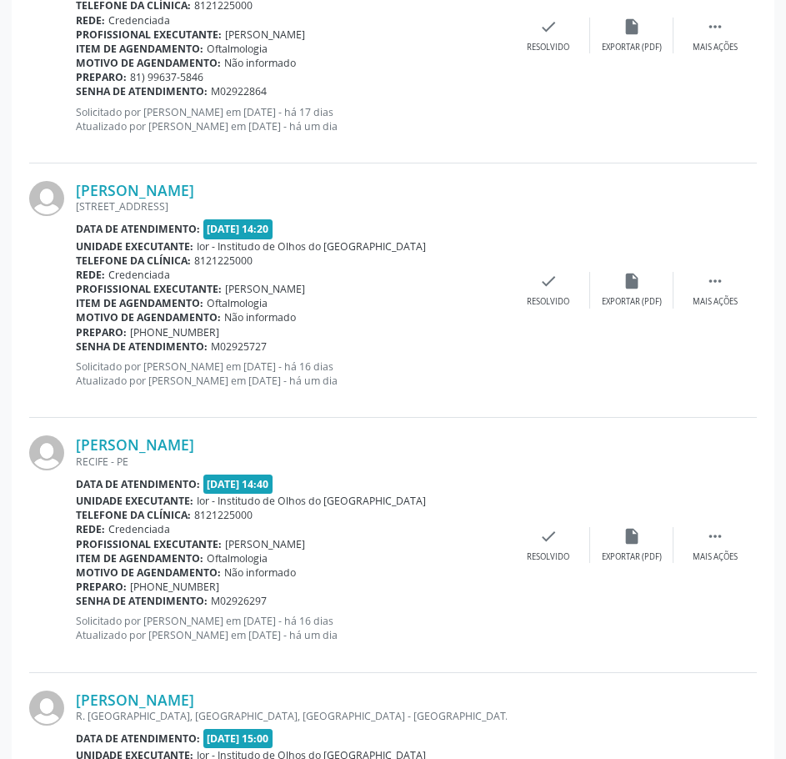
click at [76, 347] on div "Senha de atendimento: M02925727" at bounding box center [291, 346] width 431 height 14
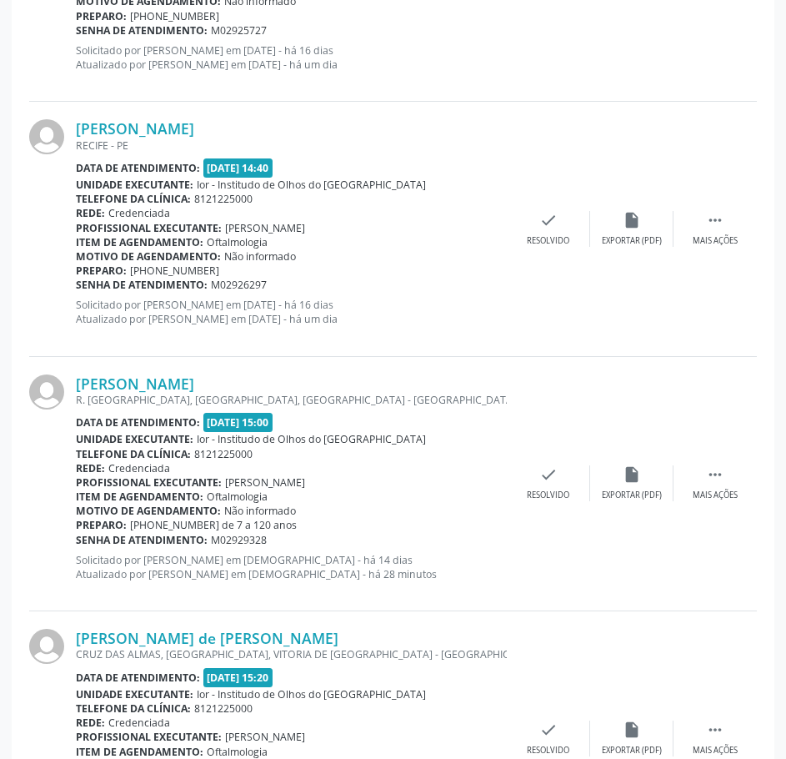
scroll to position [1084, 0]
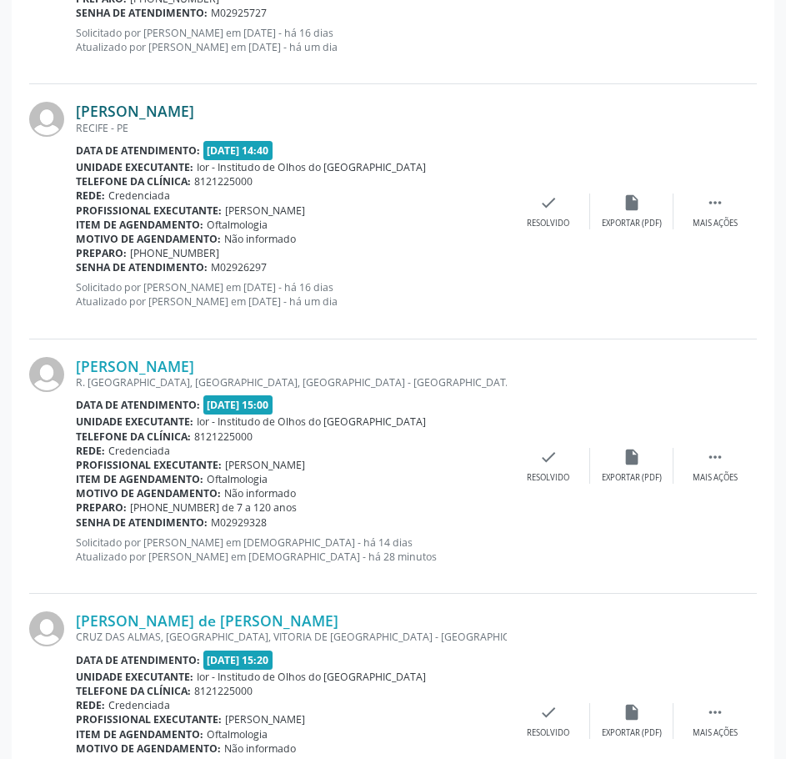
click at [150, 110] on link "[PERSON_NAME]" at bounding box center [135, 111] width 118 height 18
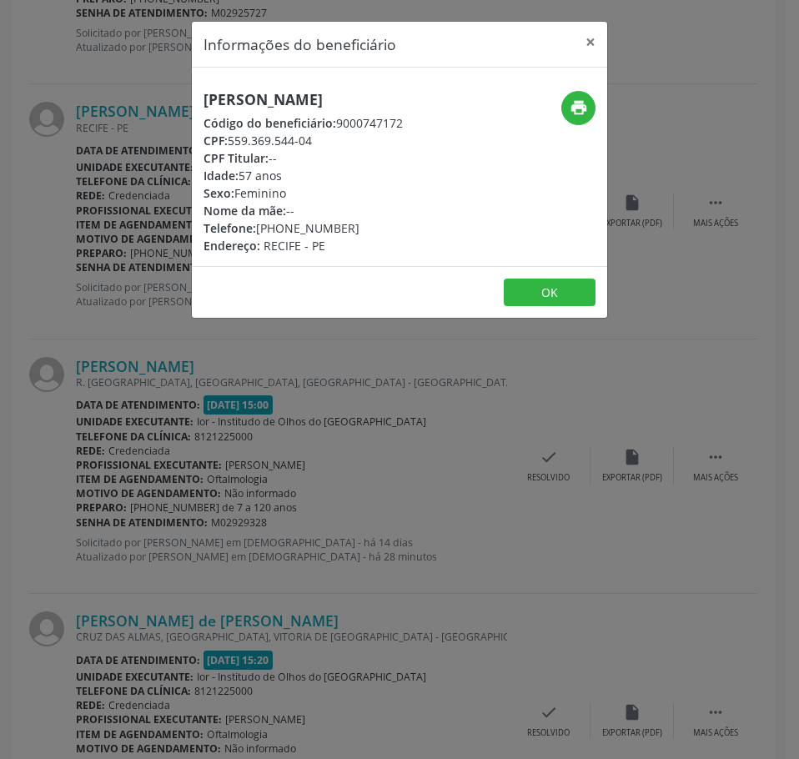
click at [235, 99] on h5 "[PERSON_NAME]" at bounding box center [302, 100] width 199 height 18
drag, startPoint x: 323, startPoint y: 138, endPoint x: 228, endPoint y: 135, distance: 95.1
click at [228, 135] on div "CPF: 559.369.544-04" at bounding box center [302, 141] width 199 height 18
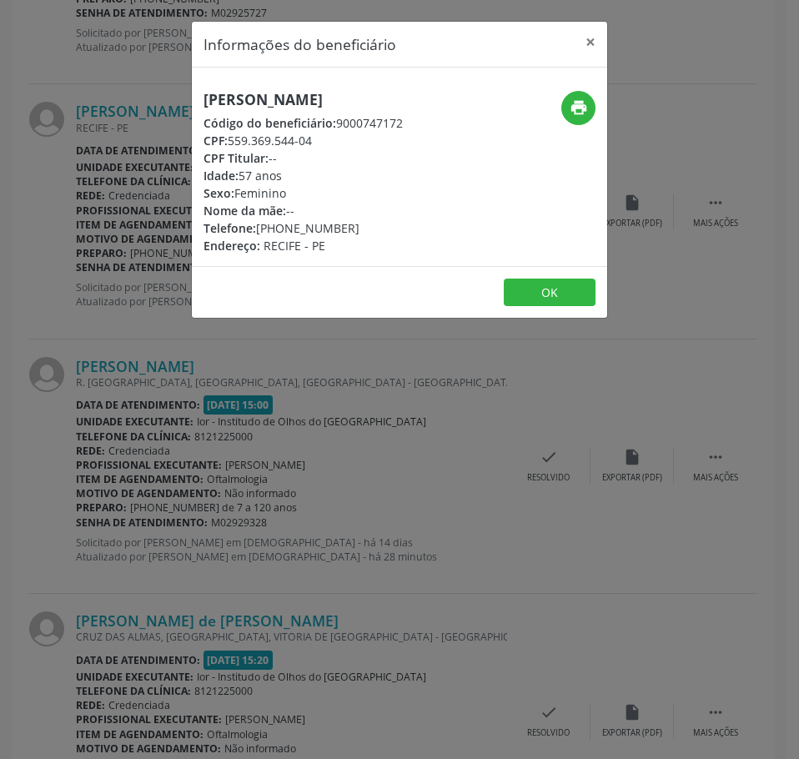
click at [274, 570] on div "Informações do beneficiário × [PERSON_NAME] Código do beneficiário: 9000747172 …" at bounding box center [399, 379] width 799 height 759
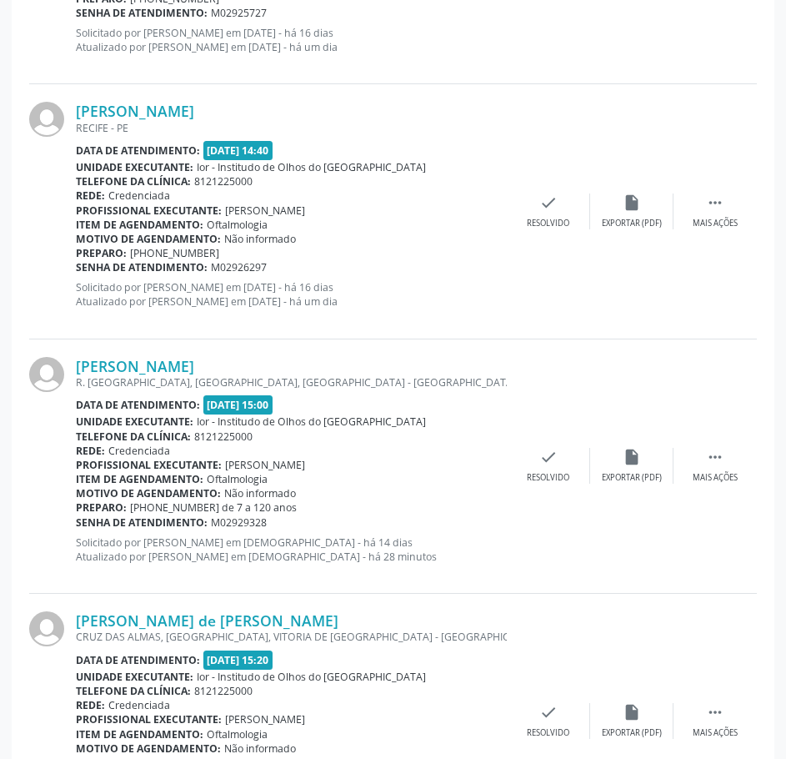
scroll to position [834, 0]
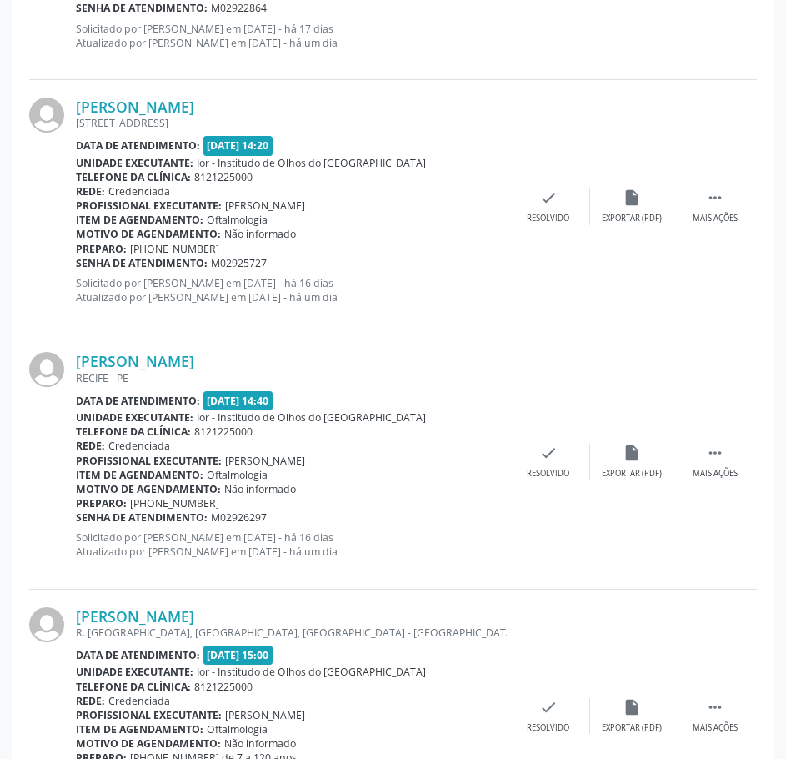
drag, startPoint x: 264, startPoint y: 518, endPoint x: 76, endPoint y: 518, distance: 188.4
click at [76, 518] on div "Senha de atendimento: M02926297" at bounding box center [291, 517] width 431 height 14
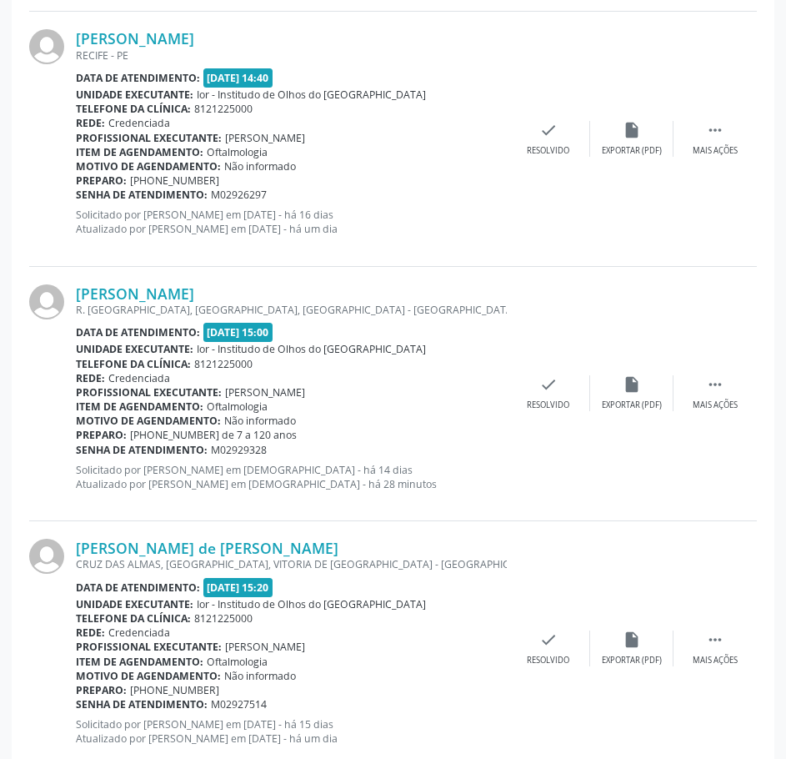
scroll to position [1201, 0]
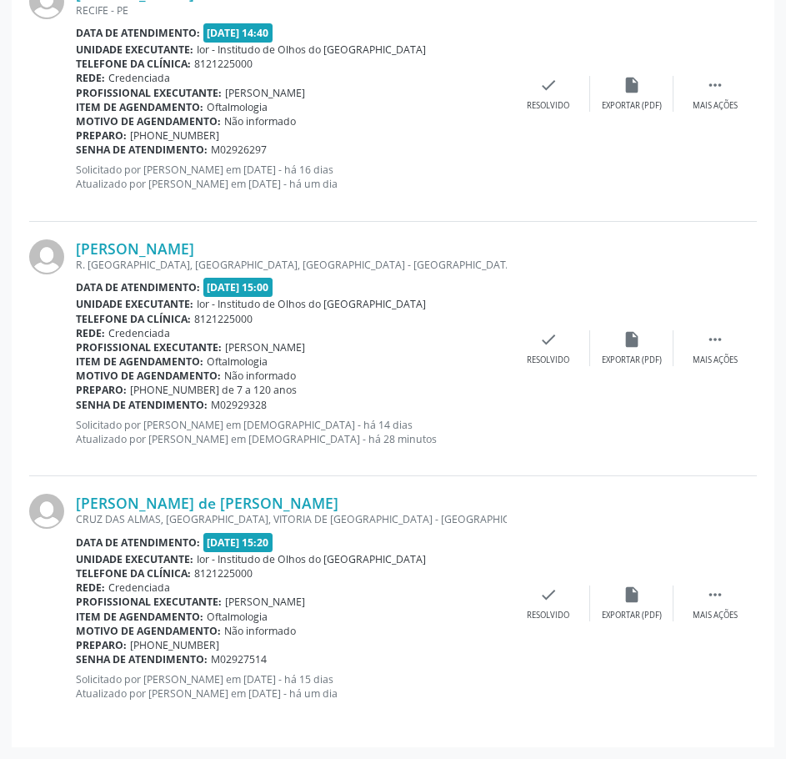
click at [240, 261] on div "R. [GEOGRAPHIC_DATA], [GEOGRAPHIC_DATA], [GEOGRAPHIC_DATA] - [GEOGRAPHIC_DATA]" at bounding box center [291, 265] width 431 height 14
click at [194, 250] on link "[PERSON_NAME]" at bounding box center [135, 248] width 118 height 18
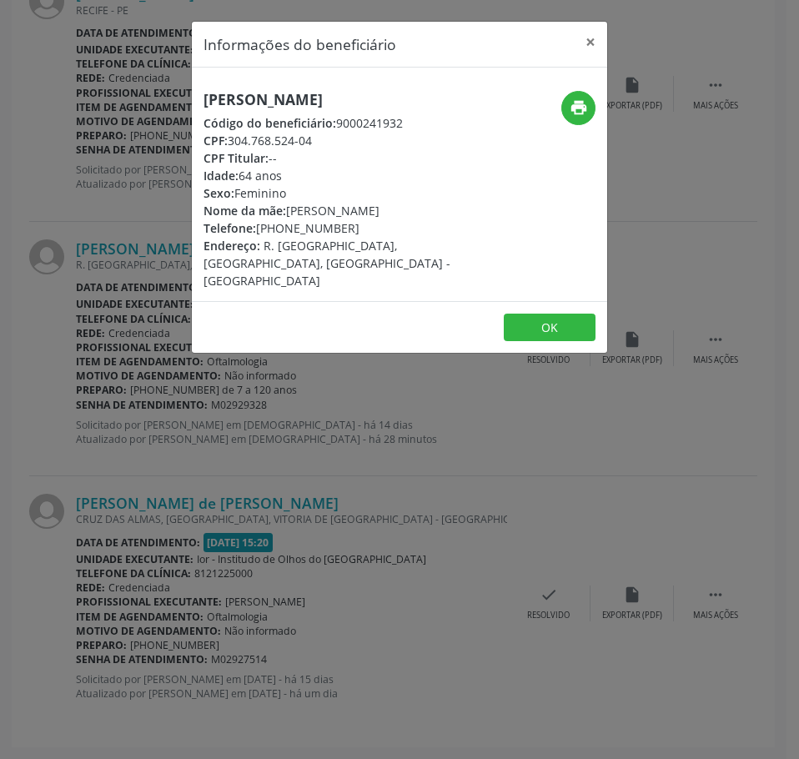
click at [261, 103] on h5 "[PERSON_NAME]" at bounding box center [329, 100] width 253 height 18
drag, startPoint x: 319, startPoint y: 159, endPoint x: 233, endPoint y: 160, distance: 86.7
click at [233, 149] on div "CPF: 304.768.524-04" at bounding box center [329, 141] width 253 height 18
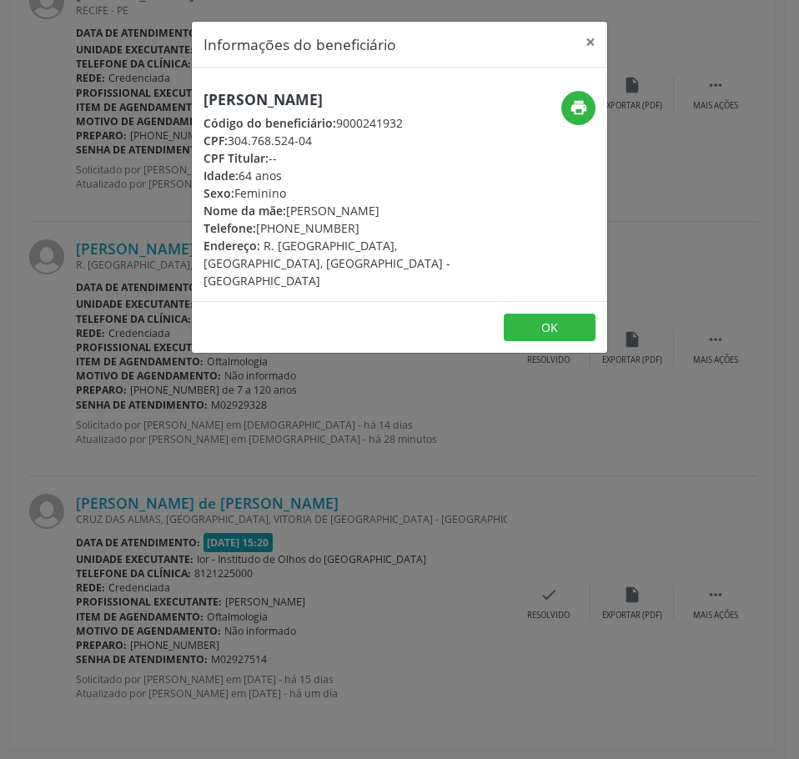
click at [222, 456] on div "Informações do beneficiário × [PERSON_NAME] Código do beneficiário: 9000241932 …" at bounding box center [399, 379] width 799 height 759
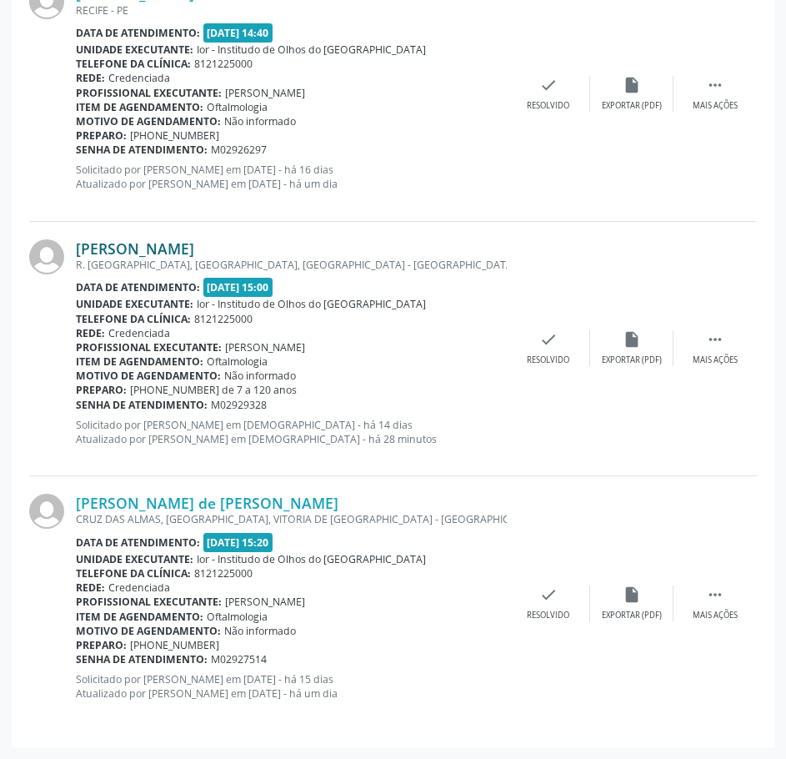
click at [194, 243] on link "[PERSON_NAME]" at bounding box center [135, 248] width 118 height 18
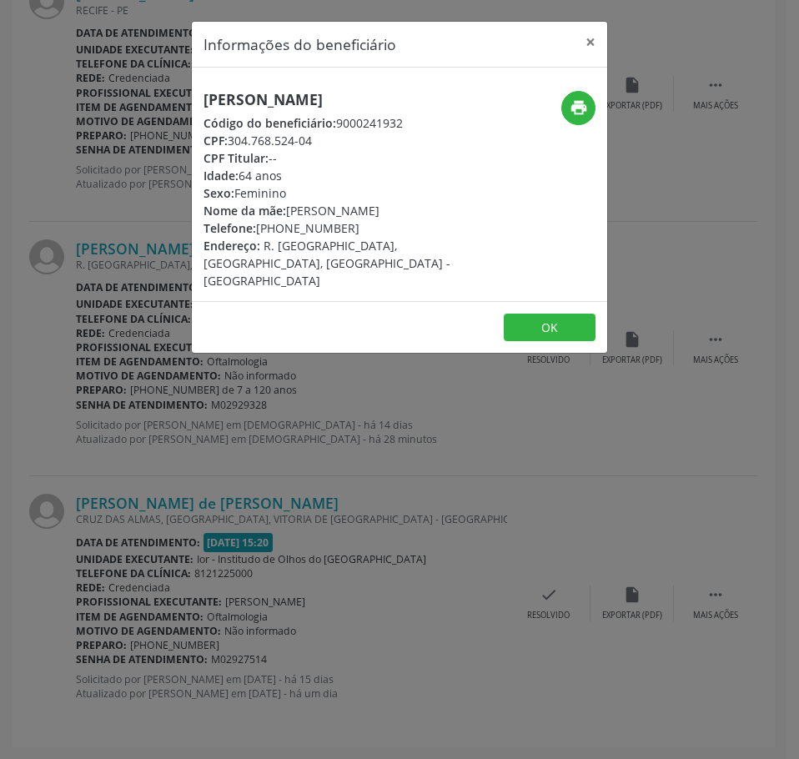
drag, startPoint x: 318, startPoint y: 159, endPoint x: 232, endPoint y: 158, distance: 85.9
click at [232, 149] on div "CPF: 304.768.524-04" at bounding box center [329, 141] width 253 height 18
click at [123, 236] on div "Informações do beneficiário × [PERSON_NAME] Código do beneficiário: 9000241932 …" at bounding box center [399, 379] width 799 height 759
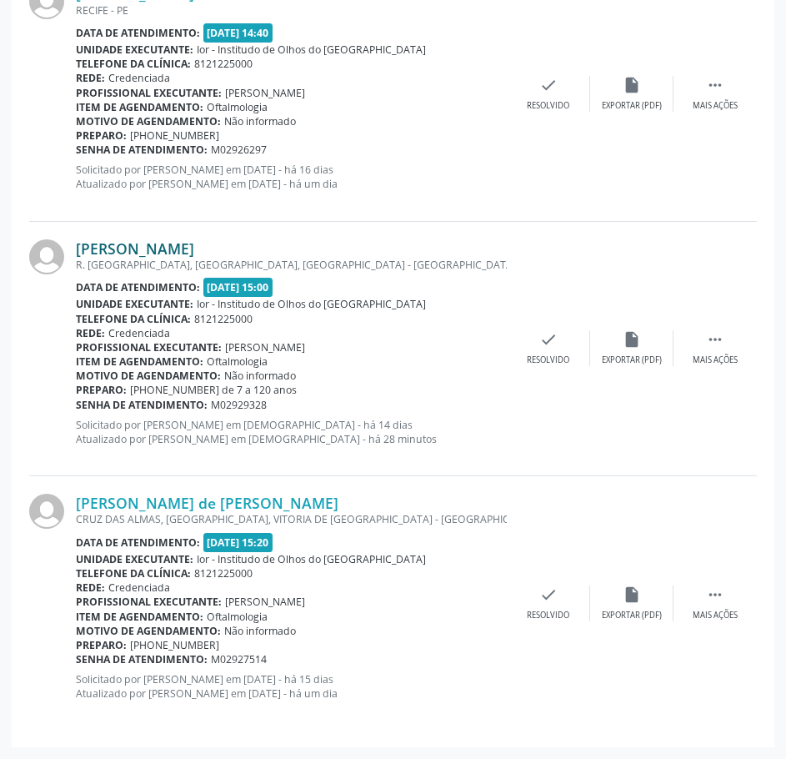
click at [178, 253] on link "[PERSON_NAME]" at bounding box center [135, 248] width 118 height 18
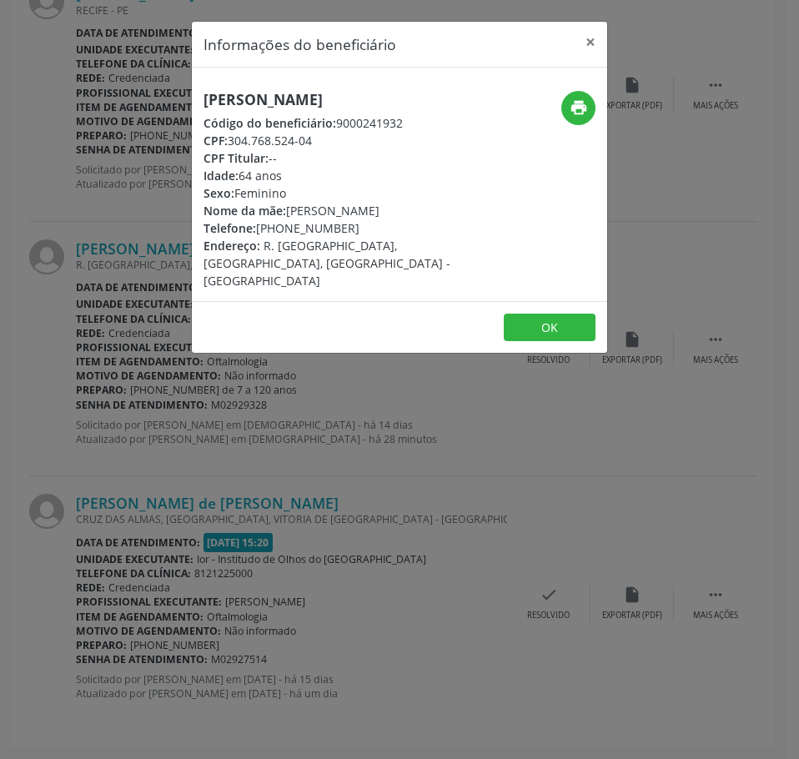
drag, startPoint x: 352, startPoint y: 250, endPoint x: 260, endPoint y: 246, distance: 91.8
click at [260, 237] on div "Telefone: [PHONE_NUMBER]" at bounding box center [329, 228] width 253 height 18
click at [577, 102] on icon "print" at bounding box center [578, 107] width 18 height 18
click at [39, 463] on div "Informações do beneficiário × [PERSON_NAME] Código do beneficiário: 9000241932 …" at bounding box center [399, 379] width 799 height 759
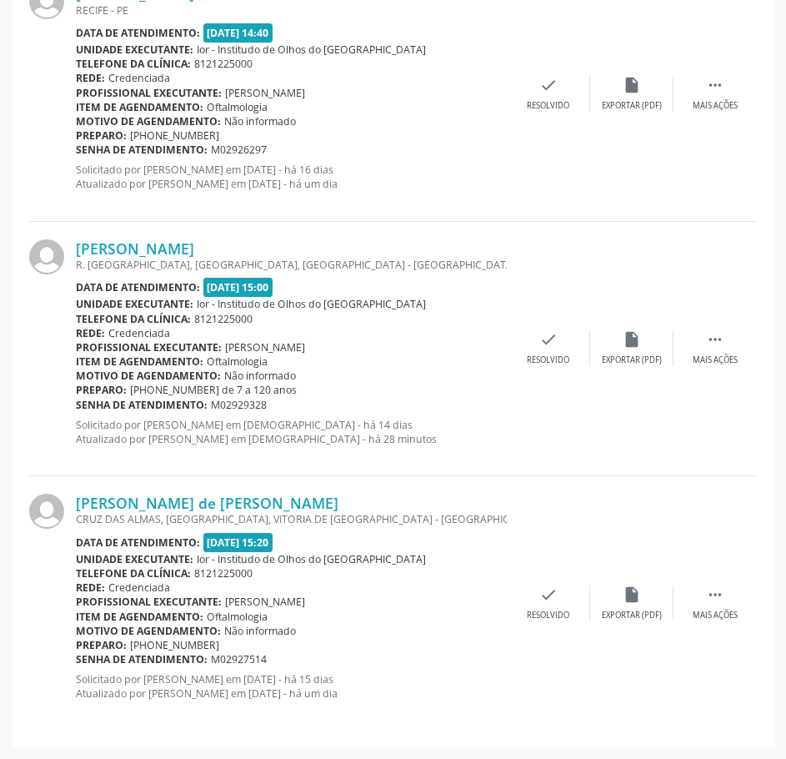
drag, startPoint x: 266, startPoint y: 410, endPoint x: 78, endPoint y: 409, distance: 187.6
click at [78, 409] on div "Senha de atendimento: M02929328" at bounding box center [291, 405] width 431 height 14
click at [149, 499] on link "[PERSON_NAME] de [PERSON_NAME]" at bounding box center [207, 503] width 263 height 18
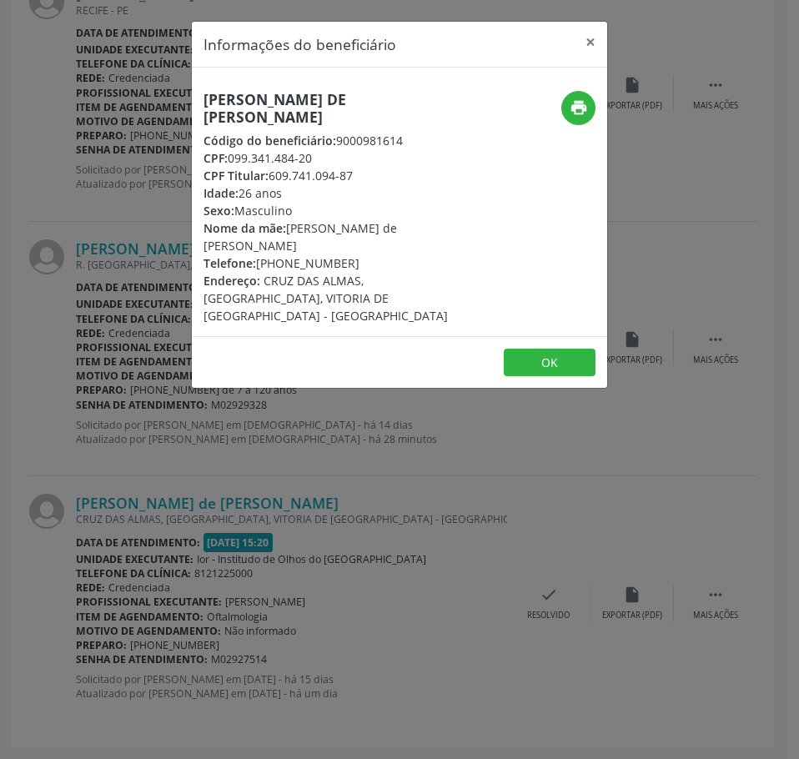
click at [237, 91] on h5 "[PERSON_NAME] de [PERSON_NAME]" at bounding box center [329, 108] width 253 height 35
drag, startPoint x: 312, startPoint y: 142, endPoint x: 232, endPoint y: 144, distance: 80.1
click at [232, 149] on div "CPF: 099.341.484-20" at bounding box center [329, 158] width 253 height 18
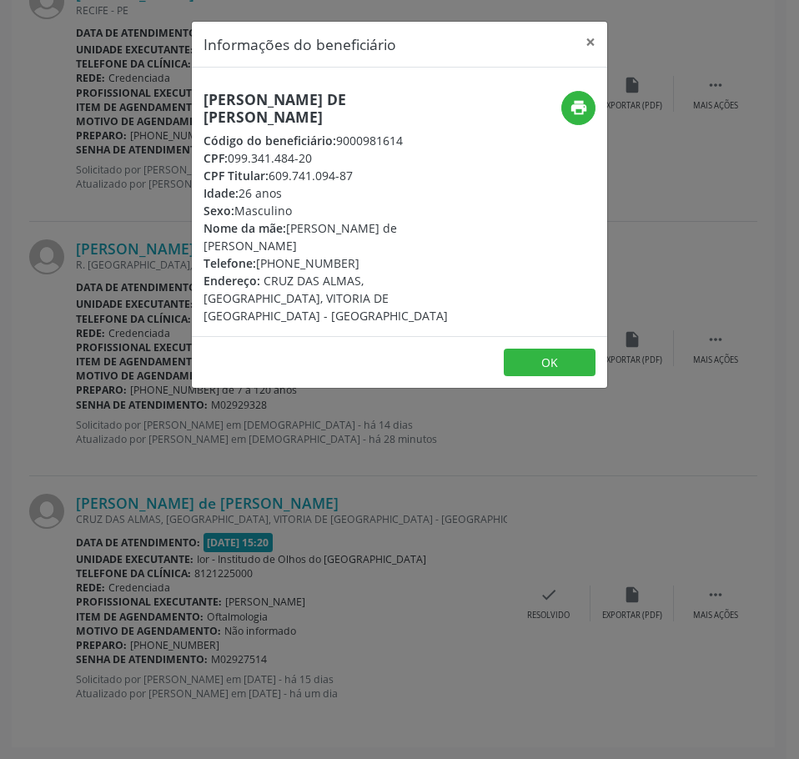
click at [185, 516] on div "Informações do beneficiário × [PERSON_NAME] de [PERSON_NAME] Código do benefici…" at bounding box center [399, 379] width 799 height 759
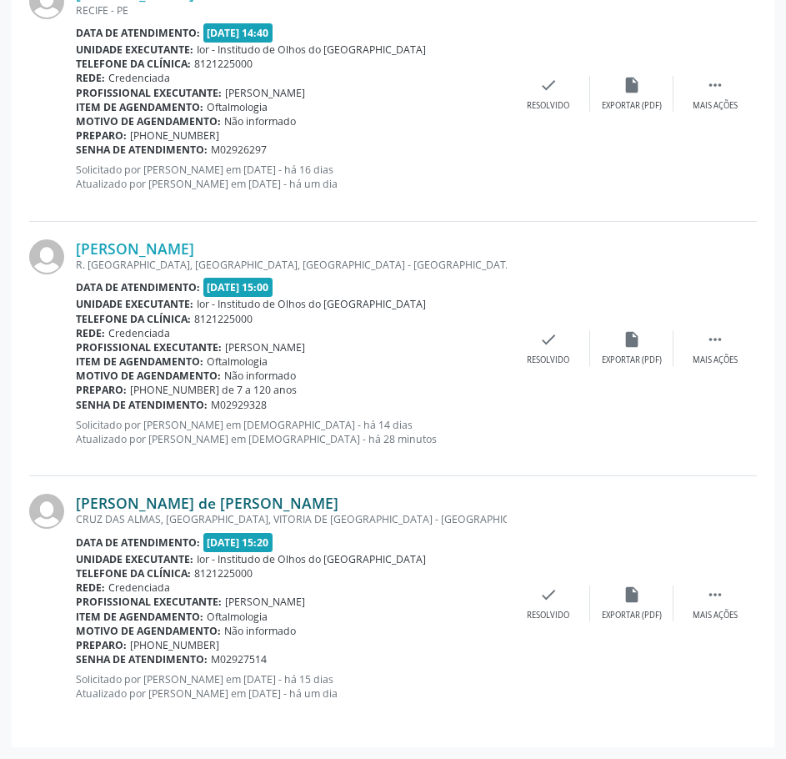
click at [163, 498] on link "[PERSON_NAME] de [PERSON_NAME]" at bounding box center [207, 503] width 263 height 18
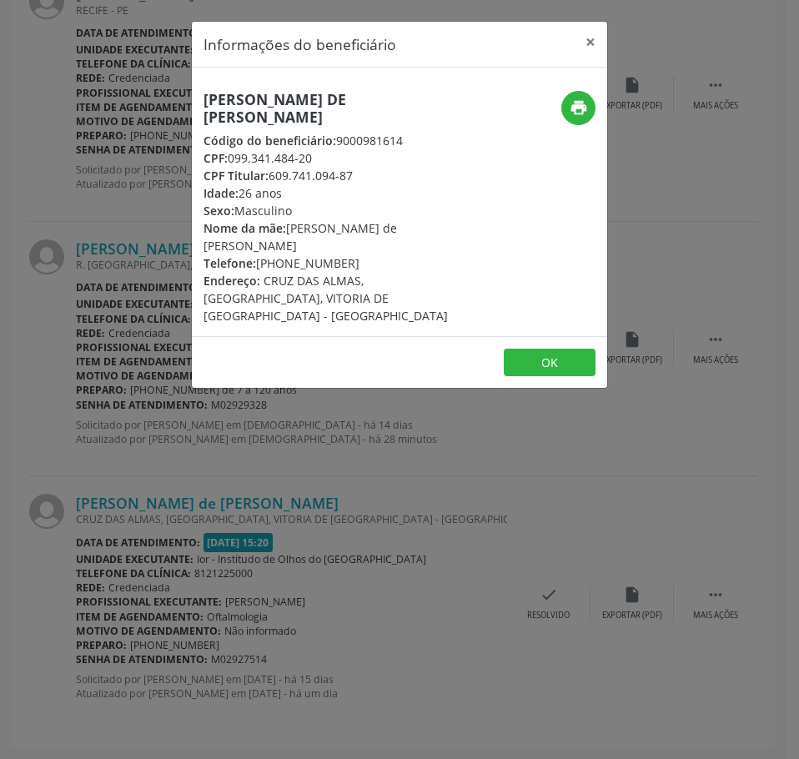
drag, startPoint x: 345, startPoint y: 242, endPoint x: 258, endPoint y: 243, distance: 86.7
click at [258, 254] on div "Telefone: [PHONE_NUMBER]" at bounding box center [329, 263] width 253 height 18
click at [571, 110] on icon "print" at bounding box center [578, 107] width 18 height 18
click at [414, 654] on div "Informações do beneficiário × [PERSON_NAME] de [PERSON_NAME] Código do benefici…" at bounding box center [399, 379] width 799 height 759
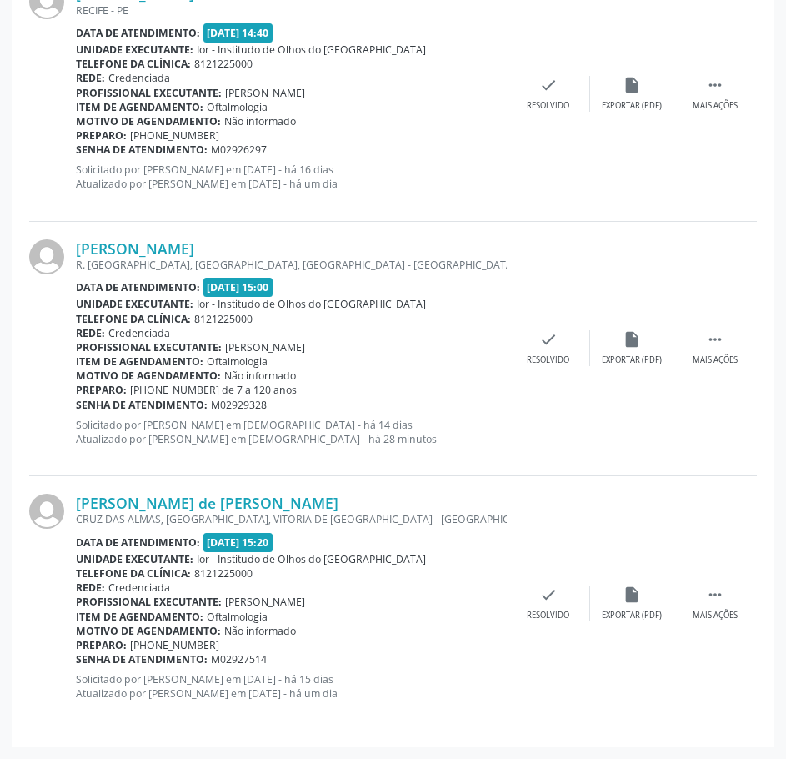
drag, startPoint x: 268, startPoint y: 663, endPoint x: 78, endPoint y: 660, distance: 190.1
click at [78, 660] on div "Senha de atendimento: M02927514" at bounding box center [291, 659] width 431 height 14
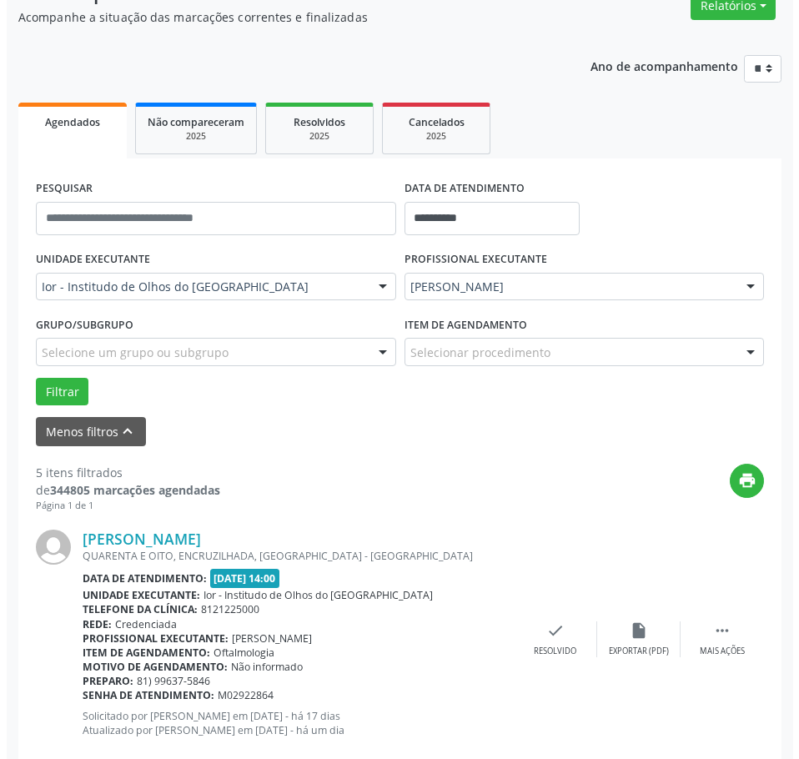
scroll to position [0, 0]
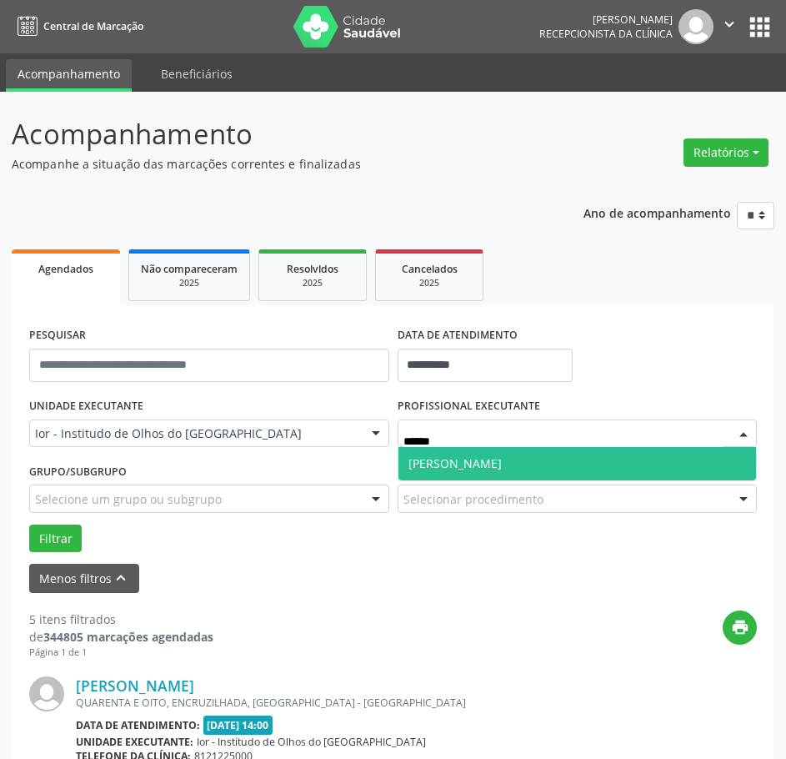
click at [486, 453] on span "[PERSON_NAME]" at bounding box center [578, 463] width 359 height 33
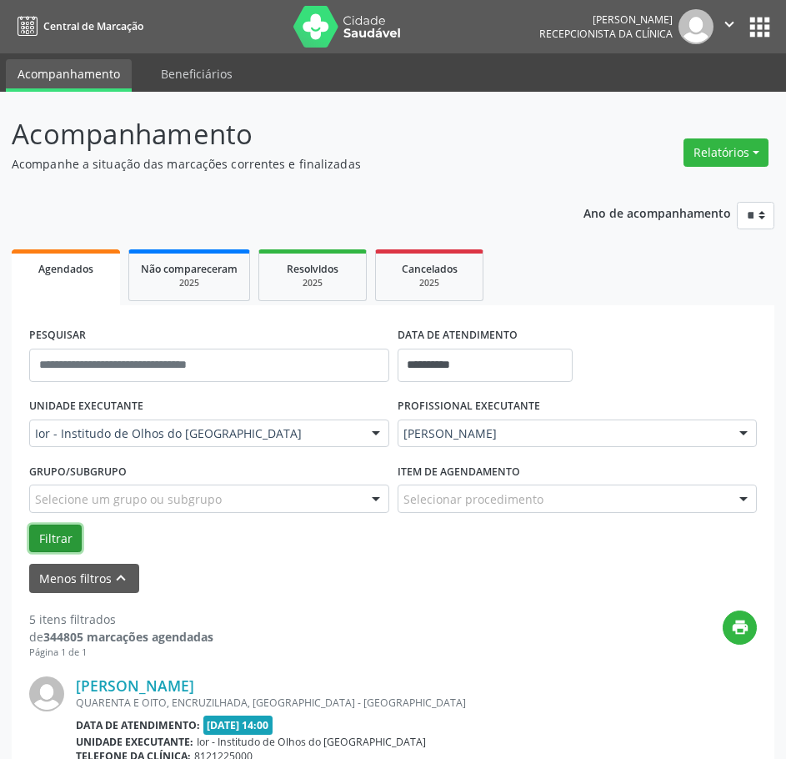
click at [48, 544] on button "Filtrar" at bounding box center [55, 538] width 53 height 28
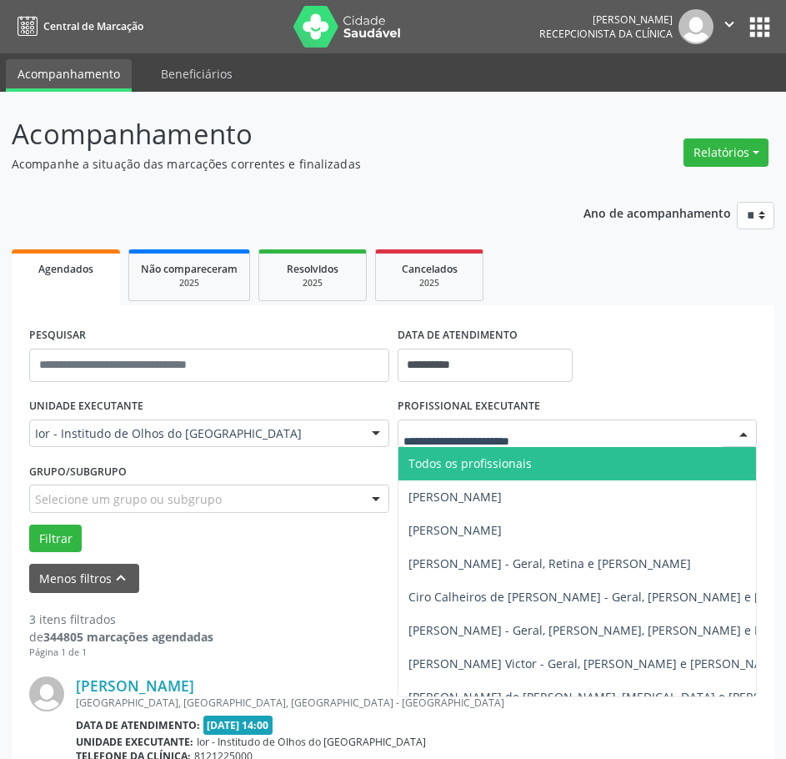
click at [459, 422] on div at bounding box center [578, 433] width 360 height 28
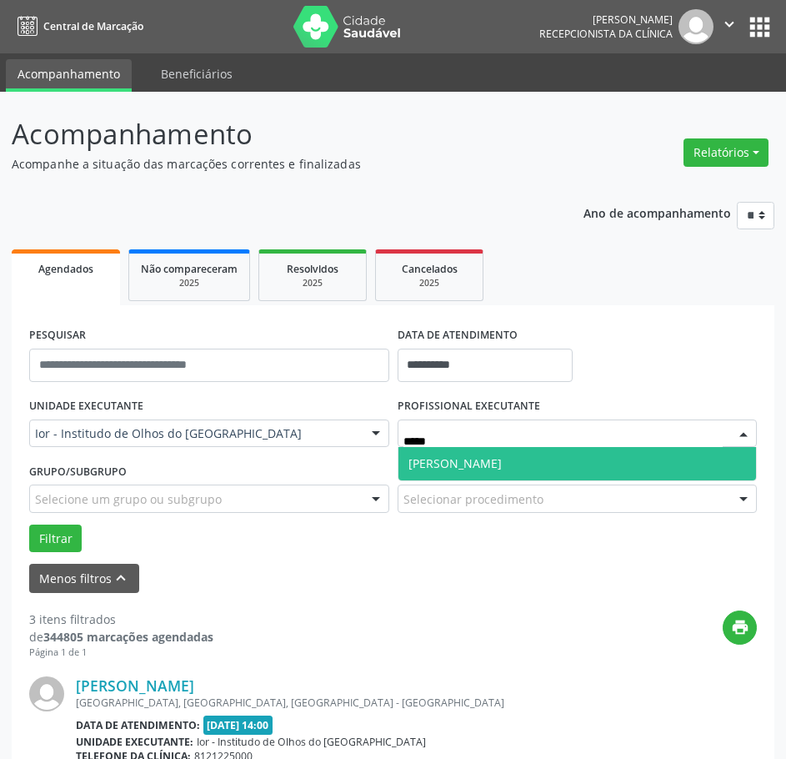
click at [502, 459] on span "[PERSON_NAME]" at bounding box center [455, 463] width 93 height 16
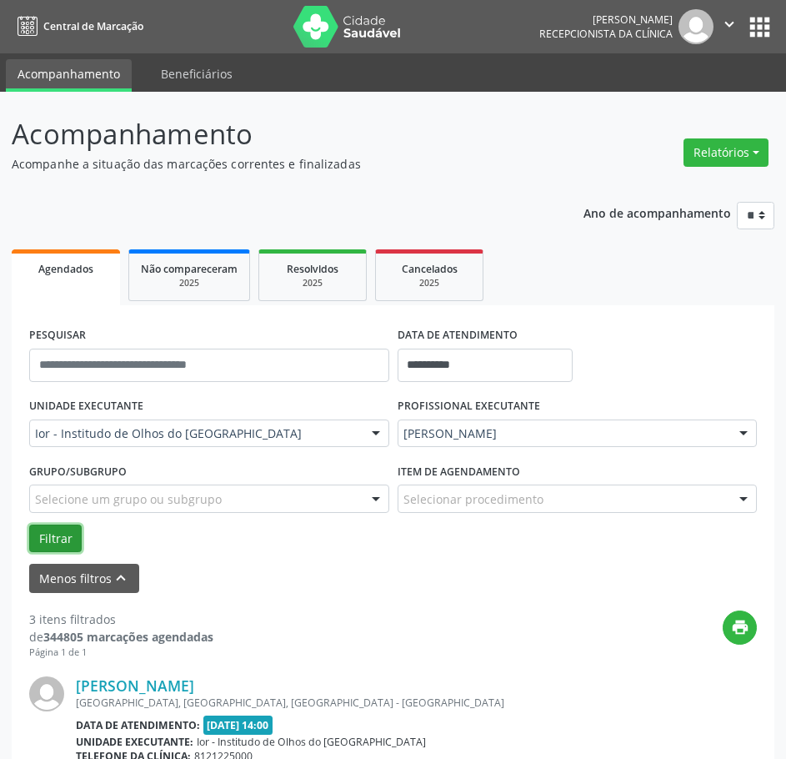
click at [61, 533] on button "Filtrar" at bounding box center [55, 538] width 53 height 28
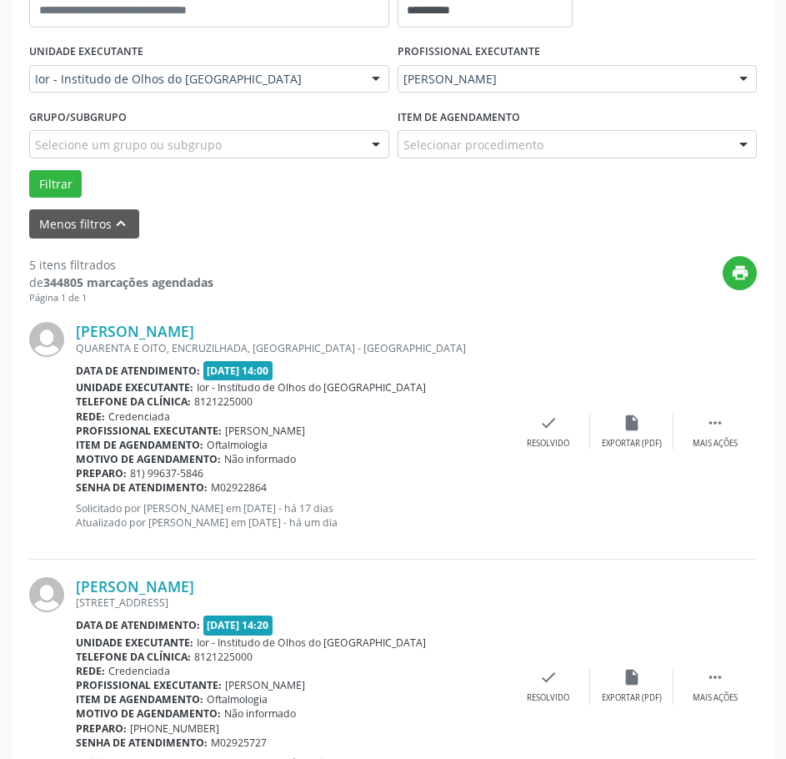
scroll to position [118, 0]
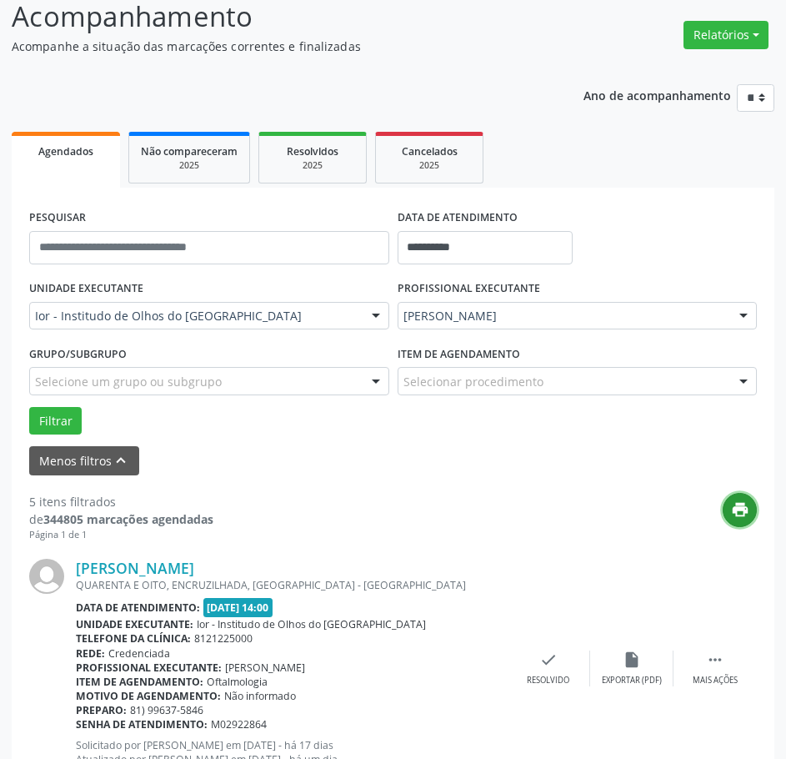
click at [738, 514] on icon "print" at bounding box center [740, 509] width 18 height 18
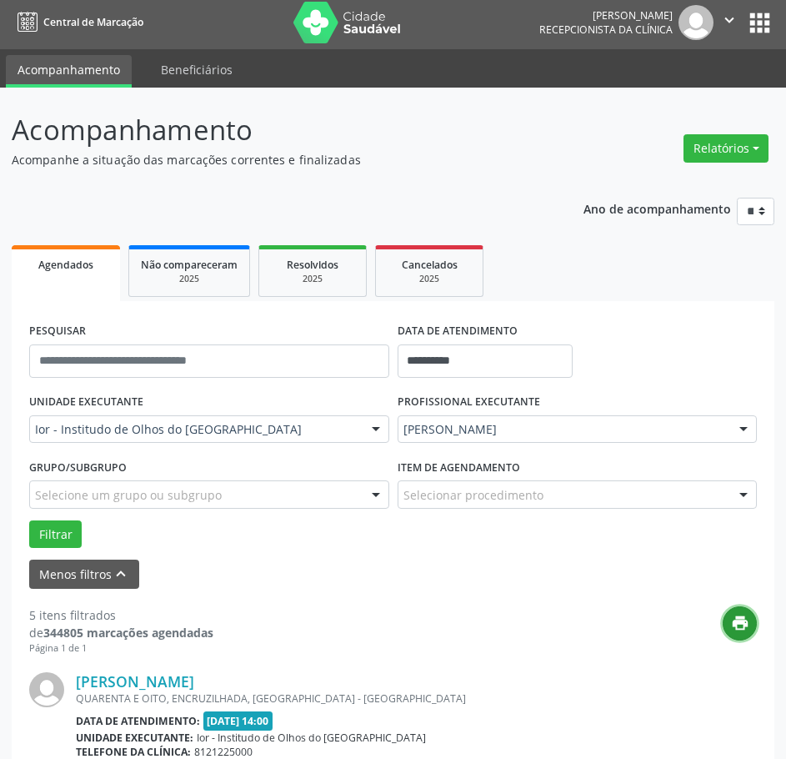
scroll to position [0, 0]
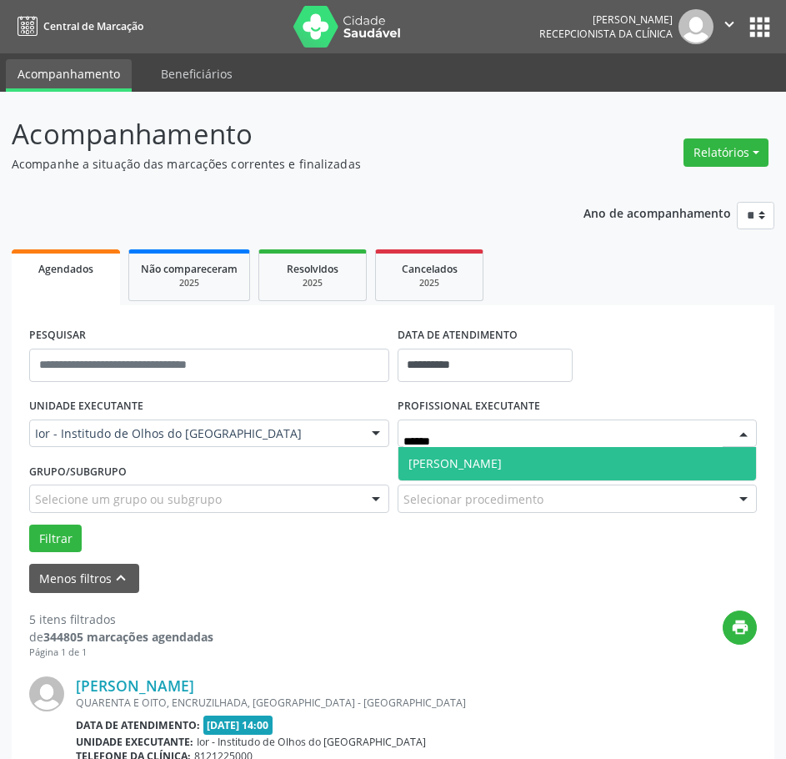
click at [492, 464] on span "[PERSON_NAME]" at bounding box center [578, 463] width 359 height 33
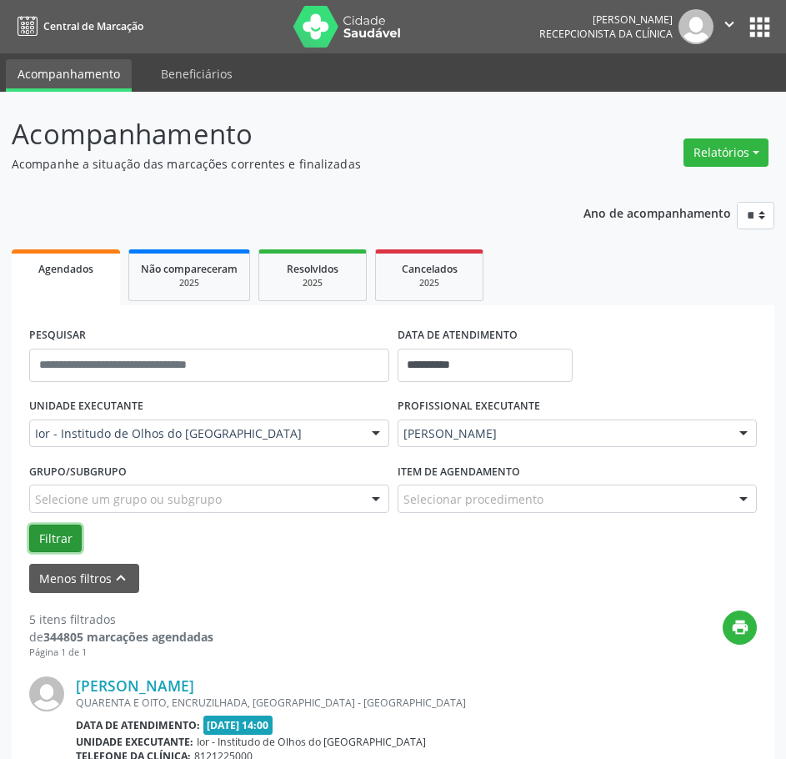
click at [46, 534] on button "Filtrar" at bounding box center [55, 538] width 53 height 28
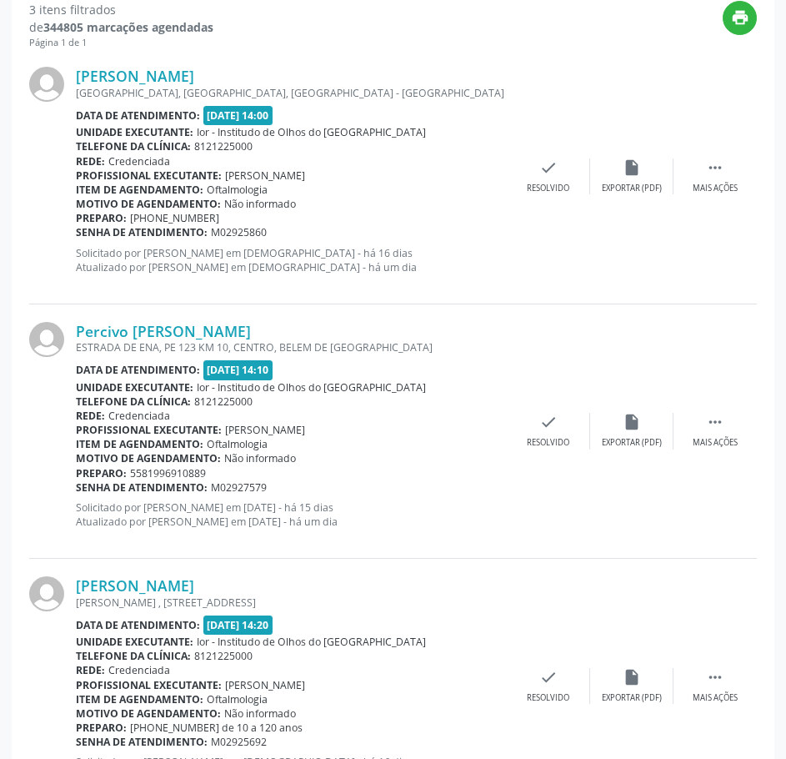
scroll to position [276, 0]
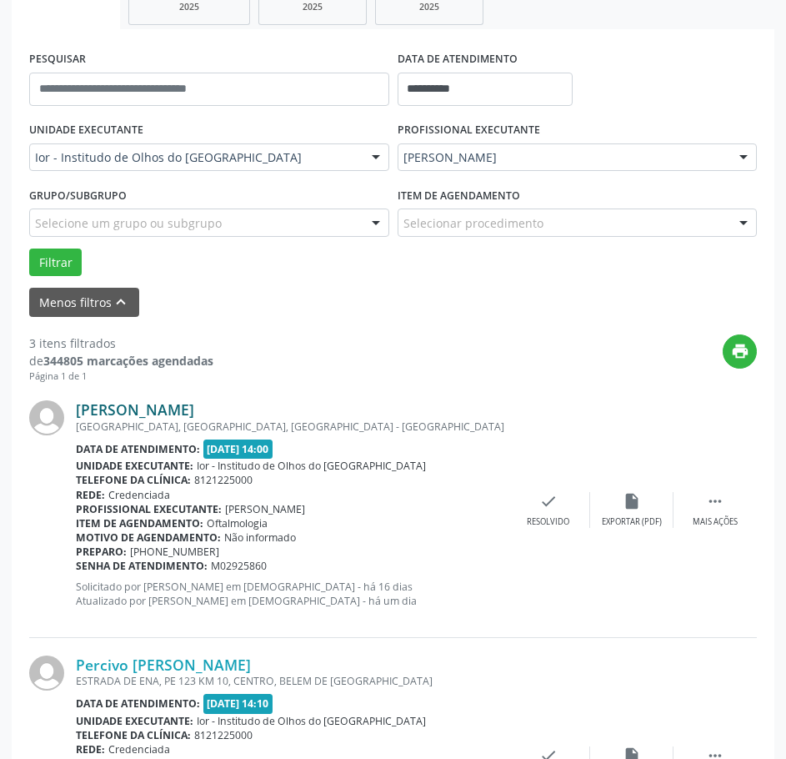
click at [194, 413] on link "[PERSON_NAME]" at bounding box center [135, 409] width 118 height 18
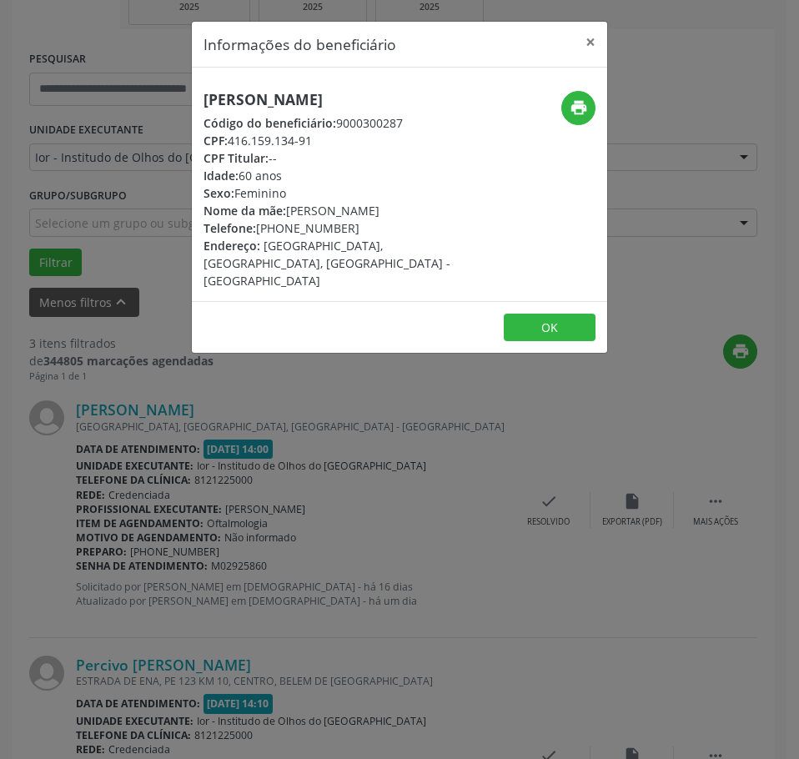
click at [258, 98] on h5 "[PERSON_NAME]" at bounding box center [329, 100] width 253 height 18
drag, startPoint x: 317, startPoint y: 161, endPoint x: 232, endPoint y: 161, distance: 85.0
click at [232, 149] on div "CPF: 416.159.134-91" at bounding box center [329, 141] width 253 height 18
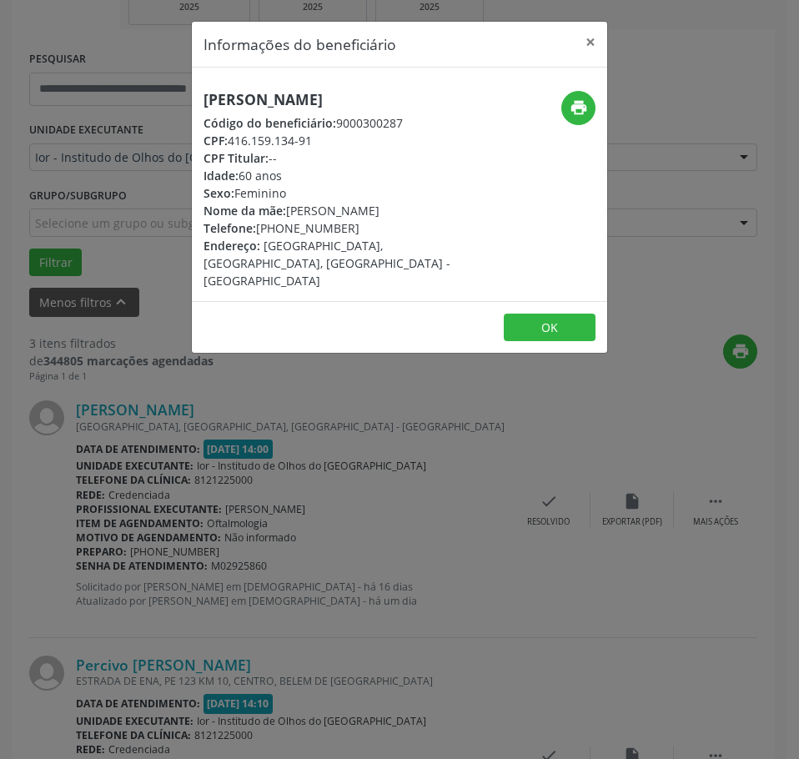
click at [248, 522] on div "Informações do beneficiário × [PERSON_NAME] Código do beneficiário: 9000300287 …" at bounding box center [399, 379] width 799 height 759
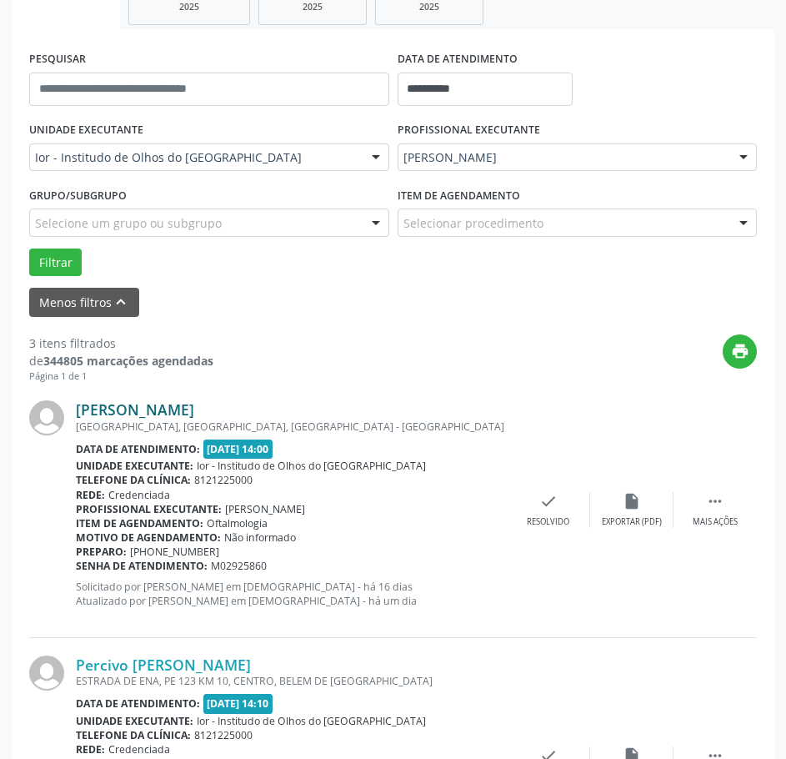
click at [109, 407] on link "[PERSON_NAME]" at bounding box center [135, 409] width 118 height 18
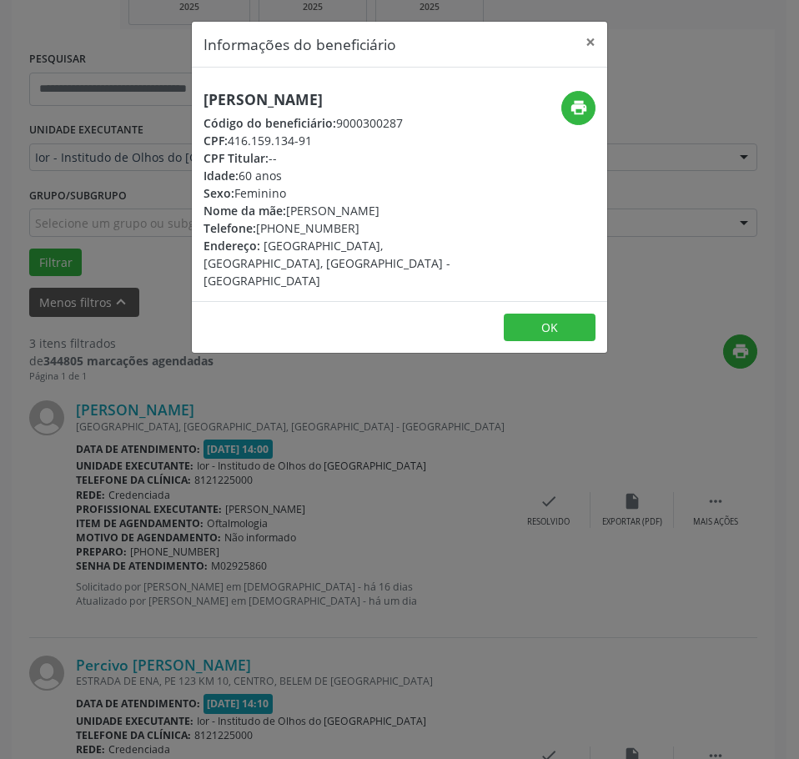
drag, startPoint x: 358, startPoint y: 244, endPoint x: 259, endPoint y: 251, distance: 98.6
click at [259, 237] on div "Telefone: [PHONE_NUMBER]" at bounding box center [329, 228] width 253 height 18
click at [587, 100] on icon "print" at bounding box center [578, 107] width 18 height 18
click at [269, 499] on div "Informações do beneficiário × [PERSON_NAME] Código do beneficiário: 9000300287 …" at bounding box center [399, 379] width 799 height 759
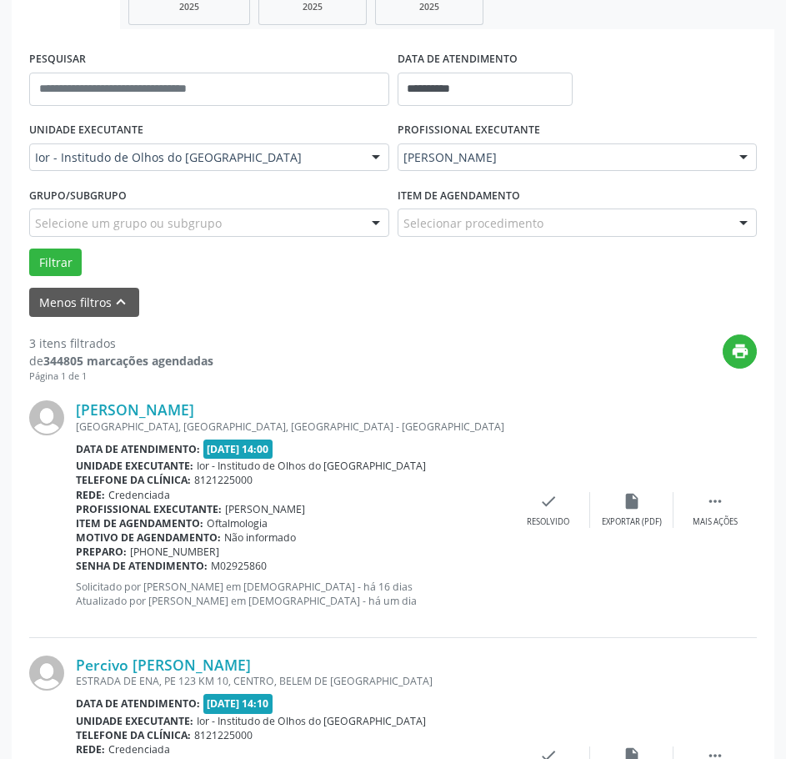
drag, startPoint x: 277, startPoint y: 560, endPoint x: 78, endPoint y: 568, distance: 199.4
click at [78, 568] on div "Senha de atendimento: M02925860" at bounding box center [291, 566] width 431 height 14
click at [191, 407] on link "[PERSON_NAME]" at bounding box center [135, 409] width 118 height 18
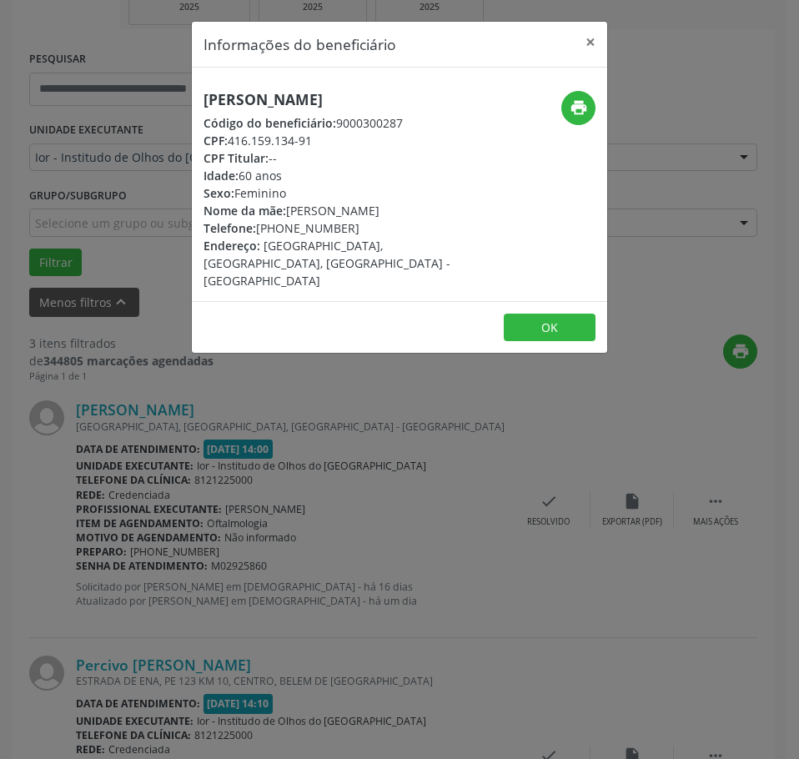
drag, startPoint x: 321, startPoint y: 164, endPoint x: 233, endPoint y: 158, distance: 88.6
click at [233, 149] on div "CPF: 416.159.134-91" at bounding box center [329, 141] width 253 height 18
click at [269, 499] on div "Informações do beneficiário × [PERSON_NAME] Código do beneficiário: 9000300287 …" at bounding box center [399, 379] width 799 height 759
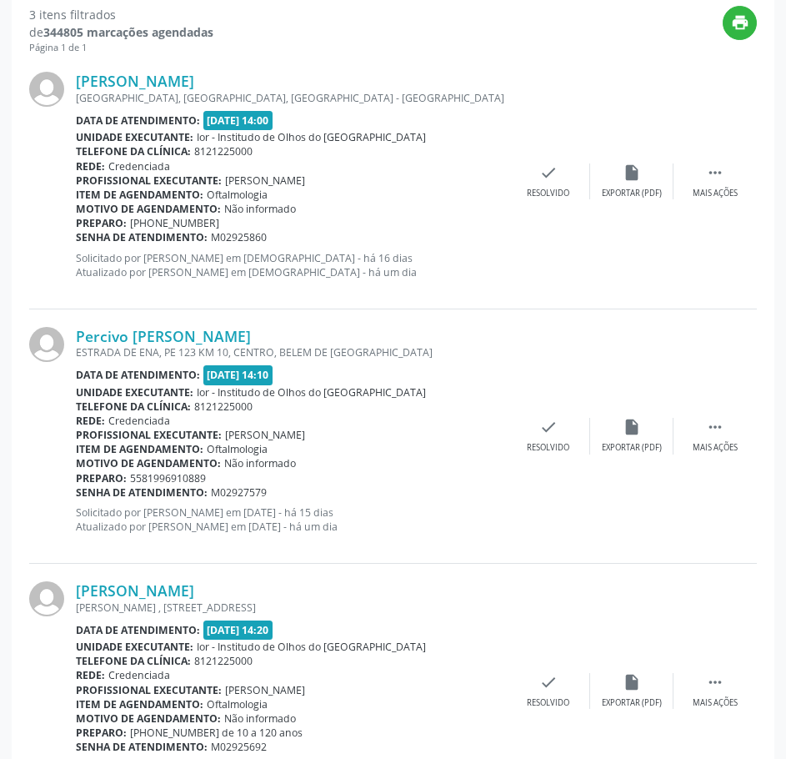
scroll to position [609, 0]
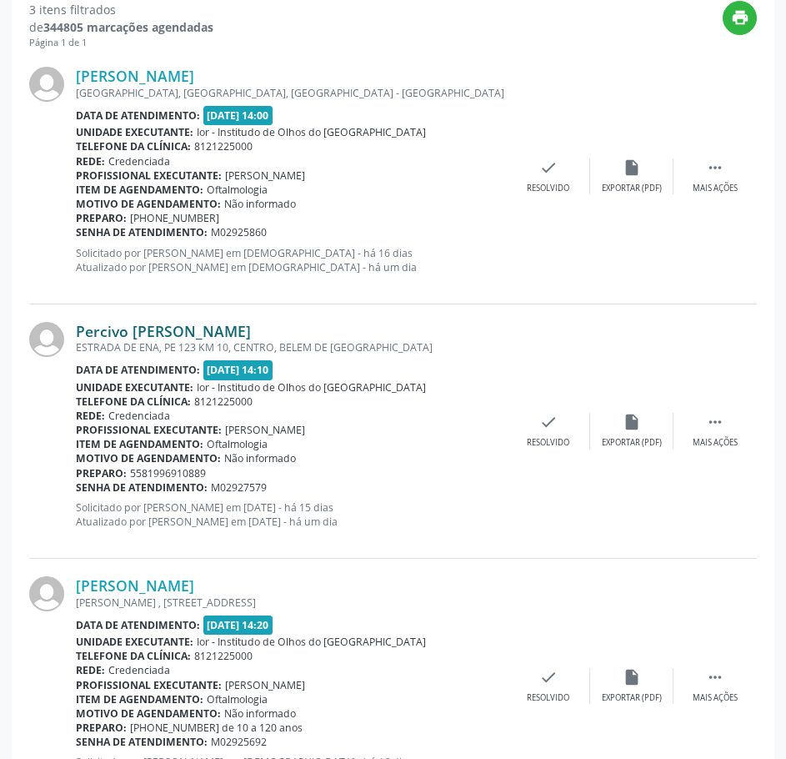
click at [211, 336] on link "Percivo [PERSON_NAME]" at bounding box center [163, 331] width 175 height 18
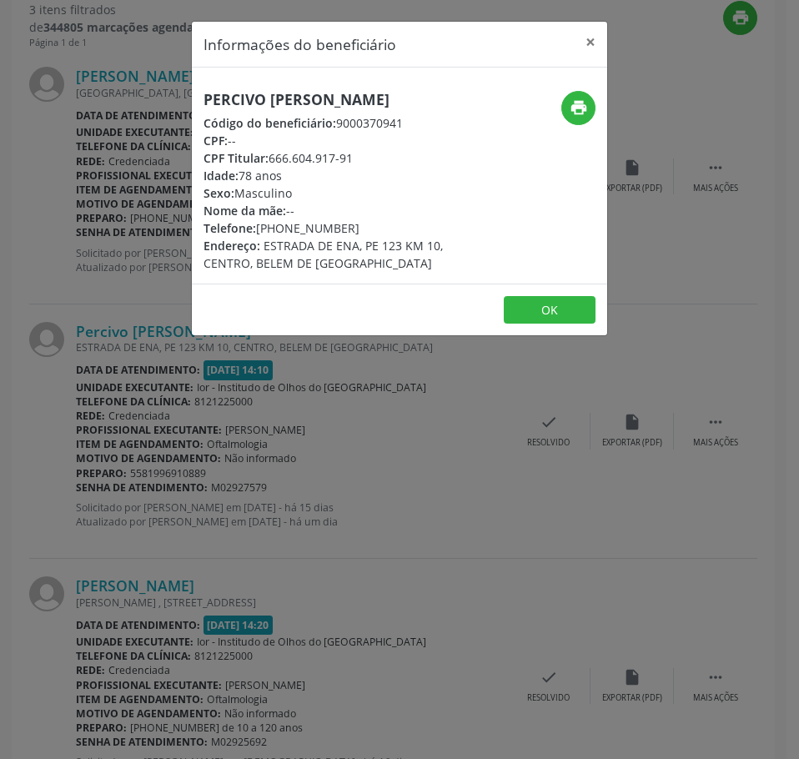
click at [282, 103] on h5 "Percivo [PERSON_NAME]" at bounding box center [329, 100] width 253 height 18
click at [591, 119] on div "print" at bounding box center [537, 108] width 115 height 34
click at [576, 103] on icon "print" at bounding box center [578, 107] width 18 height 18
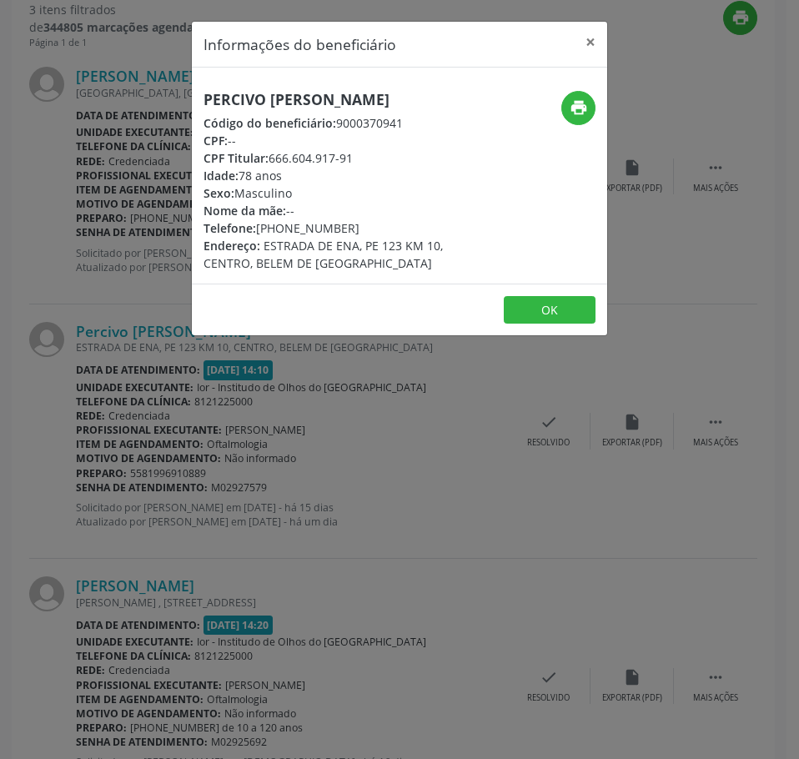
drag, startPoint x: 347, startPoint y: 220, endPoint x: 258, endPoint y: 233, distance: 90.1
click at [258, 233] on div "Telefone: [PHONE_NUMBER]" at bounding box center [329, 228] width 253 height 18
drag, startPoint x: 196, startPoint y: 564, endPoint x: 250, endPoint y: 539, distance: 59.7
click at [200, 561] on div "Informações do beneficiário × Percivo [PERSON_NAME] Código do beneficiário: 900…" at bounding box center [399, 379] width 799 height 759
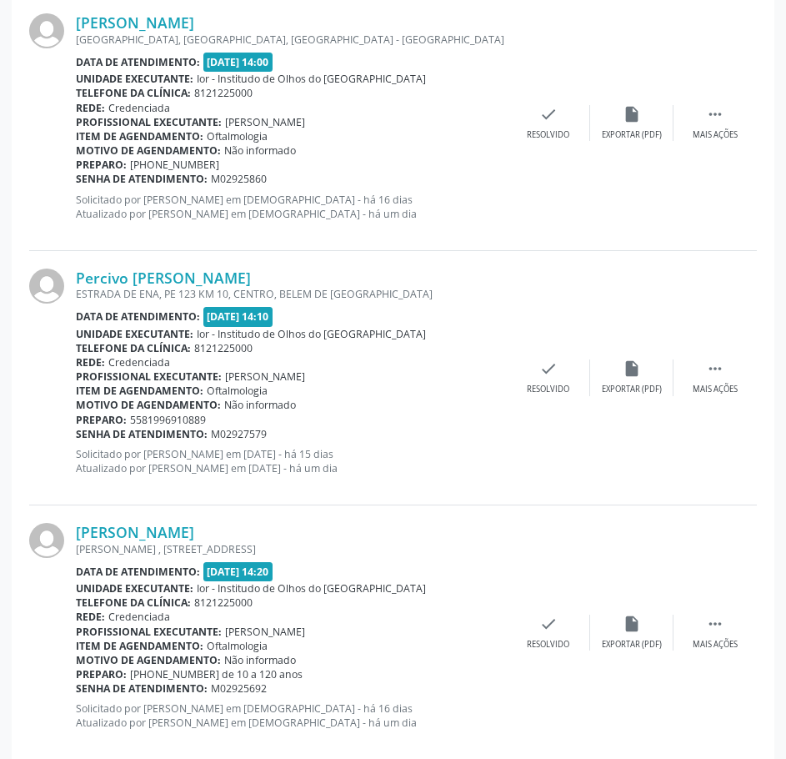
scroll to position [693, 0]
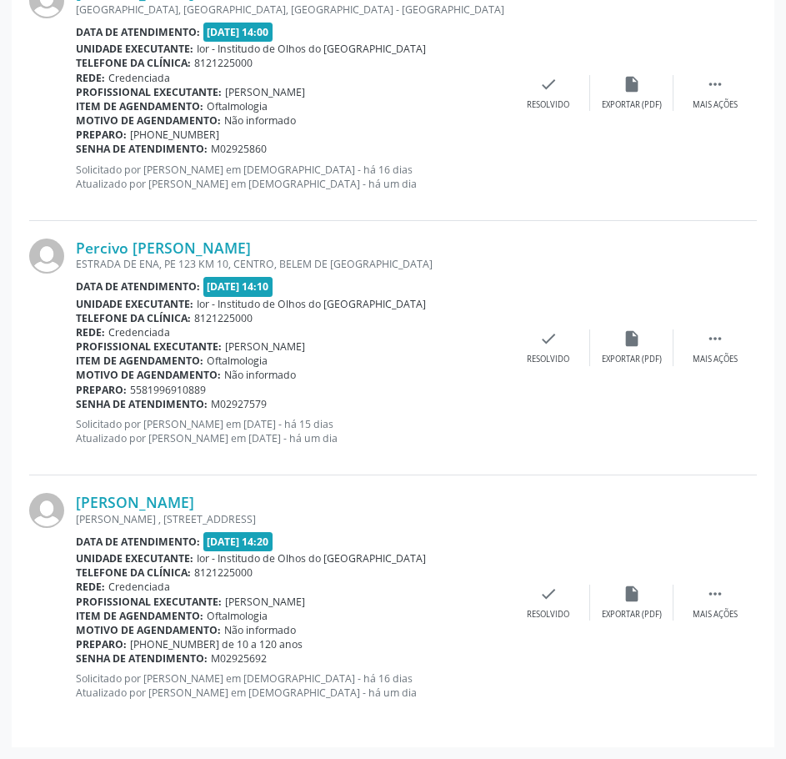
drag, startPoint x: 279, startPoint y: 404, endPoint x: 76, endPoint y: 406, distance: 203.5
click at [76, 406] on div "Senha de atendimento: M02927579" at bounding box center [291, 404] width 431 height 14
click at [217, 243] on link "Percivo [PERSON_NAME]" at bounding box center [163, 247] width 175 height 18
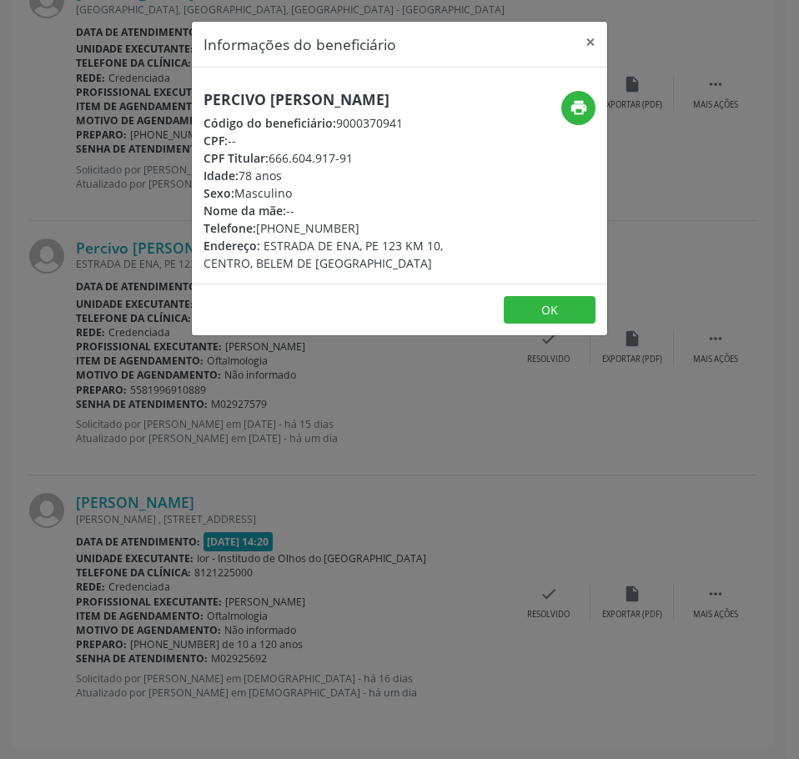
click at [349, 104] on h5 "Percivo [PERSON_NAME]" at bounding box center [329, 100] width 253 height 18
click at [172, 519] on div "Informações do beneficiário × Percivo [PERSON_NAME] Código do beneficiário: 900…" at bounding box center [399, 379] width 799 height 759
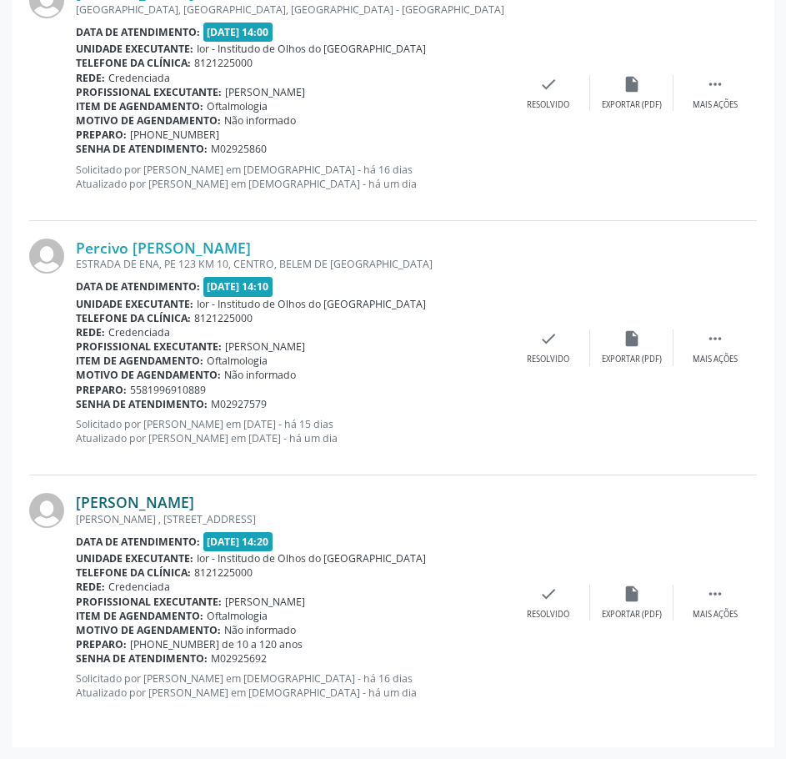
click at [194, 501] on link "[PERSON_NAME]" at bounding box center [135, 502] width 118 height 18
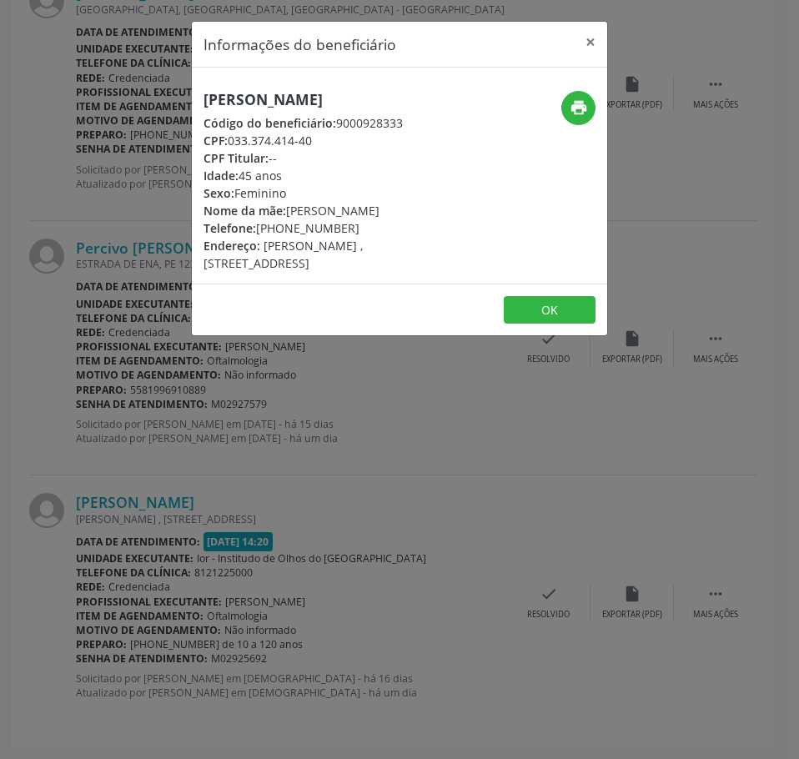
click at [288, 85] on div "[PERSON_NAME] Código do beneficiário: 9000928333 CPF: 033.374.414-40 CPF Titula…" at bounding box center [399, 176] width 415 height 216
click at [288, 86] on div "[PERSON_NAME] Código do beneficiário: 9000928333 CPF: 033.374.414-40 CPF Titula…" at bounding box center [399, 176] width 415 height 216
click at [288, 91] on h5 "[PERSON_NAME]" at bounding box center [329, 100] width 253 height 18
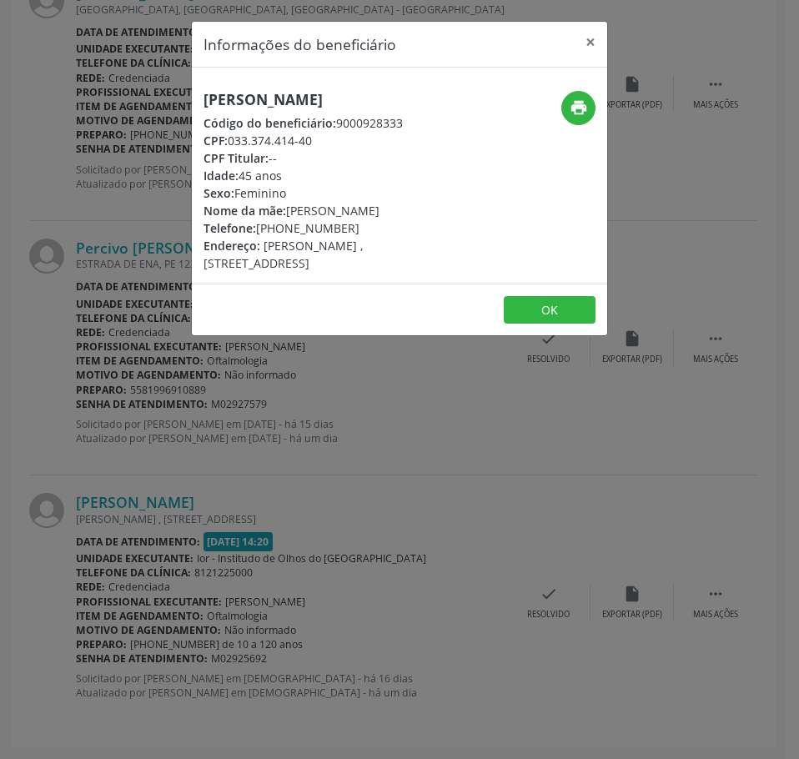
click at [288, 91] on h5 "[PERSON_NAME]" at bounding box center [329, 100] width 253 height 18
click at [290, 94] on h5 "[PERSON_NAME]" at bounding box center [329, 100] width 253 height 18
click at [589, 101] on button "print" at bounding box center [578, 108] width 34 height 34
drag, startPoint x: 346, startPoint y: 244, endPoint x: 256, endPoint y: 237, distance: 90.4
click at [256, 237] on div "Telefone: [PHONE_NUMBER]" at bounding box center [329, 228] width 253 height 18
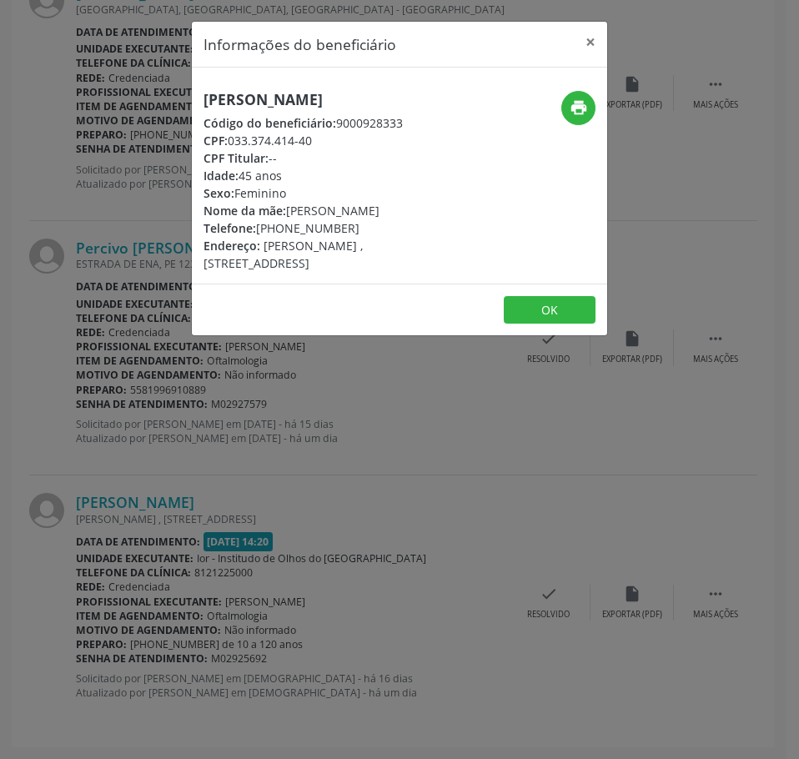
click at [408, 426] on div "Informações do beneficiário × [PERSON_NAME] Código do beneficiário: 9000928333 …" at bounding box center [399, 379] width 799 height 759
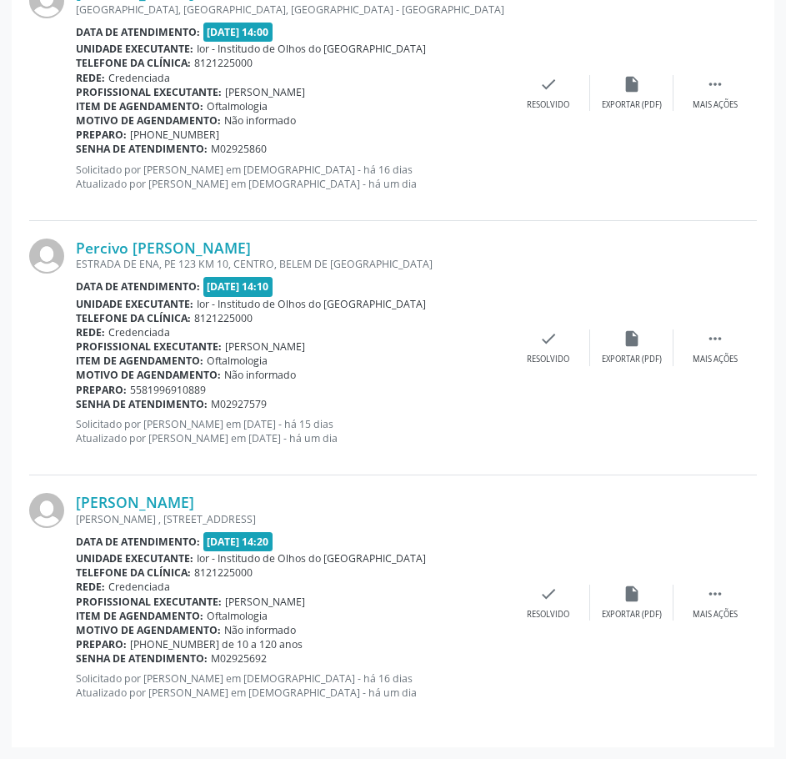
drag, startPoint x: 270, startPoint y: 657, endPoint x: 78, endPoint y: 661, distance: 192.7
click at [78, 661] on div "Senha de atendimento: M02925692" at bounding box center [291, 658] width 431 height 14
click at [152, 499] on link "[PERSON_NAME]" at bounding box center [135, 502] width 118 height 18
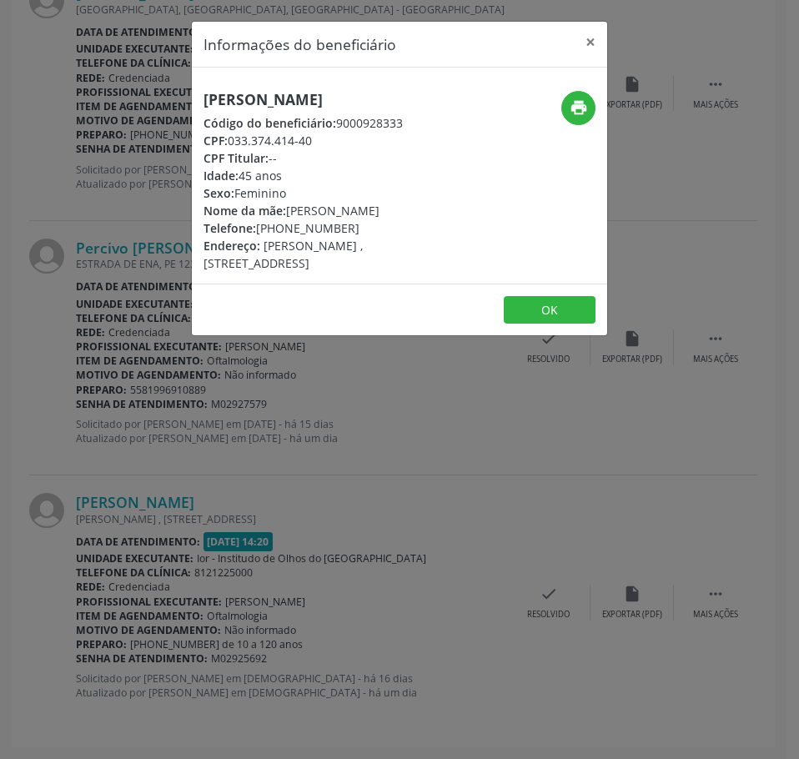
click at [329, 103] on h5 "[PERSON_NAME]" at bounding box center [329, 100] width 253 height 18
click at [124, 571] on div "Informações do beneficiário × [PERSON_NAME] Código do beneficiário: 9000928333 …" at bounding box center [399, 379] width 799 height 759
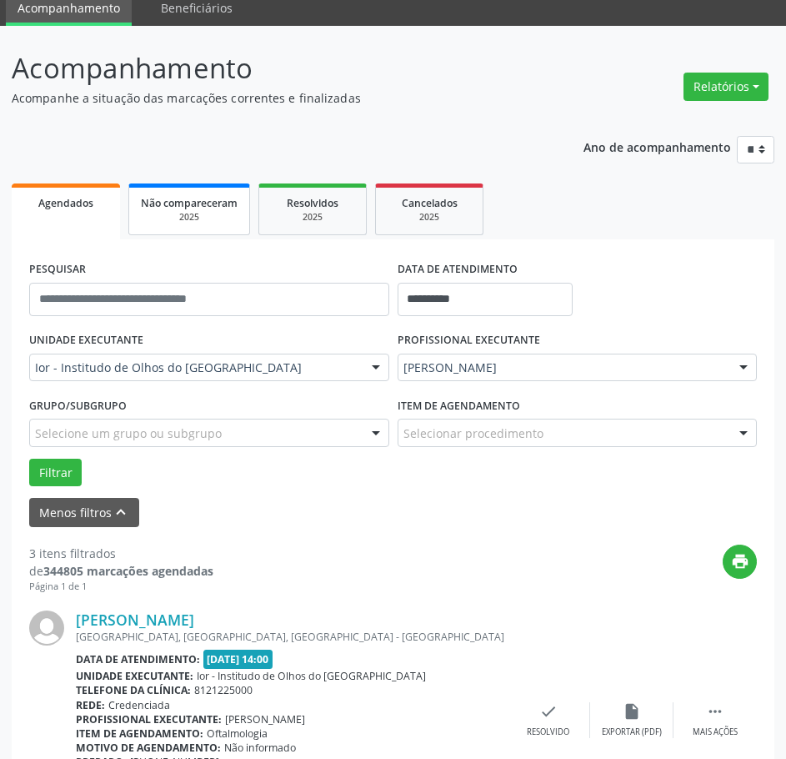
scroll to position [0, 0]
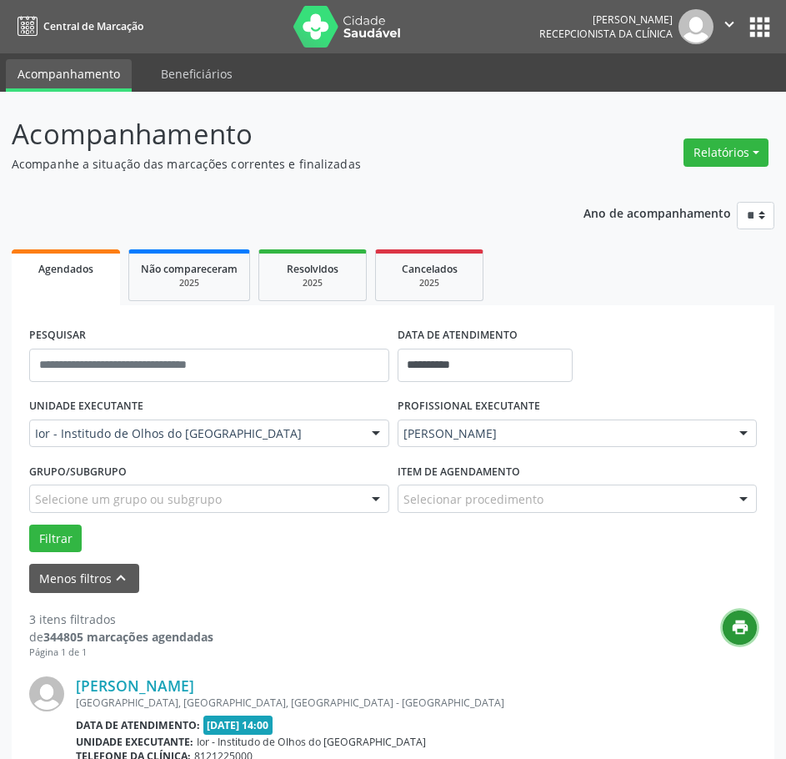
click at [735, 631] on icon "print" at bounding box center [740, 627] width 18 height 18
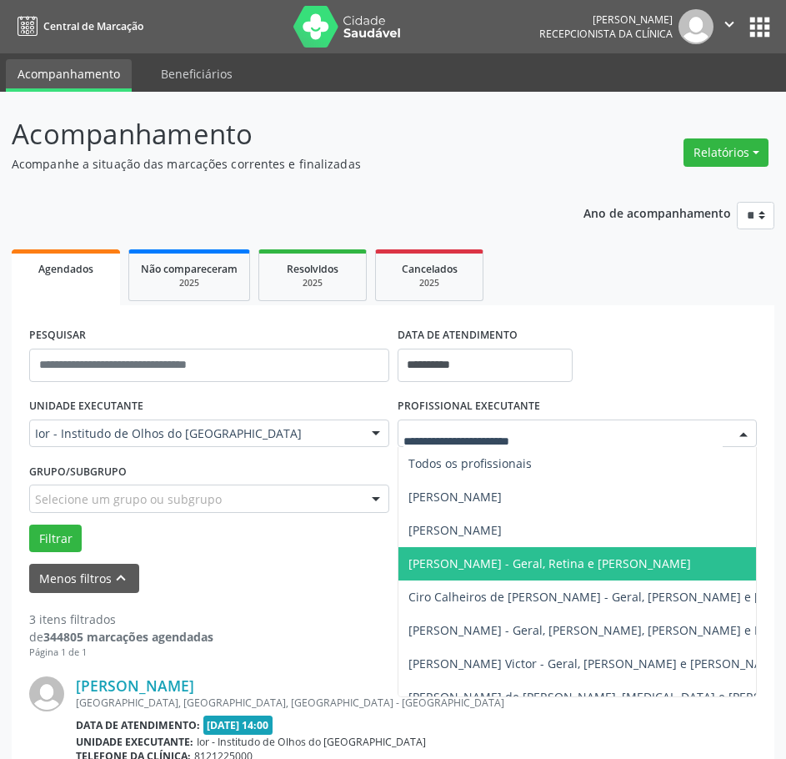
click at [463, 554] on span "[PERSON_NAME] - Geral, Retina e [PERSON_NAME]" at bounding box center [628, 563] width 459 height 33
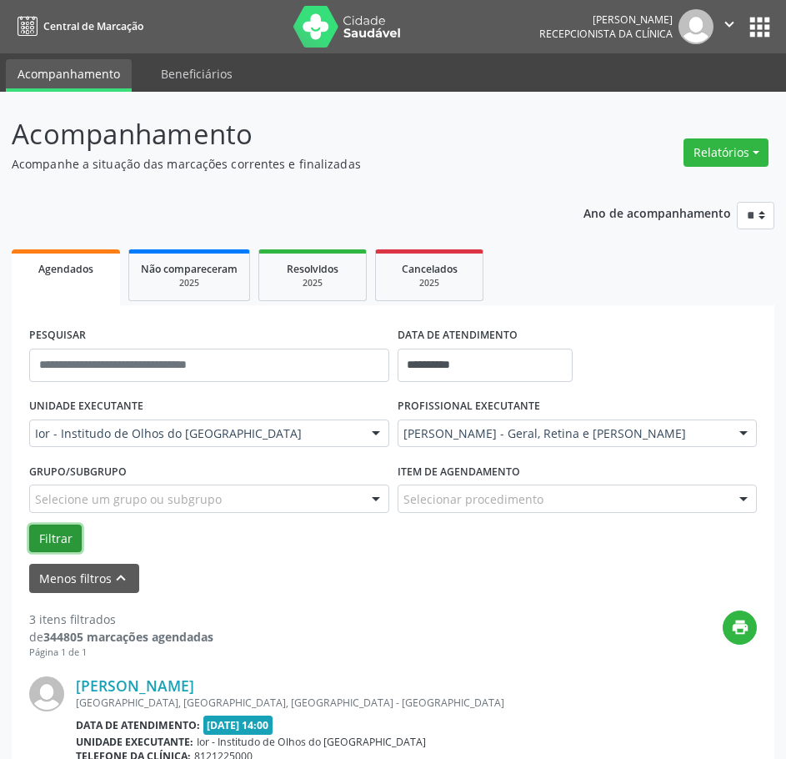
click at [52, 534] on button "Filtrar" at bounding box center [55, 538] width 53 height 28
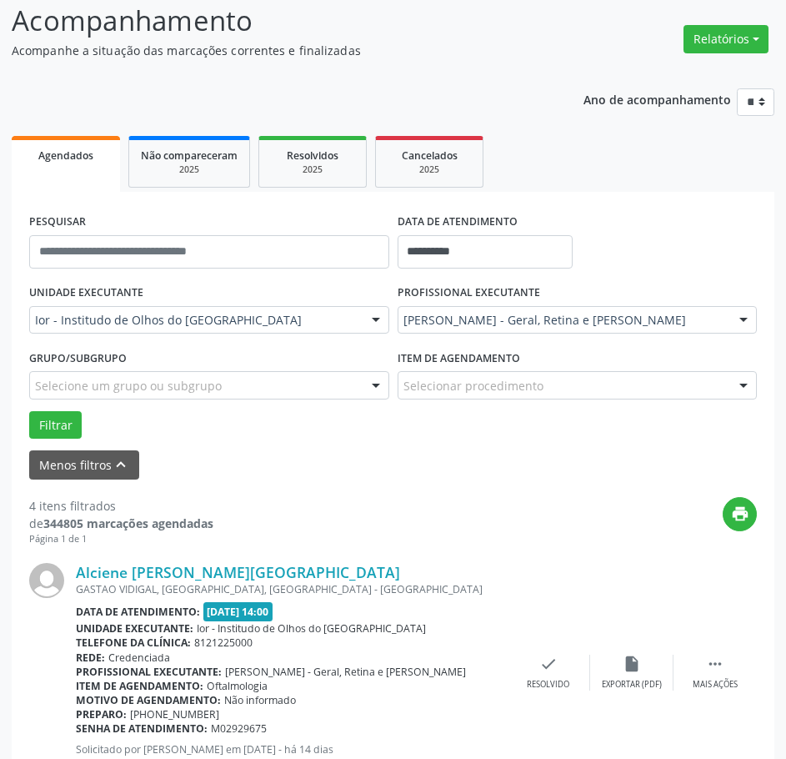
scroll to position [30, 0]
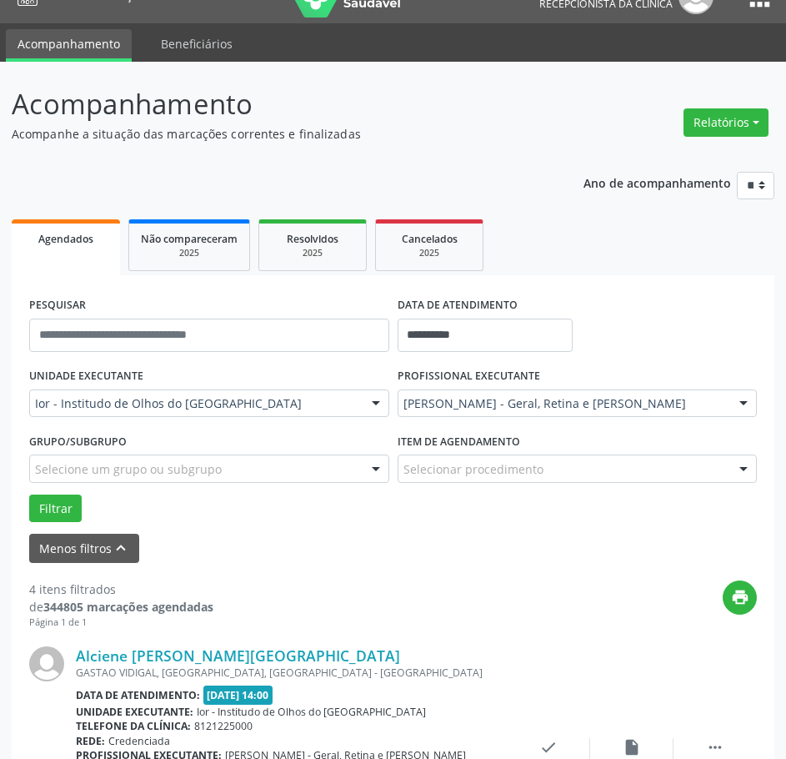
click at [426, 418] on div "PROFISSIONAL EXECUTANTE [PERSON_NAME] - Geral, [PERSON_NAME] e [PERSON_NAME] To…" at bounding box center [578, 396] width 369 height 65
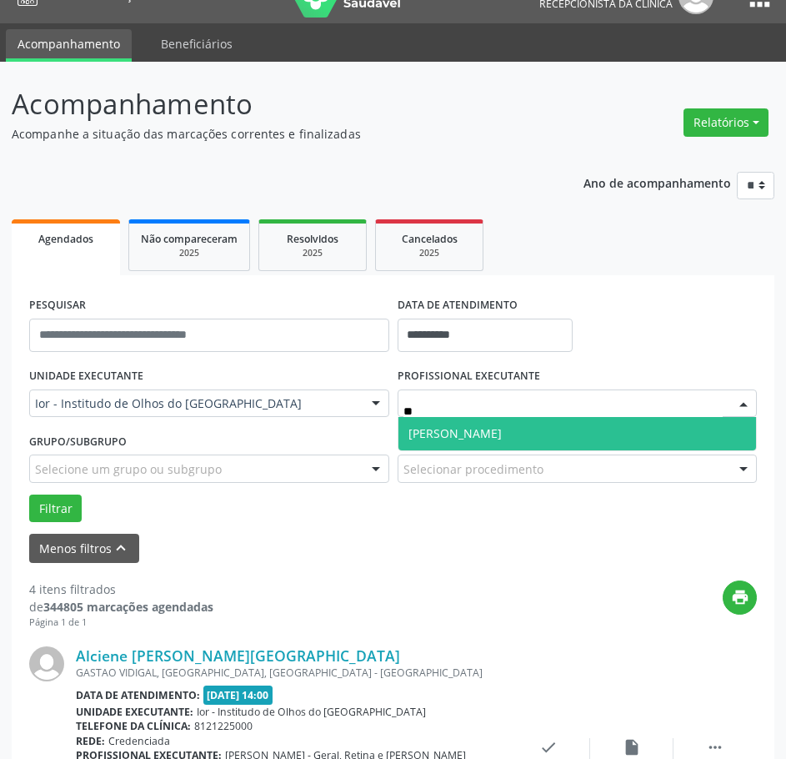
type input "*"
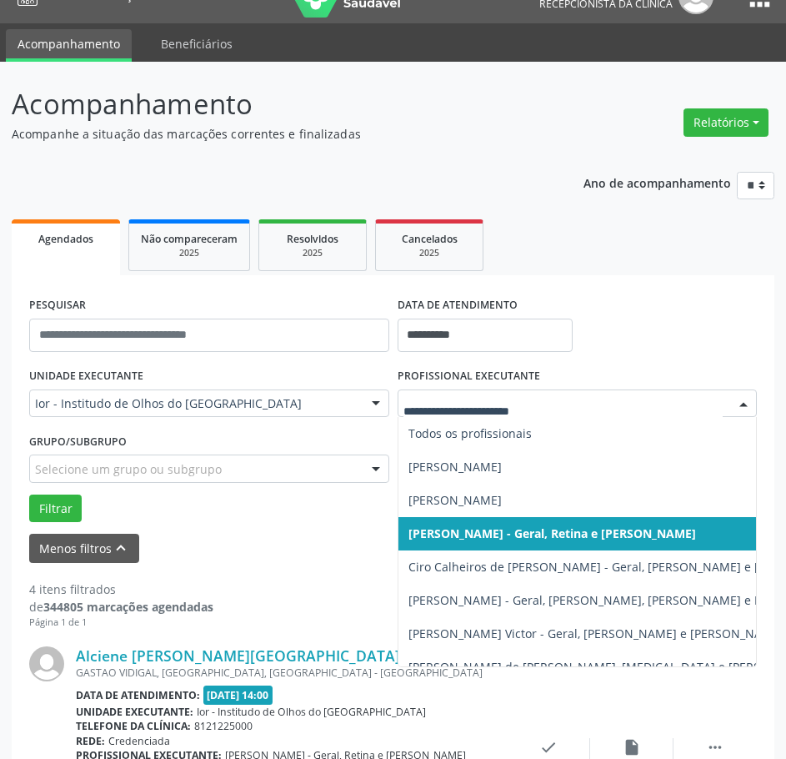
click at [574, 530] on span "[PERSON_NAME] - Geral, Retina e [PERSON_NAME]" at bounding box center [553, 533] width 288 height 16
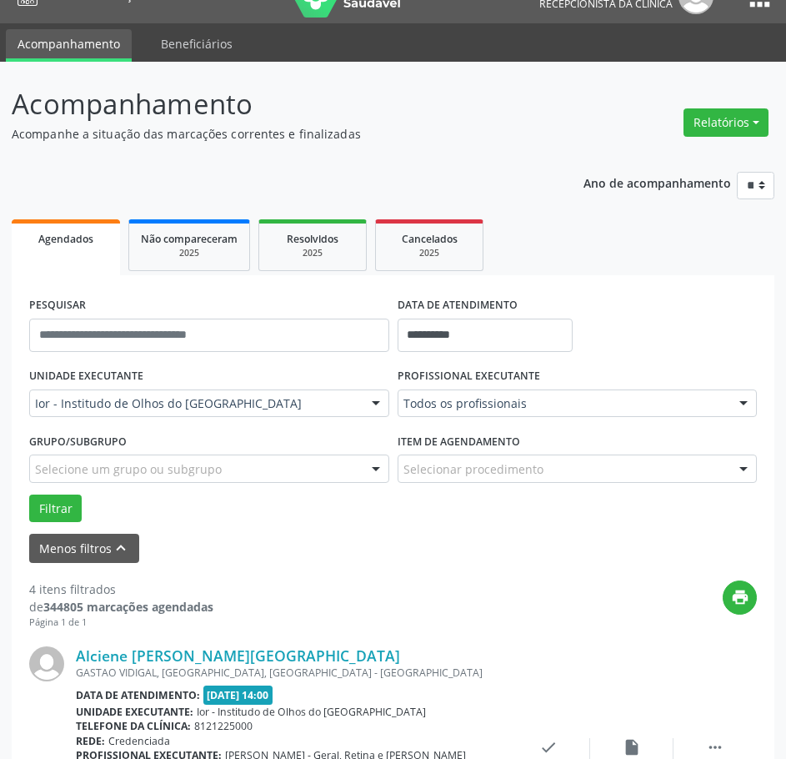
click at [576, 533] on form "**********" at bounding box center [393, 428] width 728 height 270
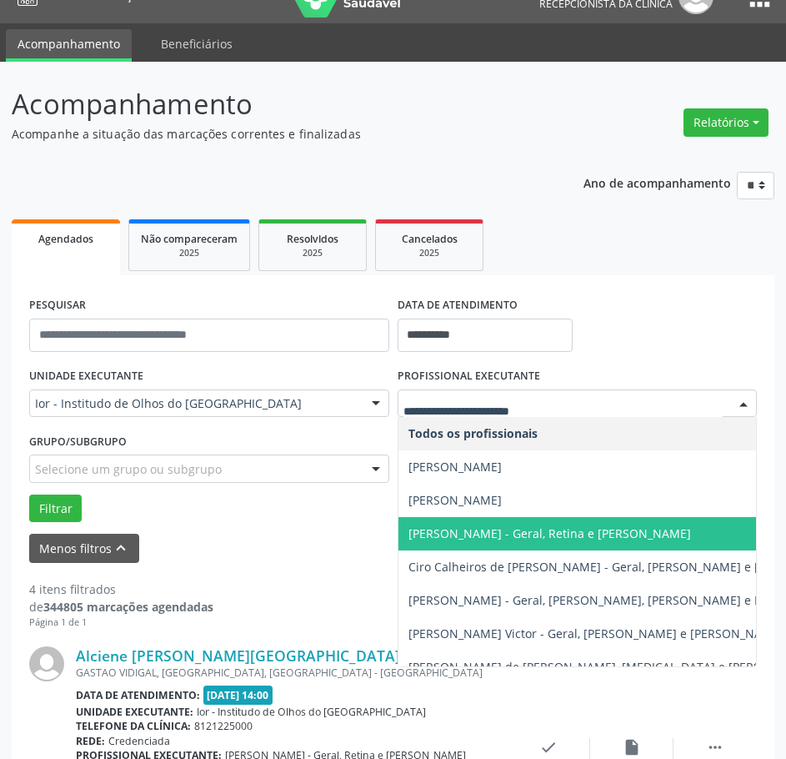
click at [494, 534] on span "[PERSON_NAME] - Geral, Retina e [PERSON_NAME]" at bounding box center [550, 533] width 283 height 16
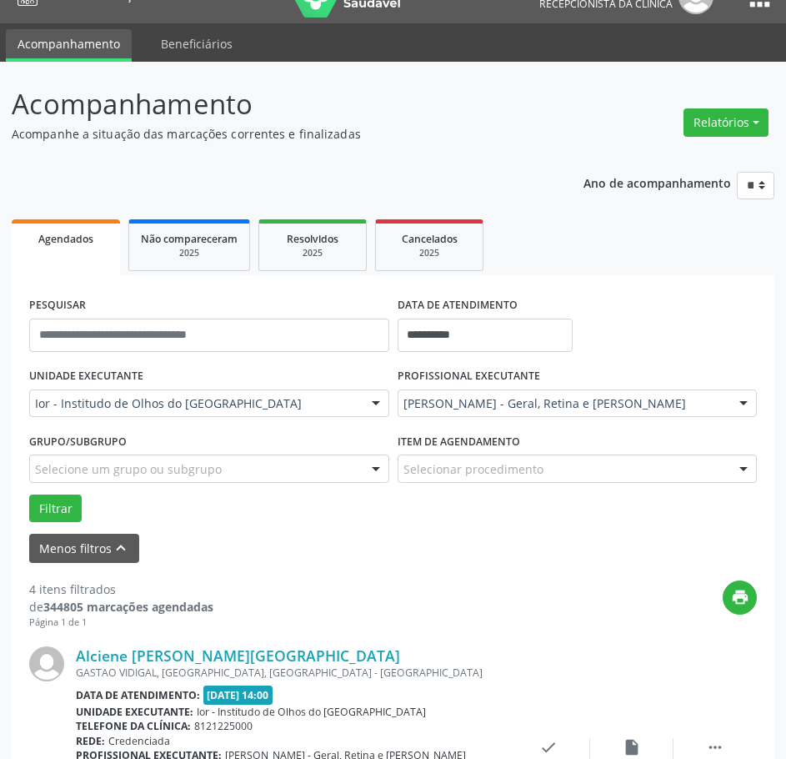
click at [494, 534] on form "**********" at bounding box center [393, 428] width 728 height 270
click at [46, 517] on button "Filtrar" at bounding box center [55, 508] width 53 height 28
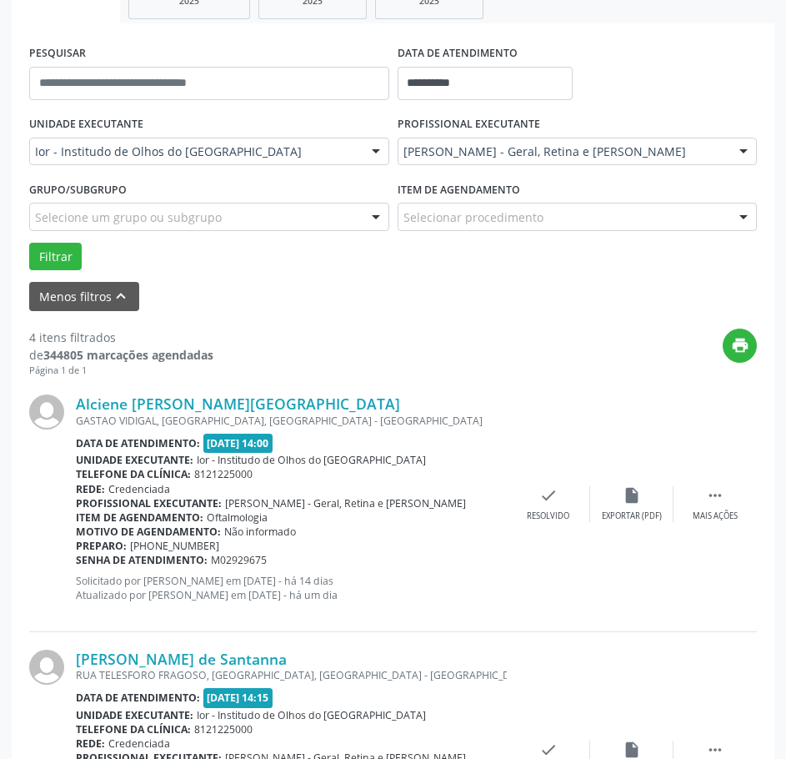
scroll to position [280, 0]
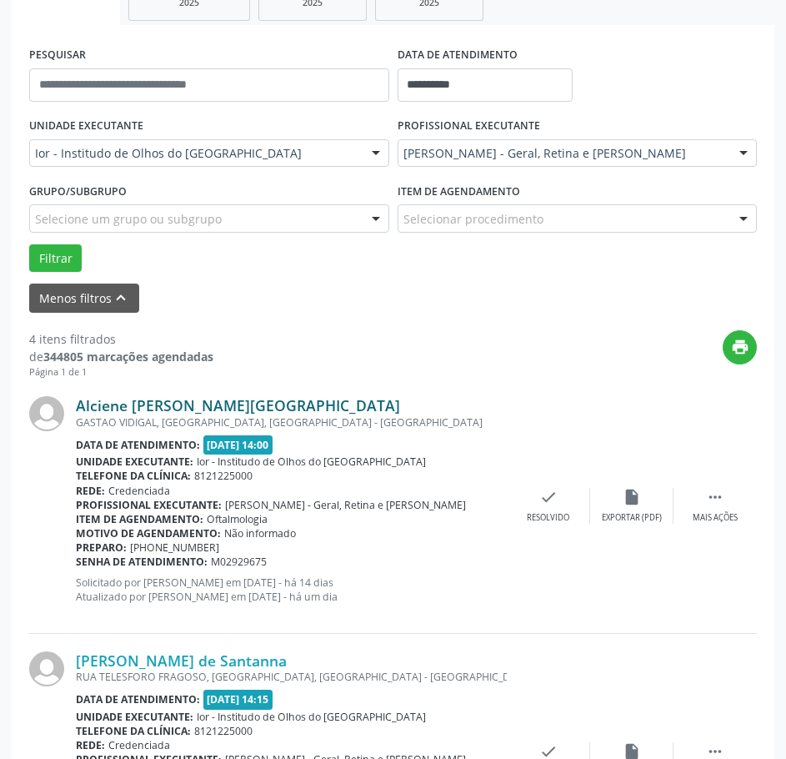
click at [155, 403] on link "Alciene [PERSON_NAME][GEOGRAPHIC_DATA]" at bounding box center [238, 405] width 324 height 18
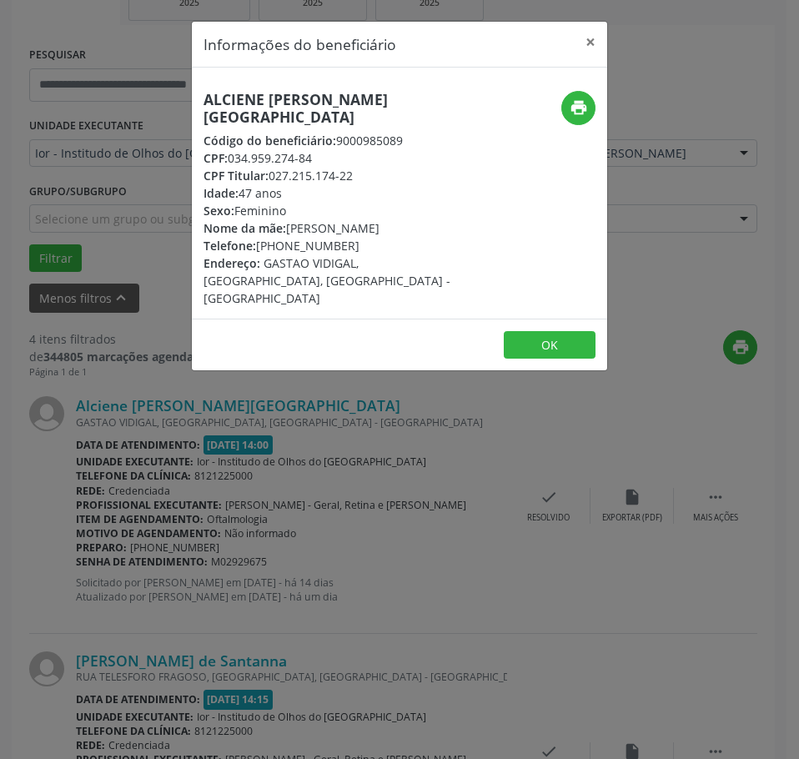
click at [269, 95] on h5 "Alciene [PERSON_NAME][GEOGRAPHIC_DATA]" at bounding box center [329, 108] width 253 height 35
drag, startPoint x: 319, startPoint y: 142, endPoint x: 233, endPoint y: 138, distance: 85.9
click at [233, 149] on div "CPF: 034.959.274-84" at bounding box center [329, 158] width 253 height 18
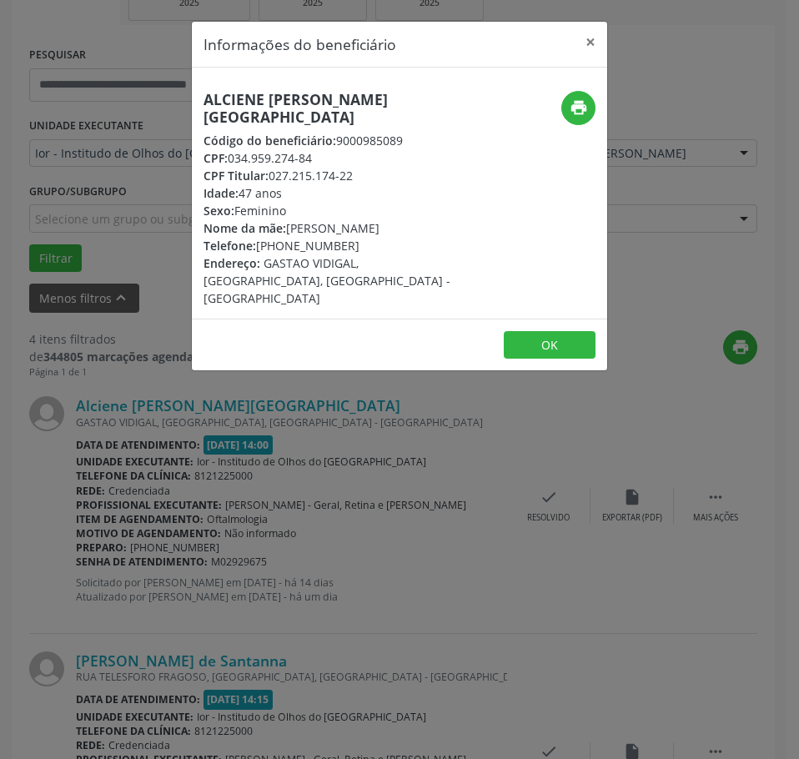
drag, startPoint x: 282, startPoint y: 515, endPoint x: 750, endPoint y: 384, distance: 485.7
click at [285, 515] on div "Informações do beneficiário × Alciene Araujo de [GEOGRAPHIC_DATA] Código do ben…" at bounding box center [399, 379] width 799 height 759
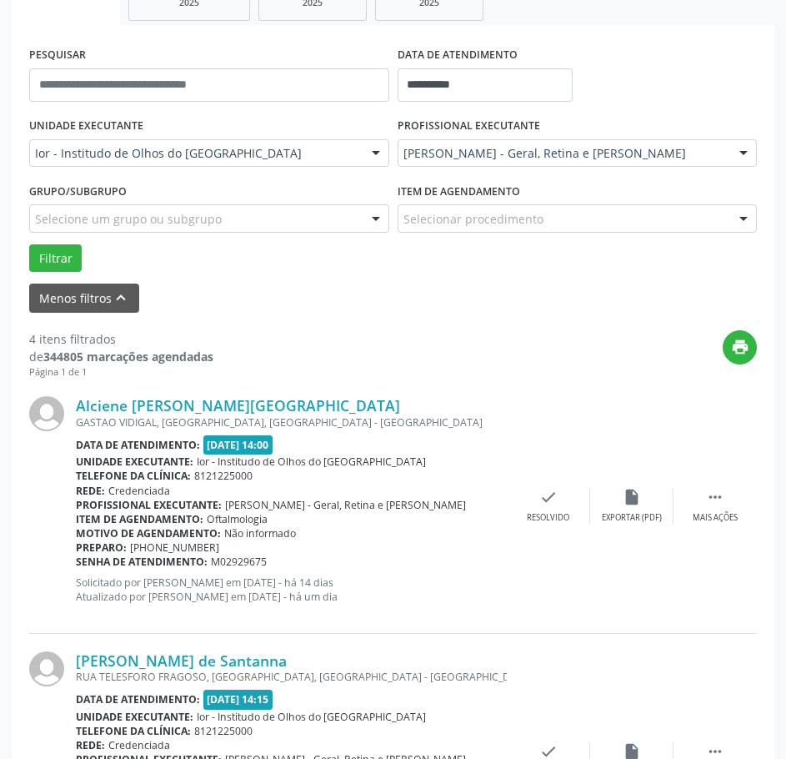
drag, startPoint x: 269, startPoint y: 561, endPoint x: 76, endPoint y: 563, distance: 193.4
click at [76, 563] on div "Senha de atendimento: M02929675" at bounding box center [291, 561] width 431 height 14
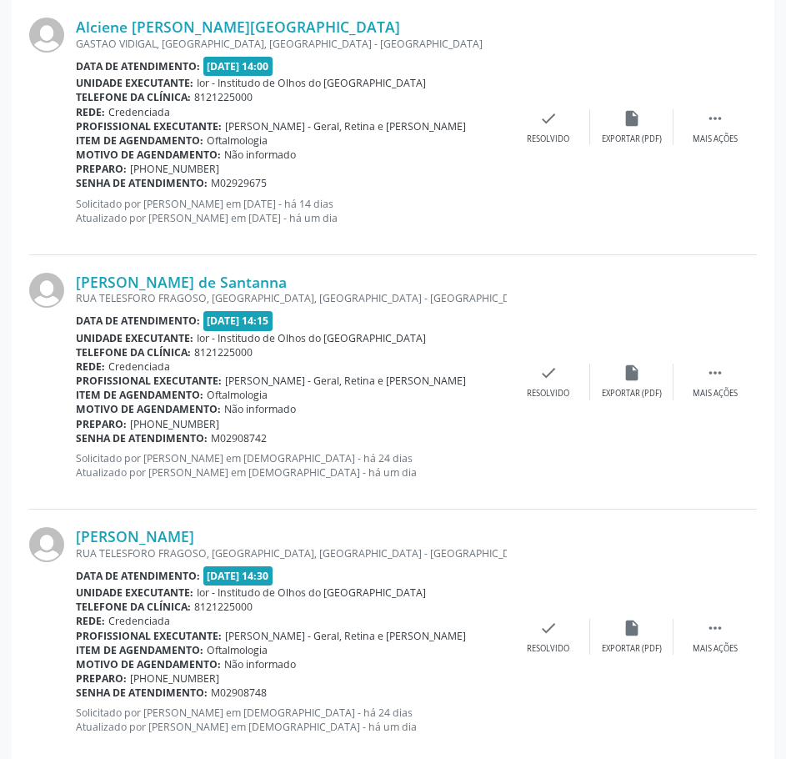
scroll to position [697, 0]
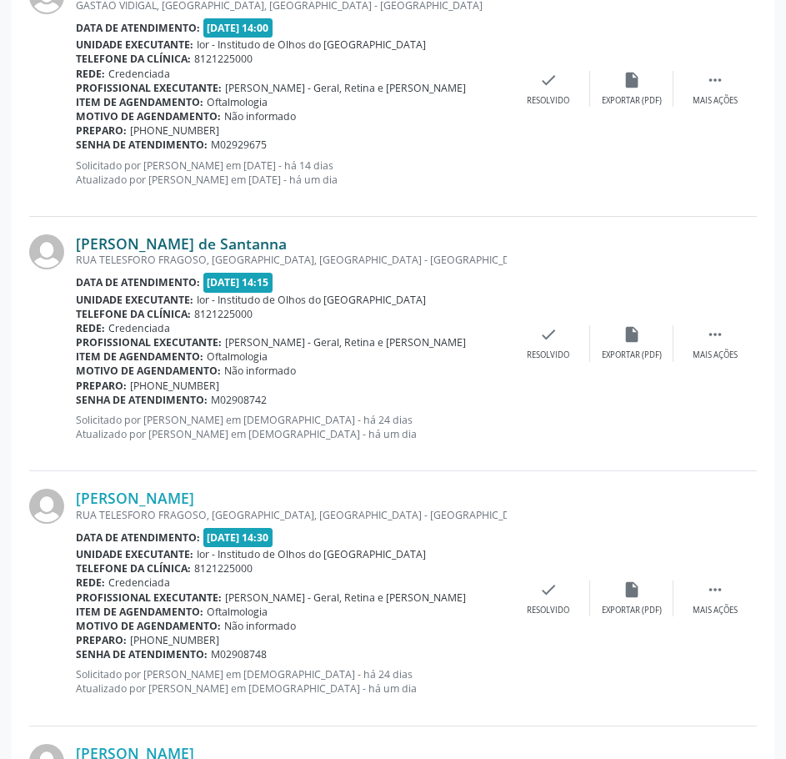
click at [198, 236] on link "[PERSON_NAME] de Santanna" at bounding box center [181, 243] width 211 height 18
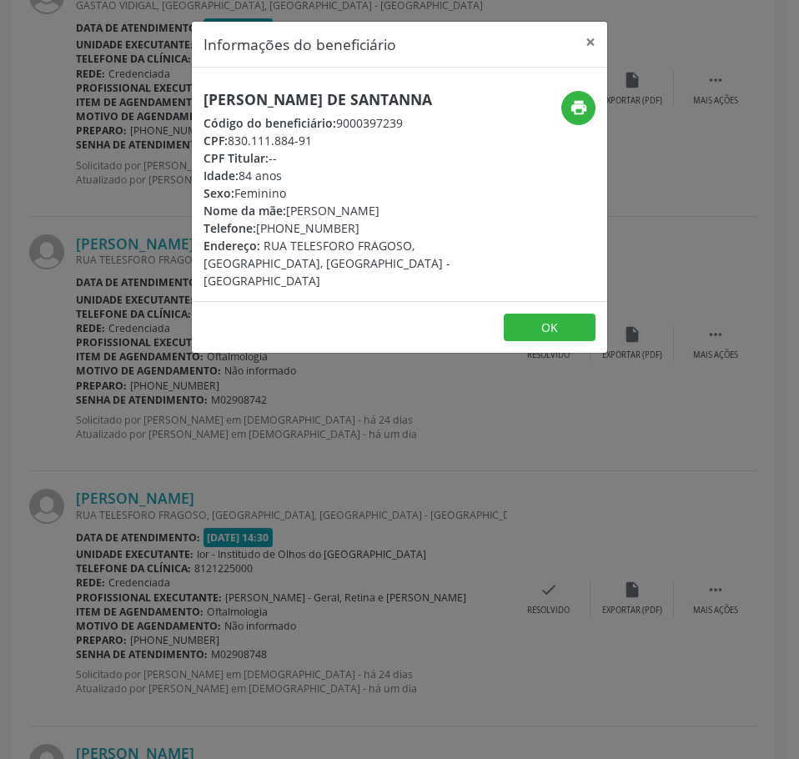
click at [270, 94] on h5 "[PERSON_NAME] de Santanna" at bounding box center [329, 100] width 253 height 18
drag, startPoint x: 317, startPoint y: 140, endPoint x: 228, endPoint y: 141, distance: 88.4
click at [228, 141] on div "CPF: 830.111.884-91" at bounding box center [329, 141] width 253 height 18
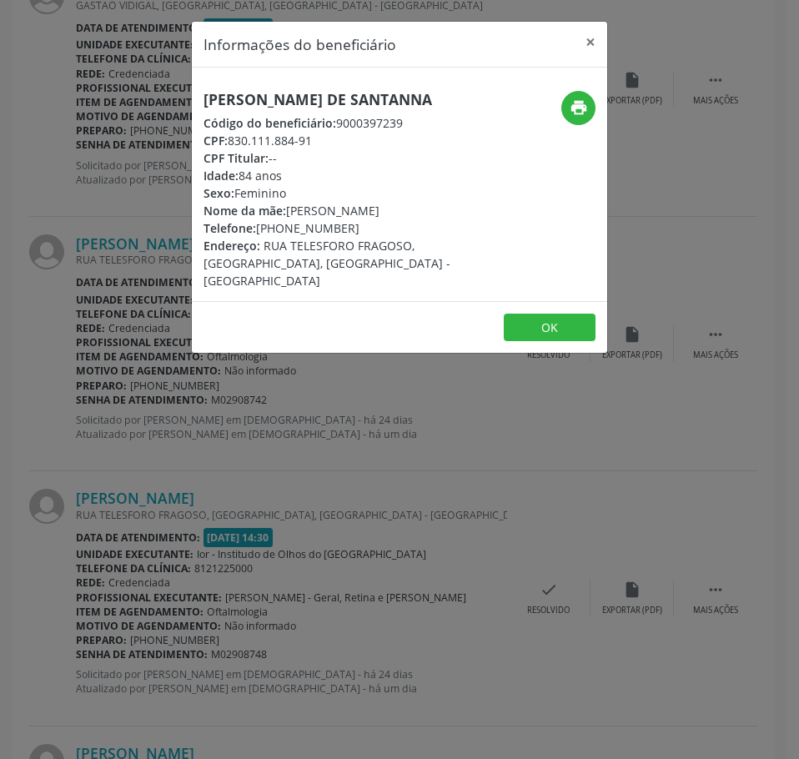
click at [173, 444] on div "Informações do beneficiário × [PERSON_NAME] de Santanna Código do beneficiário:…" at bounding box center [399, 379] width 799 height 759
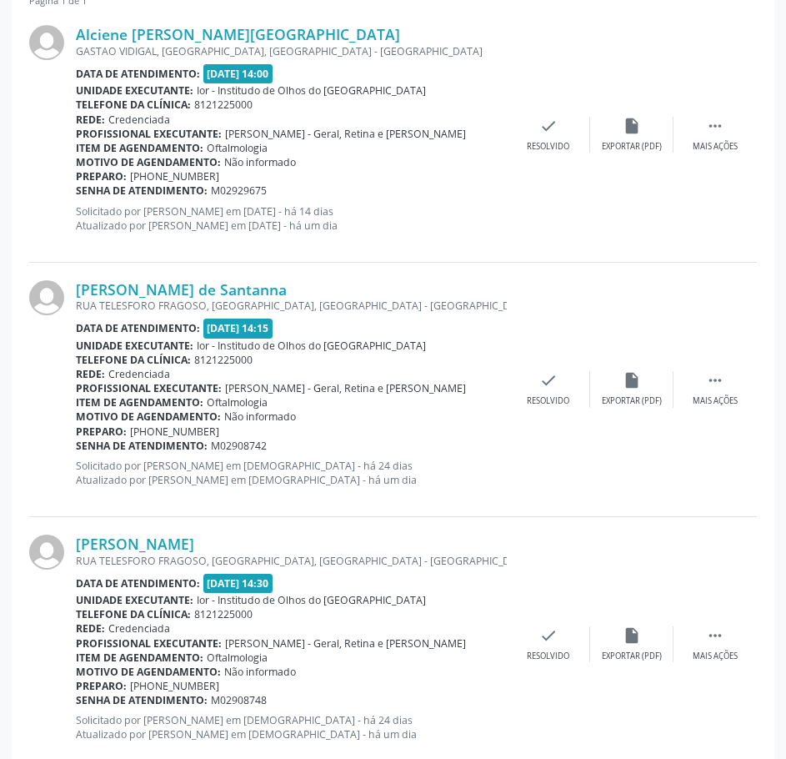
scroll to position [614, 0]
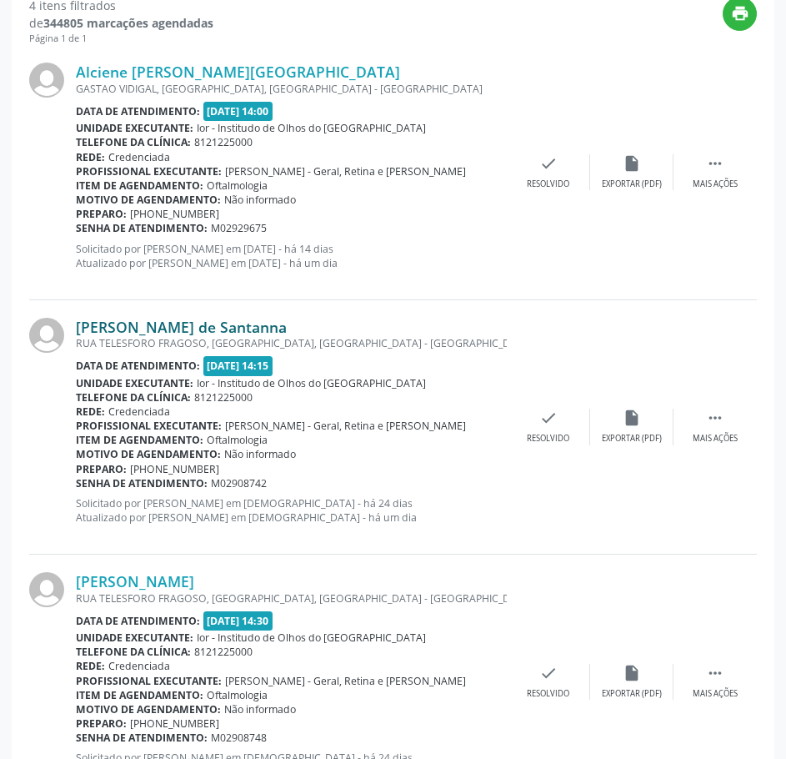
click at [198, 326] on link "[PERSON_NAME] de Santanna" at bounding box center [181, 327] width 211 height 18
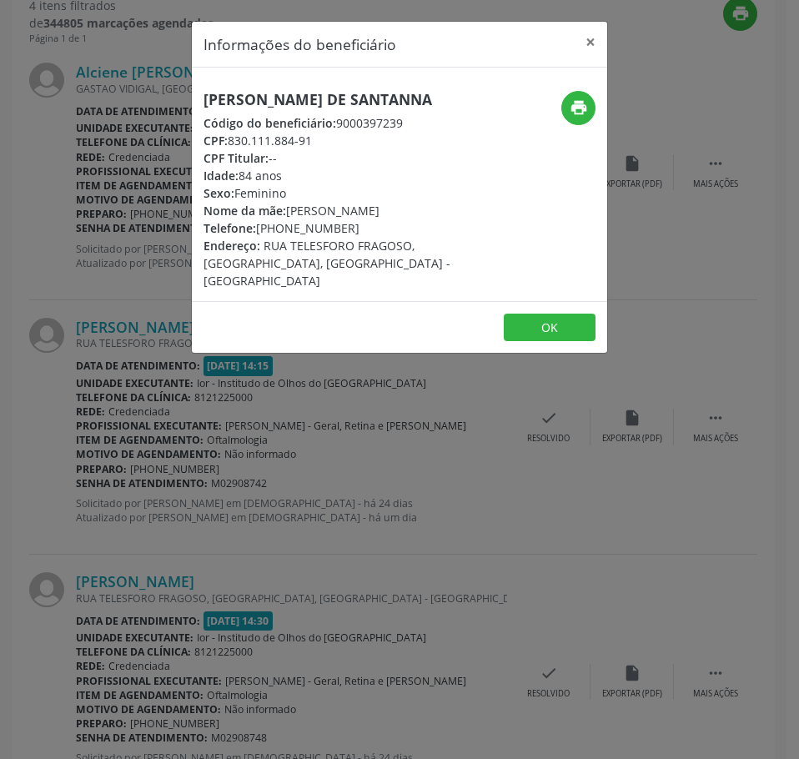
drag, startPoint x: 349, startPoint y: 230, endPoint x: 256, endPoint y: 230, distance: 93.4
click at [256, 230] on div "Telefone: [PHONE_NUMBER]" at bounding box center [329, 228] width 253 height 18
click at [167, 505] on div "Informações do beneficiário × [PERSON_NAME] de Santanna Código do beneficiário:…" at bounding box center [399, 379] width 799 height 759
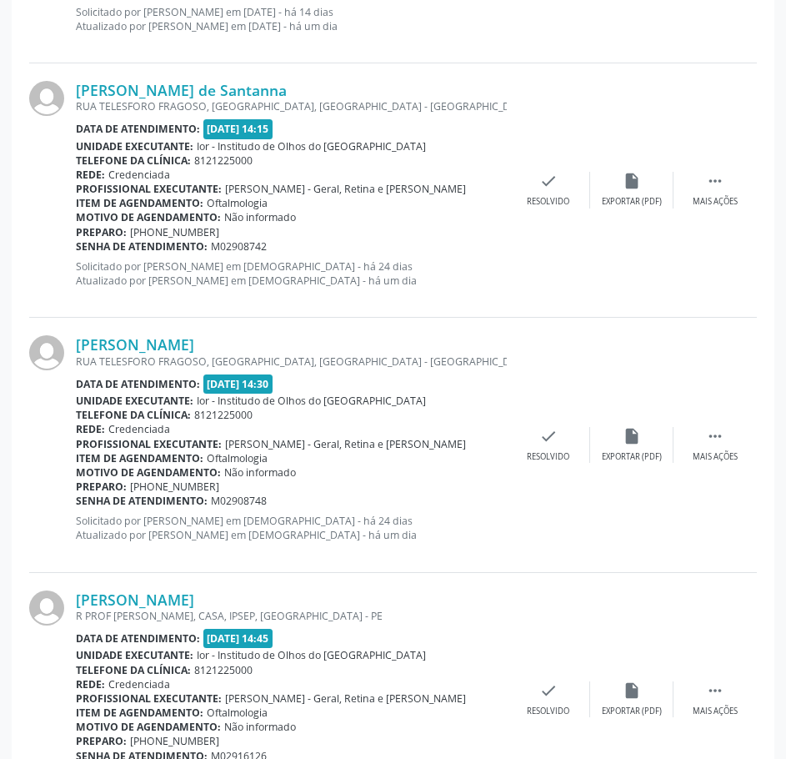
scroll to position [864, 0]
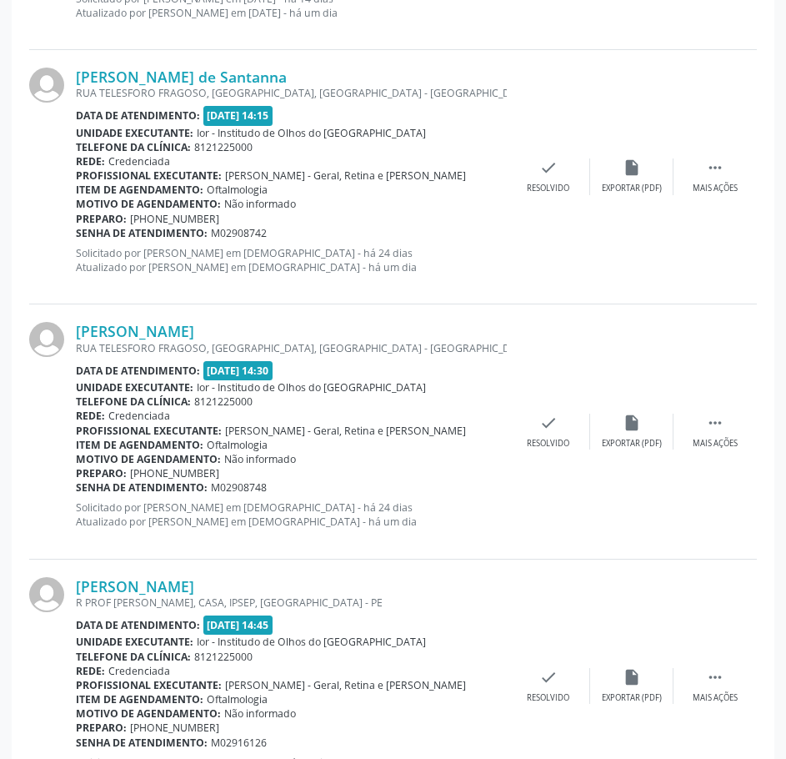
drag, startPoint x: 273, startPoint y: 228, endPoint x: 76, endPoint y: 235, distance: 196.9
click at [76, 235] on div "Senha de atendimento: M02908742" at bounding box center [291, 233] width 431 height 14
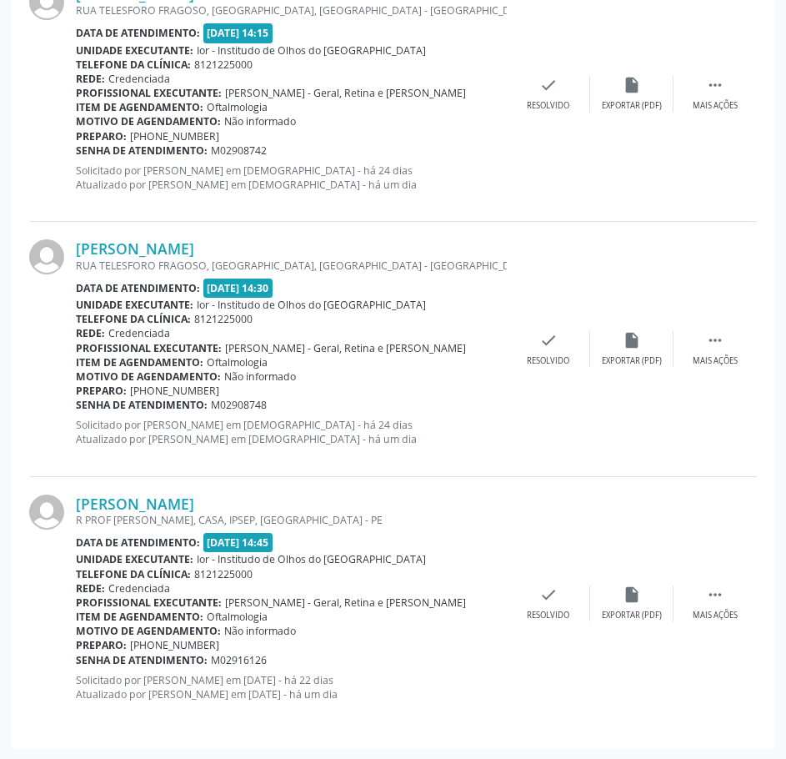
scroll to position [947, 0]
click at [163, 245] on link "[PERSON_NAME]" at bounding box center [135, 247] width 118 height 18
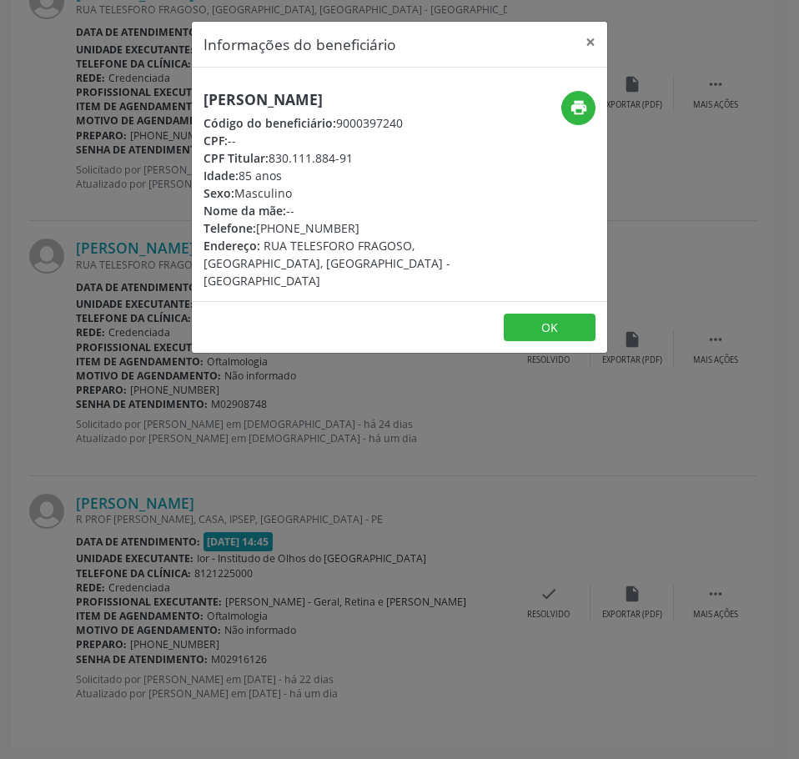
click at [321, 97] on h5 "[PERSON_NAME]" at bounding box center [329, 100] width 253 height 18
click at [192, 459] on div "Informações do beneficiário × [PERSON_NAME] de [PERSON_NAME] Código do benefici…" at bounding box center [399, 379] width 799 height 759
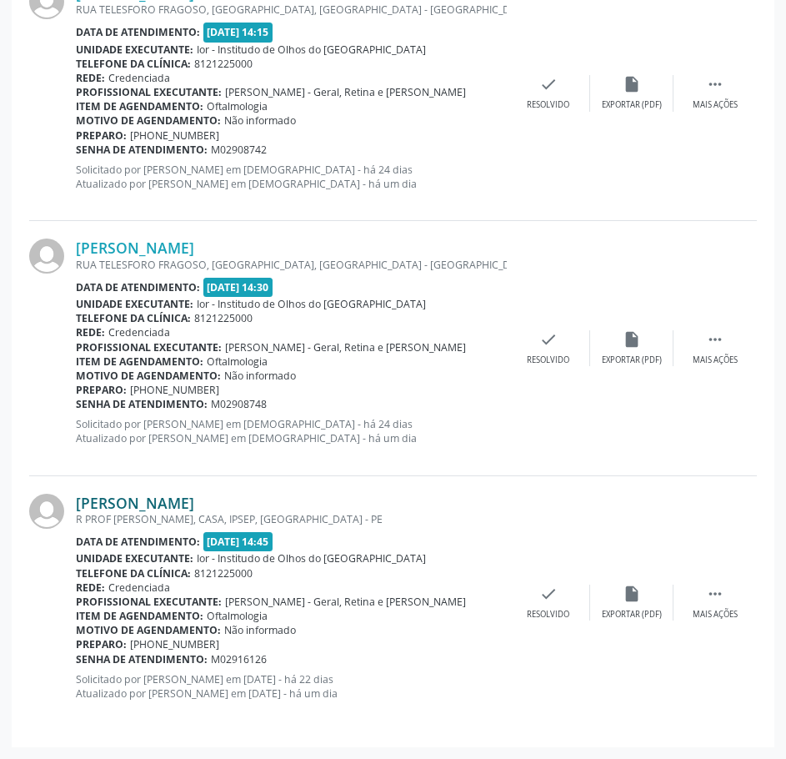
click at [183, 499] on link "[PERSON_NAME]" at bounding box center [135, 503] width 118 height 18
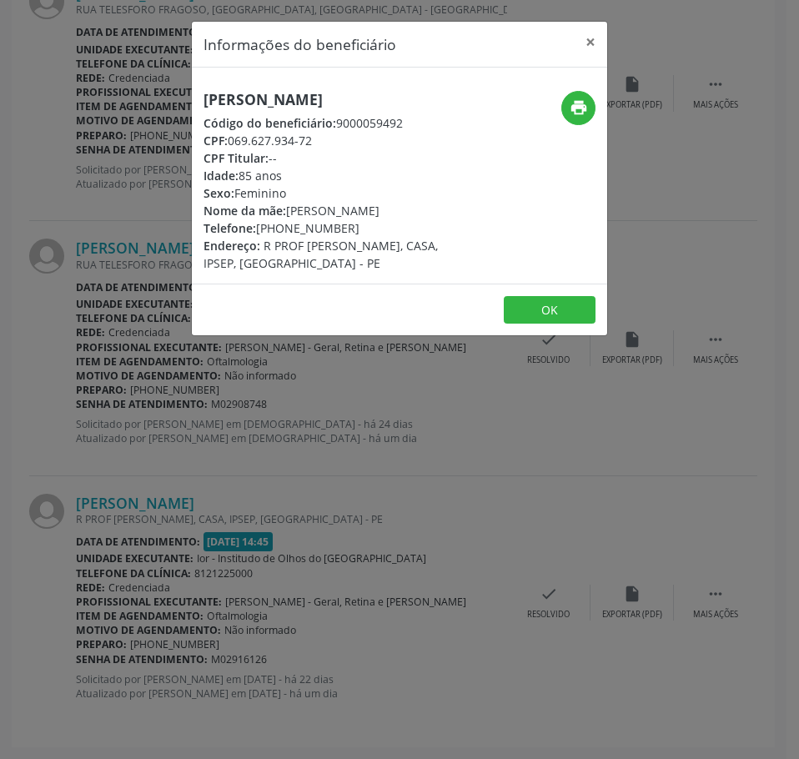
click at [303, 97] on h5 "[PERSON_NAME]" at bounding box center [329, 100] width 253 height 18
drag, startPoint x: 326, startPoint y: 95, endPoint x: 316, endPoint y: 143, distance: 48.6
click at [316, 143] on div "CPF: 069.627.934-72" at bounding box center [329, 141] width 253 height 18
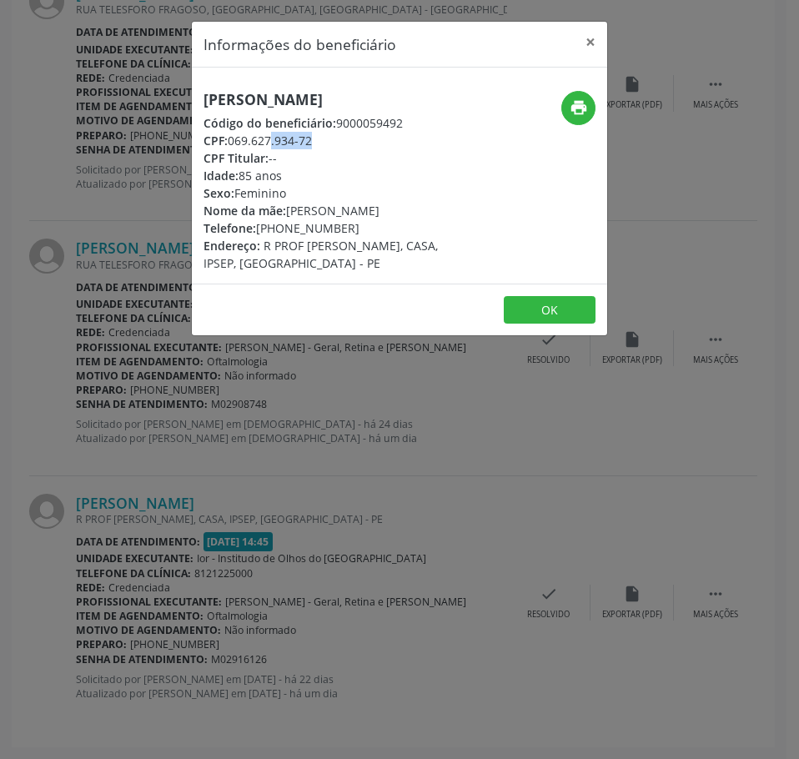
drag, startPoint x: 316, startPoint y: 143, endPoint x: 253, endPoint y: 136, distance: 62.9
click at [253, 136] on div "CPF: 069.627.934-72" at bounding box center [329, 141] width 253 height 18
click at [304, 585] on div "Informações do beneficiário × [PERSON_NAME] Código do beneficiário: 9000059492 …" at bounding box center [399, 379] width 799 height 759
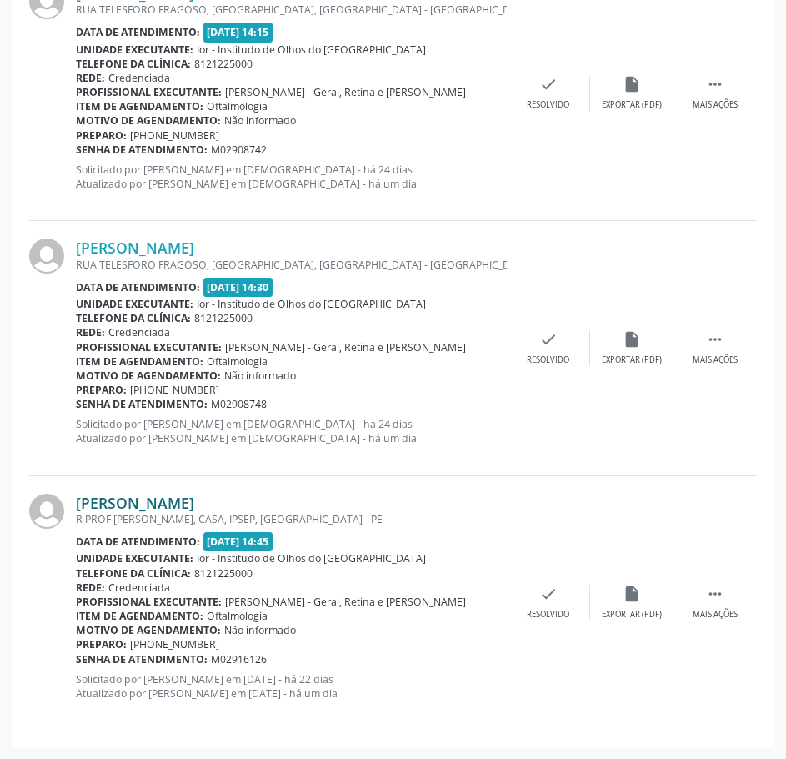
click at [193, 498] on link "[PERSON_NAME]" at bounding box center [135, 503] width 118 height 18
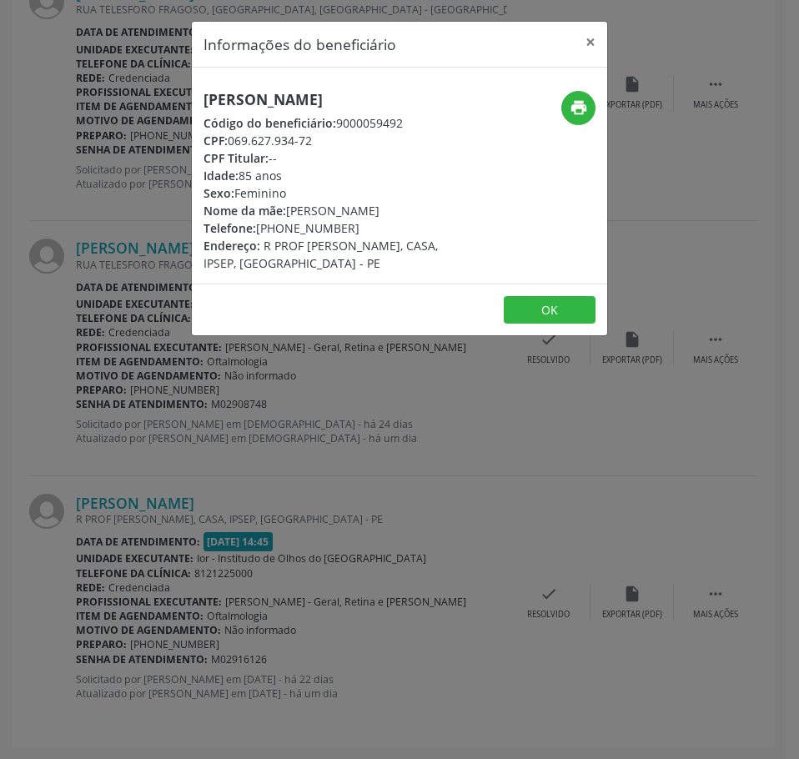
drag, startPoint x: 349, startPoint y: 232, endPoint x: 260, endPoint y: 233, distance: 88.4
click at [260, 233] on div "Telefone: [PHONE_NUMBER]" at bounding box center [329, 228] width 253 height 18
click at [125, 587] on div "Informações do beneficiário × [PERSON_NAME] Código do beneficiário: 9000059492 …" at bounding box center [399, 379] width 799 height 759
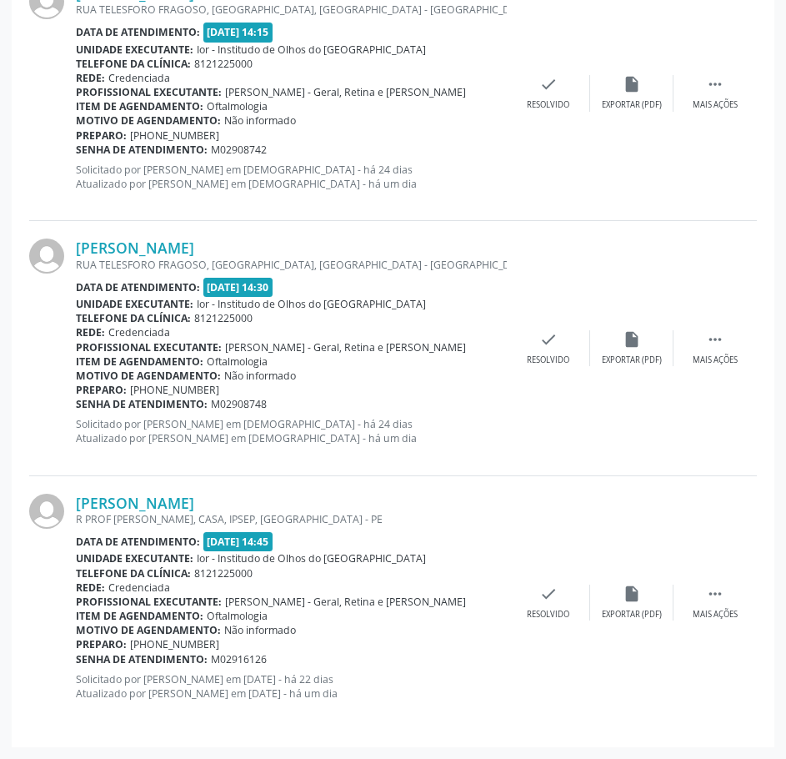
drag, startPoint x: 269, startPoint y: 659, endPoint x: 77, endPoint y: 660, distance: 192.6
click at [77, 660] on div "Senha de atendimento: M02916126" at bounding box center [291, 659] width 431 height 14
click at [180, 494] on link "[PERSON_NAME]" at bounding box center [135, 503] width 118 height 18
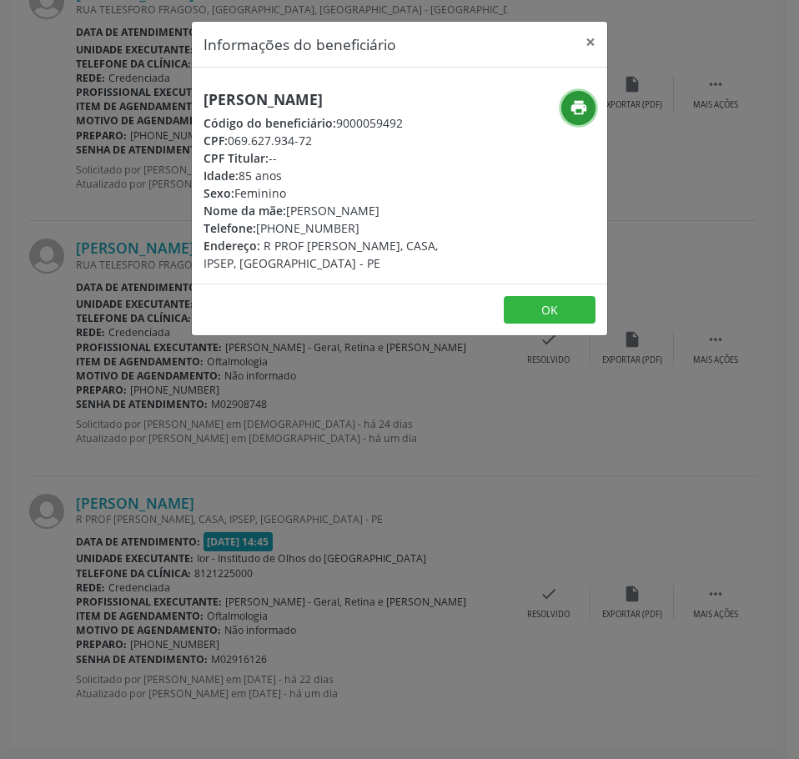
click at [571, 103] on icon "print" at bounding box center [578, 107] width 18 height 18
click at [213, 461] on div "Informações do beneficiário × [PERSON_NAME] Código do beneficiário: 9000059492 …" at bounding box center [399, 379] width 799 height 759
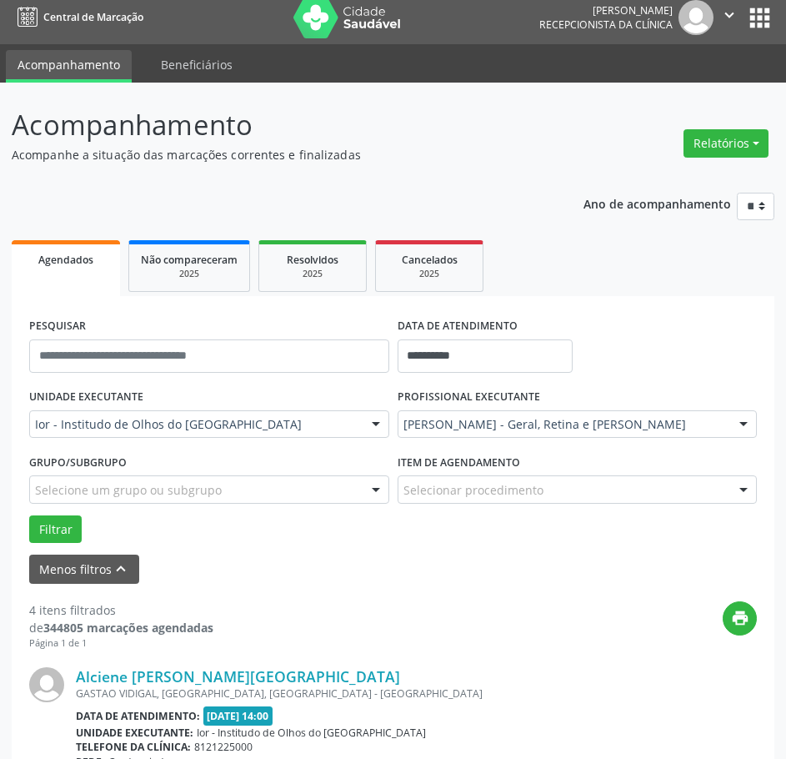
scroll to position [0, 0]
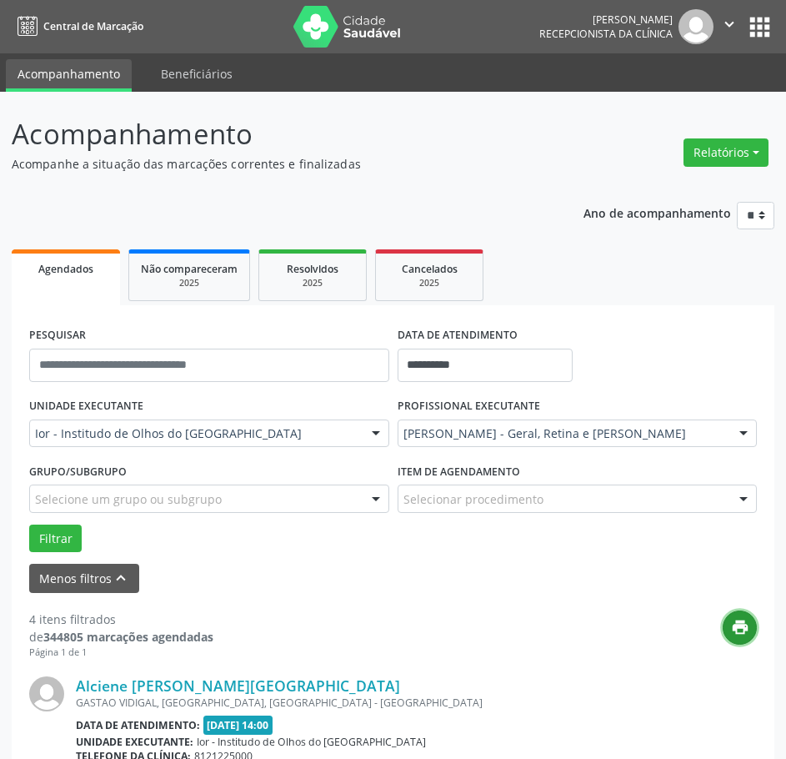
click at [728, 624] on button "print" at bounding box center [740, 627] width 34 height 34
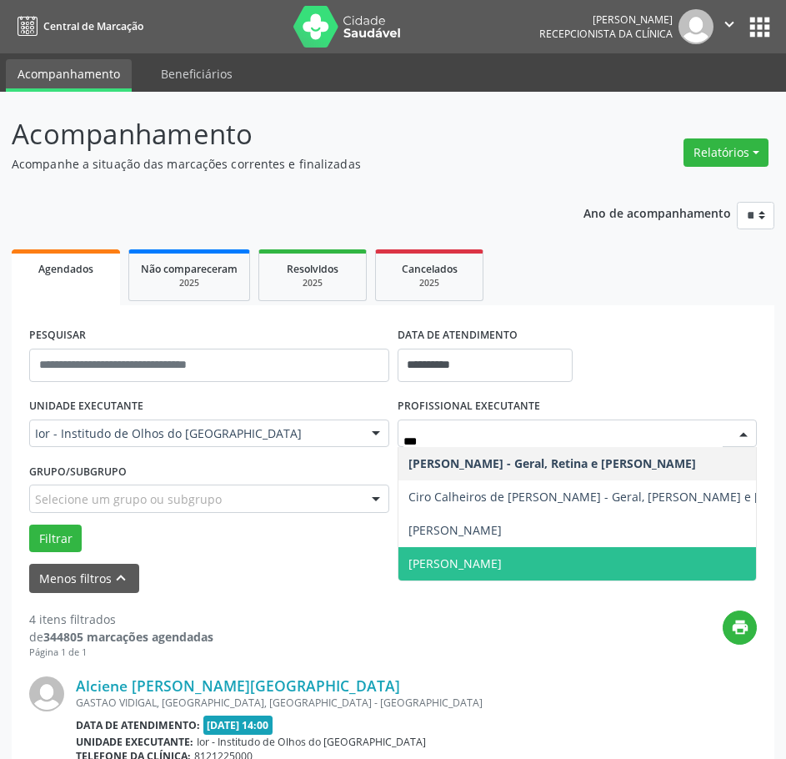
type input "****"
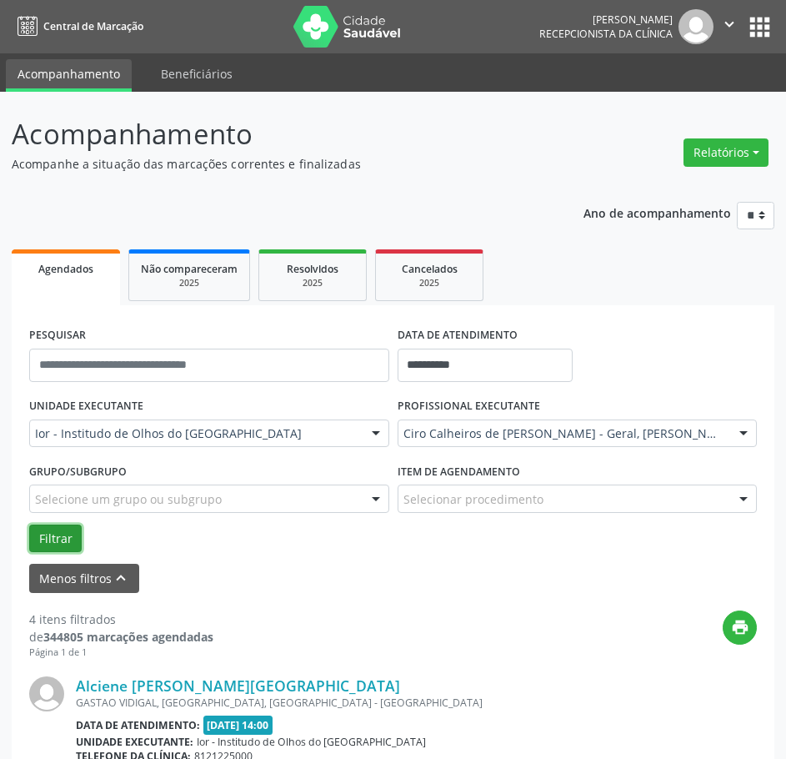
click at [68, 539] on button "Filtrar" at bounding box center [55, 538] width 53 height 28
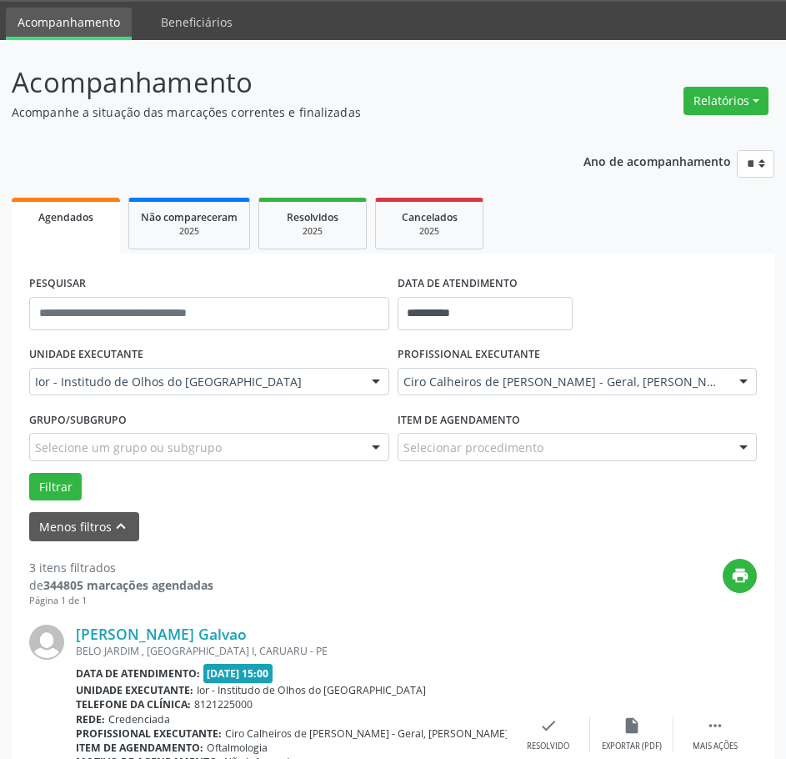
scroll to position [250, 0]
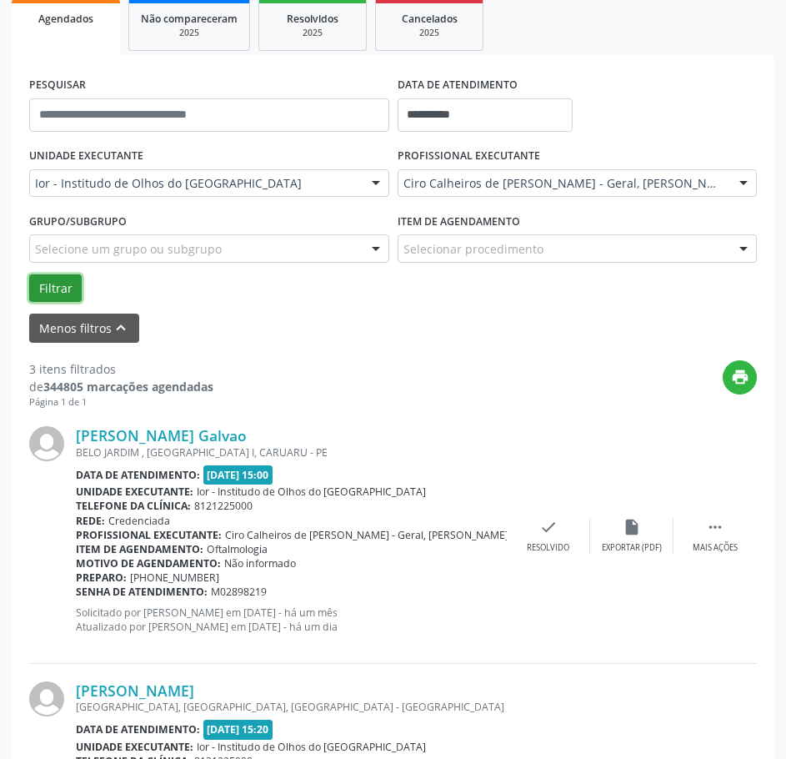
click at [66, 293] on button "Filtrar" at bounding box center [55, 288] width 53 height 28
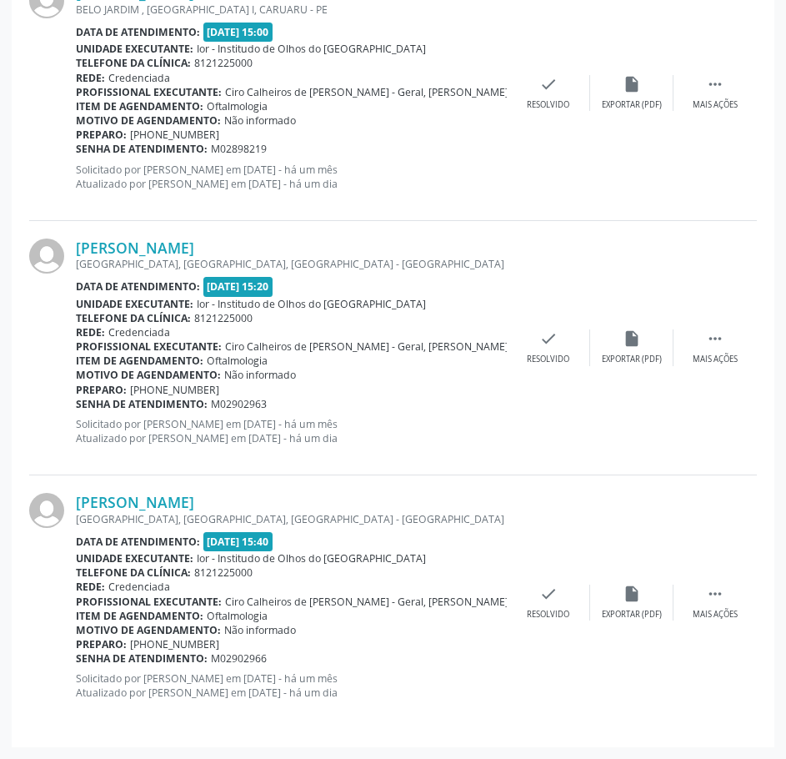
scroll to position [443, 0]
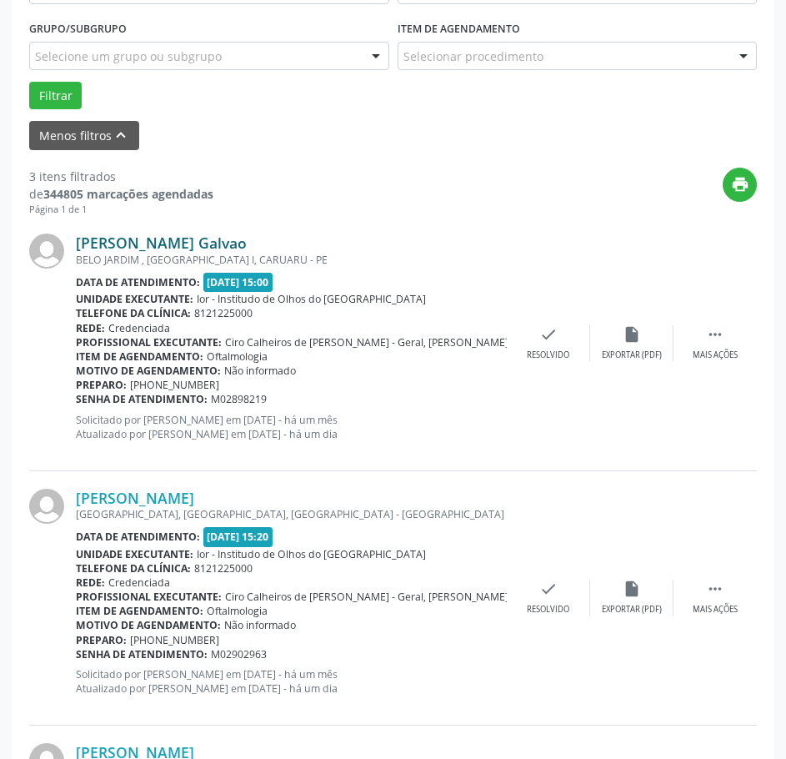
click at [191, 248] on link "[PERSON_NAME] Galvao" at bounding box center [161, 242] width 171 height 18
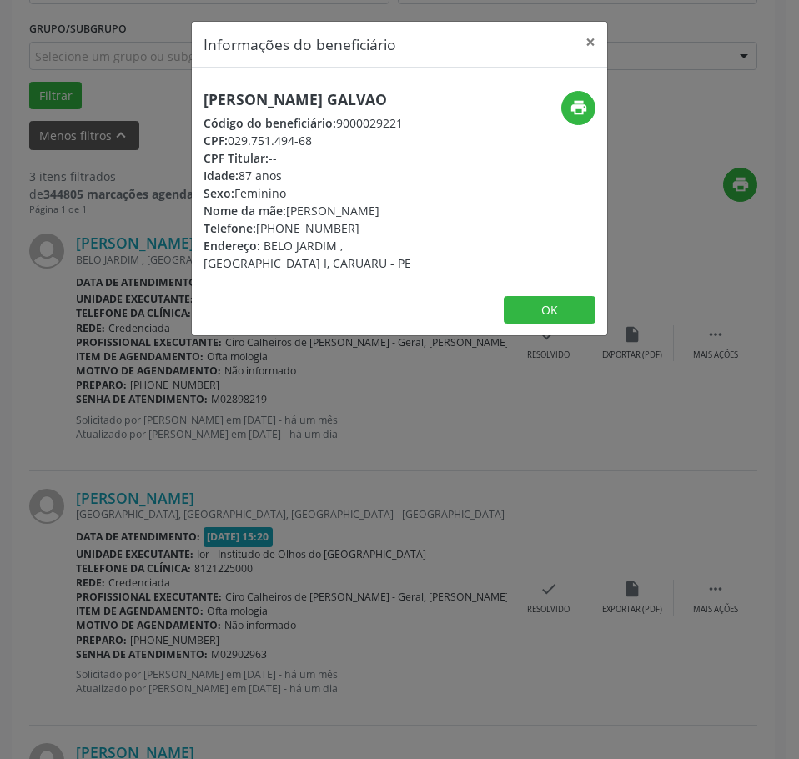
click at [246, 109] on div "[PERSON_NAME] Galvao Código do beneficiário: 9000029221 CPF: 029.751.494-68 CPF…" at bounding box center [329, 181] width 253 height 181
click at [247, 107] on div "[PERSON_NAME] Galvao Código do beneficiário: 9000029221 CPF: 029.751.494-68 CPF…" at bounding box center [329, 181] width 253 height 181
drag, startPoint x: 317, startPoint y: 140, endPoint x: 227, endPoint y: 138, distance: 90.1
click at [227, 138] on div "CPF: 029.751.494-68" at bounding box center [329, 141] width 253 height 18
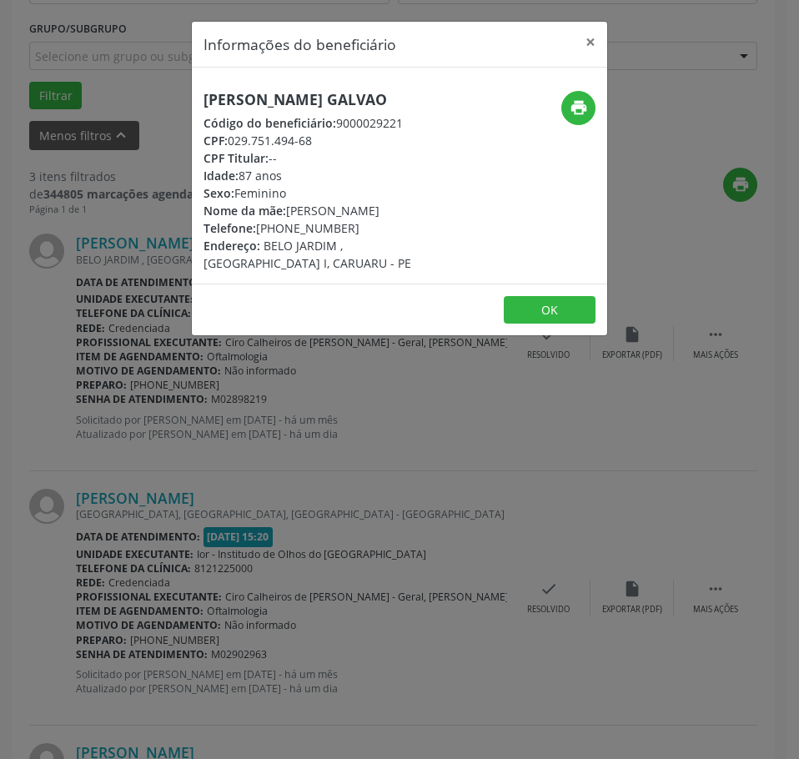
click at [282, 537] on div "Informações do beneficiário × Juci Cordeiro Galvao Código do beneficiário: 9000…" at bounding box center [399, 379] width 799 height 759
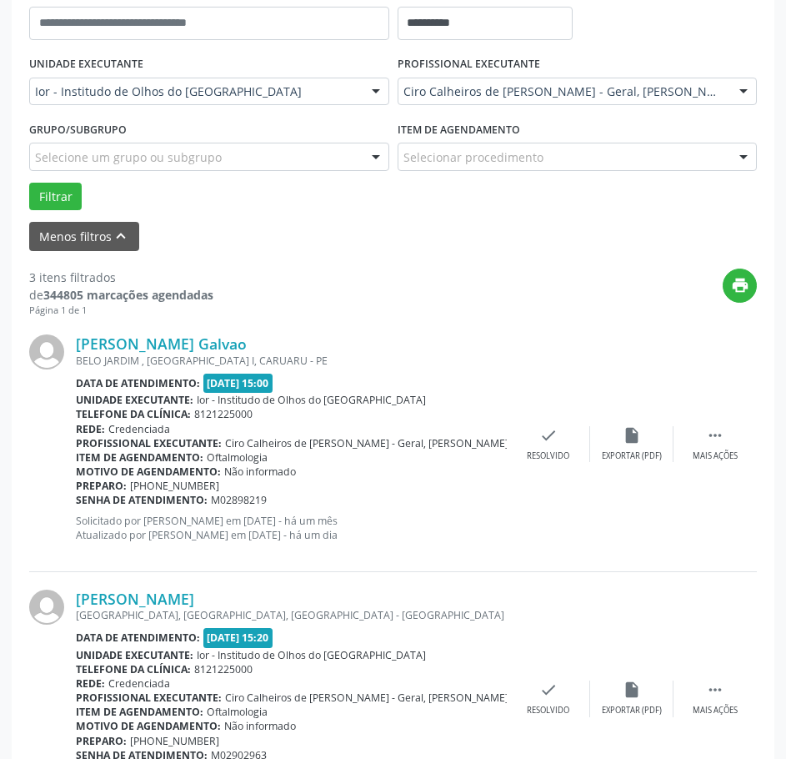
scroll to position [359, 0]
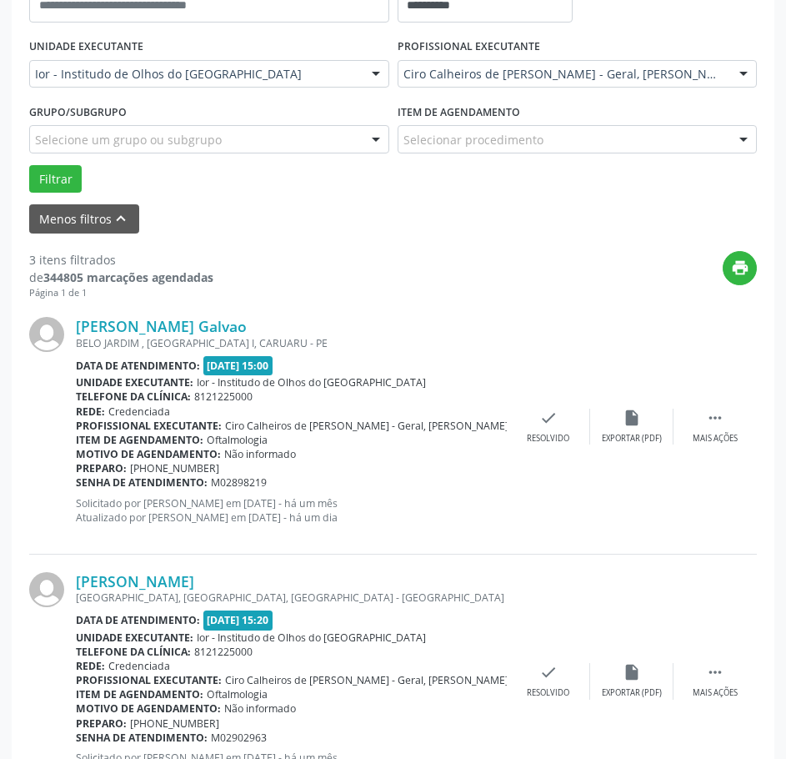
drag, startPoint x: 269, startPoint y: 489, endPoint x: 76, endPoint y: 483, distance: 193.5
click at [76, 483] on div "Senha de atendimento: M02898219" at bounding box center [291, 482] width 431 height 14
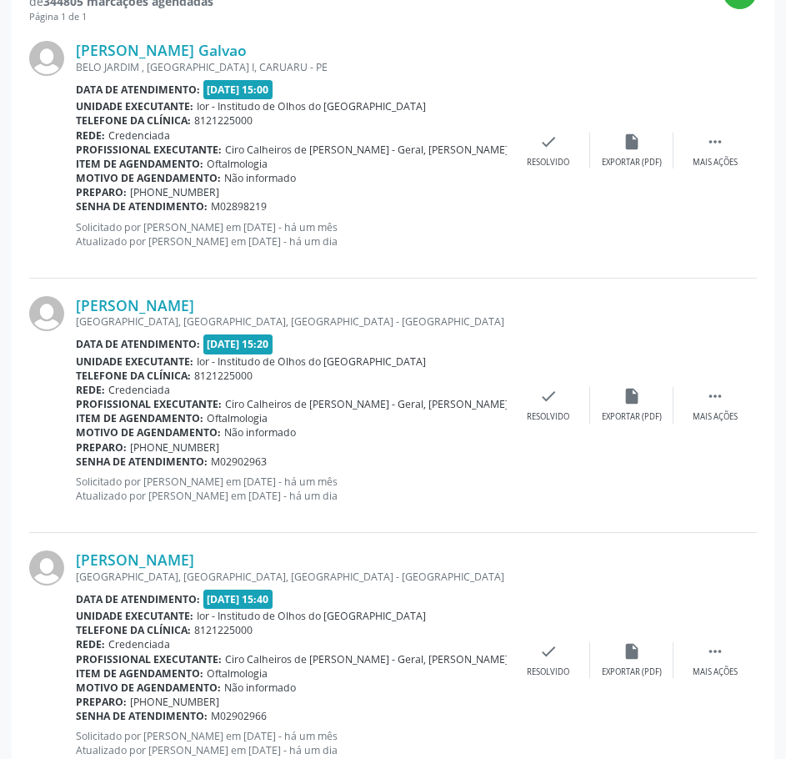
scroll to position [693, 0]
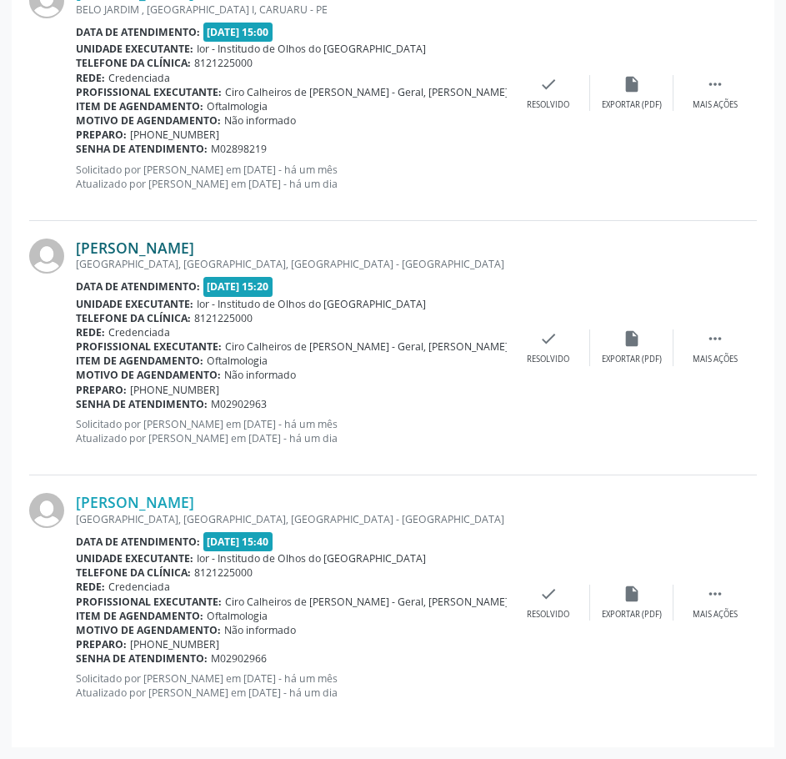
click at [194, 243] on link "[PERSON_NAME]" at bounding box center [135, 247] width 118 height 18
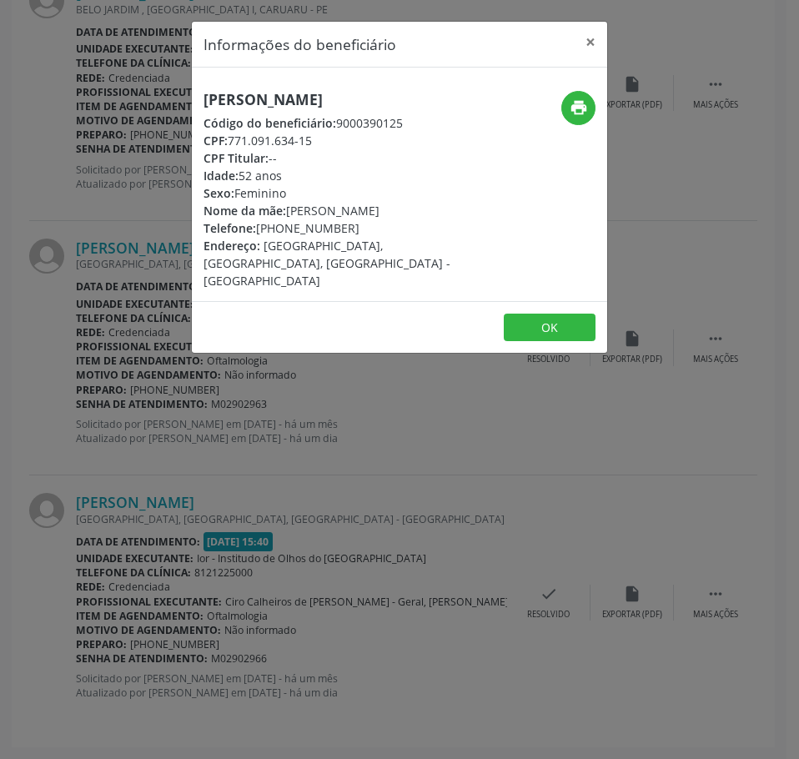
click at [259, 91] on h5 "[PERSON_NAME]" at bounding box center [329, 100] width 253 height 18
drag, startPoint x: 314, startPoint y: 141, endPoint x: 229, endPoint y: 144, distance: 85.1
click at [229, 144] on div "CPF: 771.091.634-15" at bounding box center [329, 141] width 253 height 18
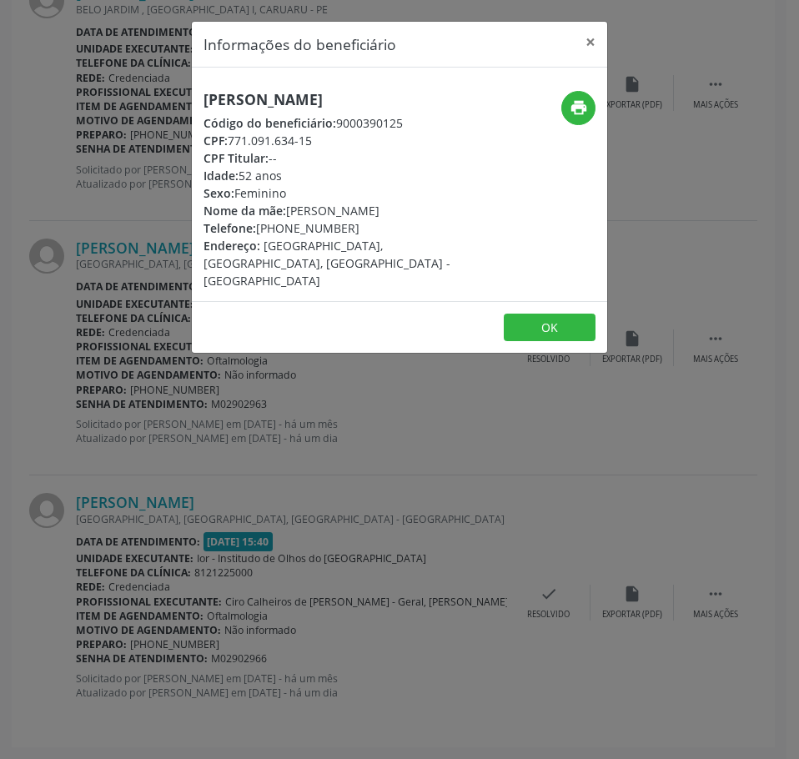
click at [268, 410] on div "Informações do beneficiário × [PERSON_NAME] Código do beneficiário: 9000390125 …" at bounding box center [399, 379] width 799 height 759
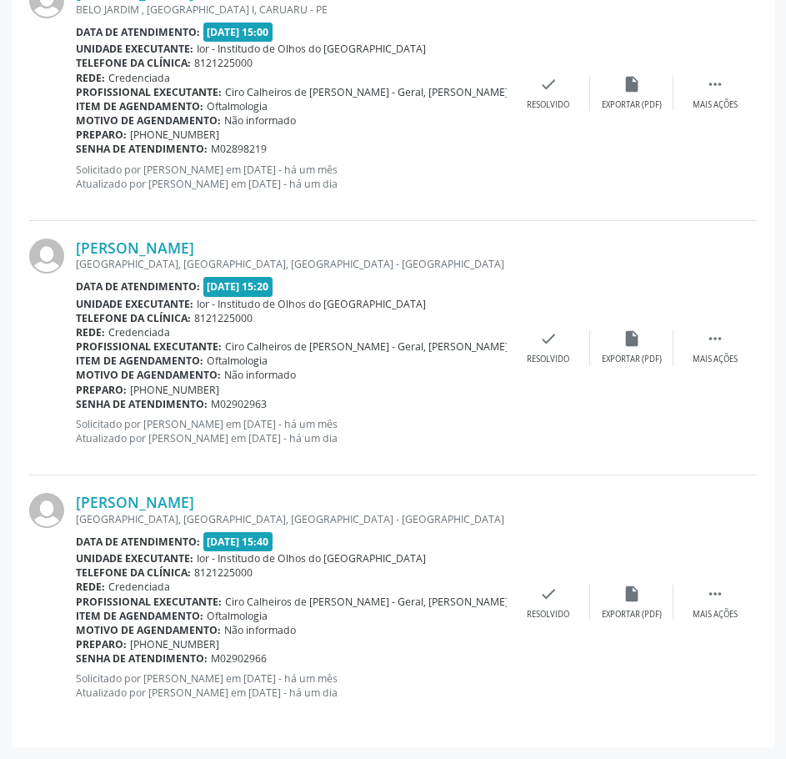
drag, startPoint x: 282, startPoint y: 402, endPoint x: 78, endPoint y: 406, distance: 203.5
click at [78, 406] on div "Senha de atendimento: M02902963" at bounding box center [291, 404] width 431 height 14
click at [148, 498] on link "[PERSON_NAME]" at bounding box center [135, 502] width 118 height 18
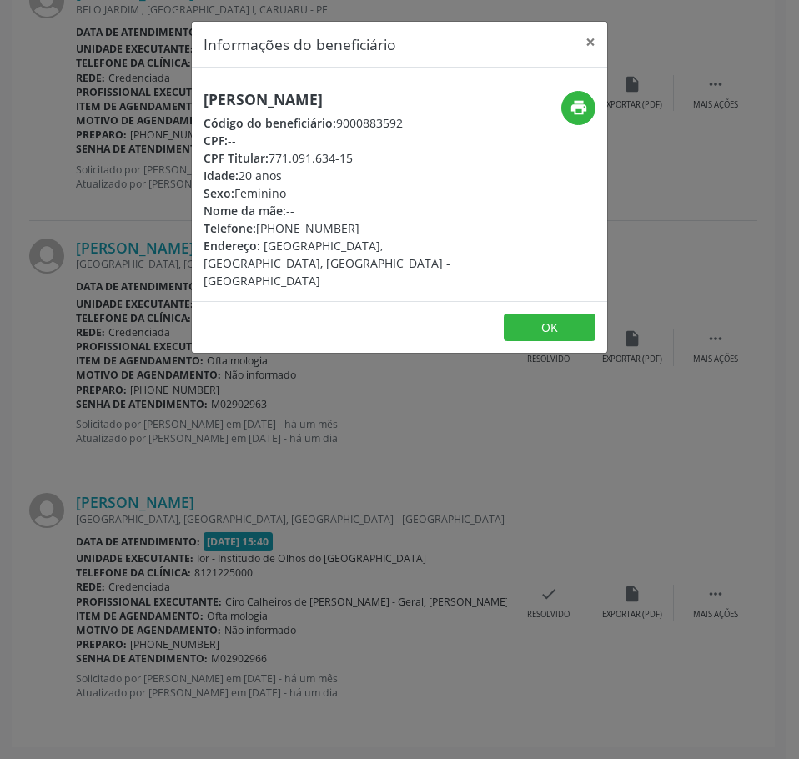
click at [294, 91] on h5 "[PERSON_NAME]" at bounding box center [329, 100] width 253 height 18
click at [578, 98] on button "print" at bounding box center [578, 108] width 34 height 34
click at [300, 463] on div "Informações do beneficiário × [PERSON_NAME] Código do beneficiário: 9000883592 …" at bounding box center [399, 379] width 799 height 759
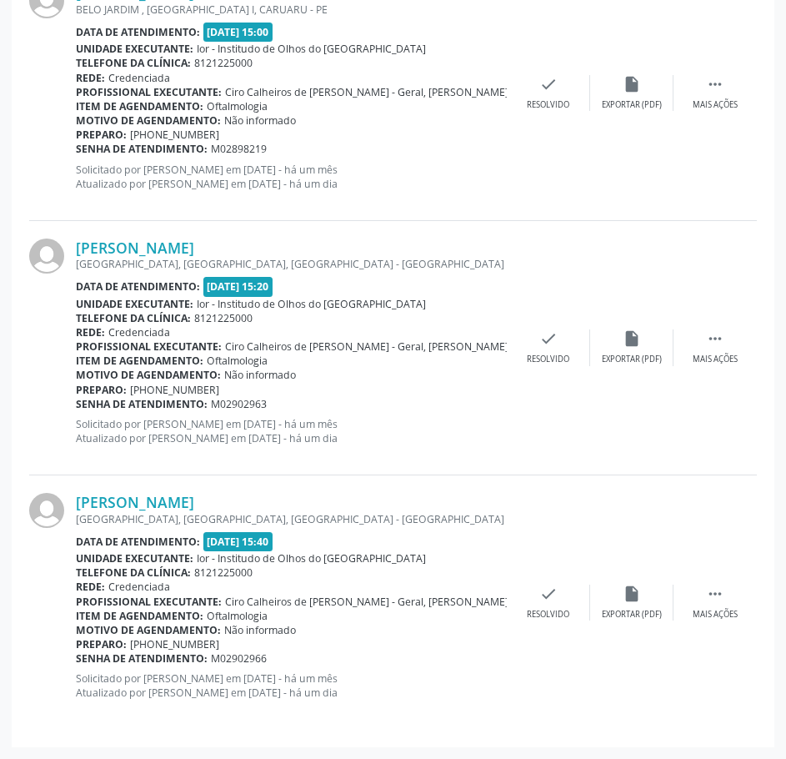
drag, startPoint x: 272, startPoint y: 654, endPoint x: 76, endPoint y: 656, distance: 196.0
click at [76, 656] on div "Senha de atendimento: M02902966" at bounding box center [291, 658] width 431 height 14
